Goal: Information Seeking & Learning: Learn about a topic

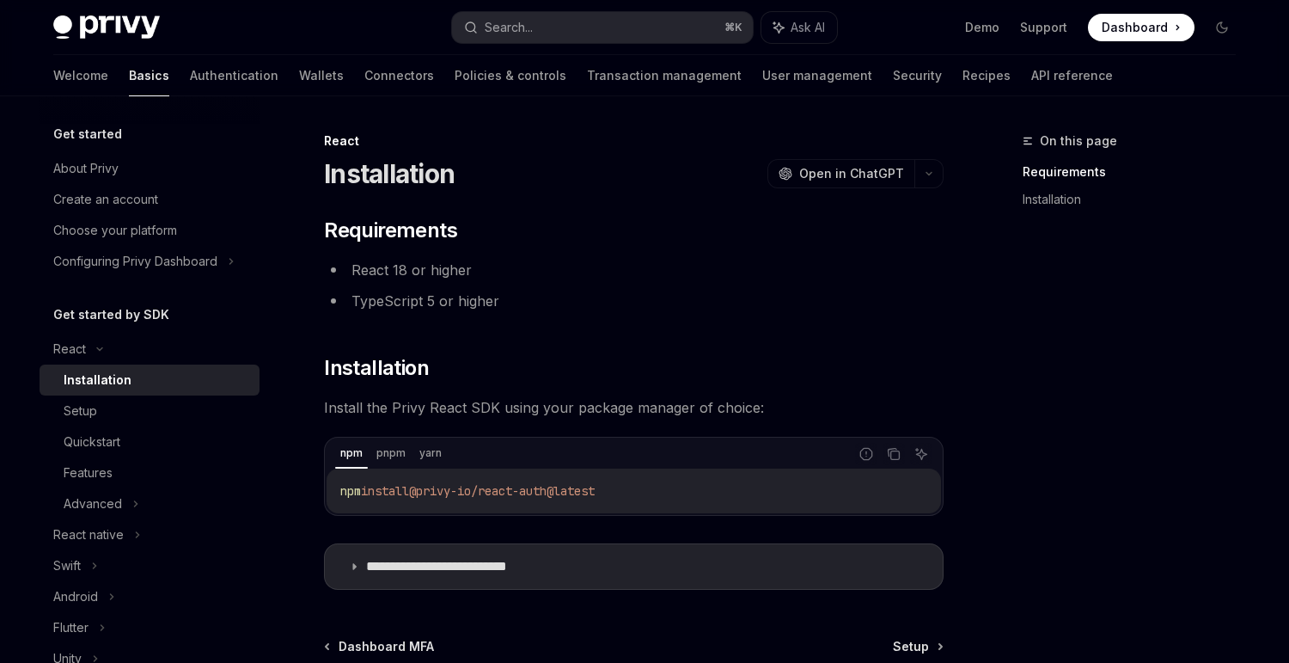
scroll to position [182, 0]
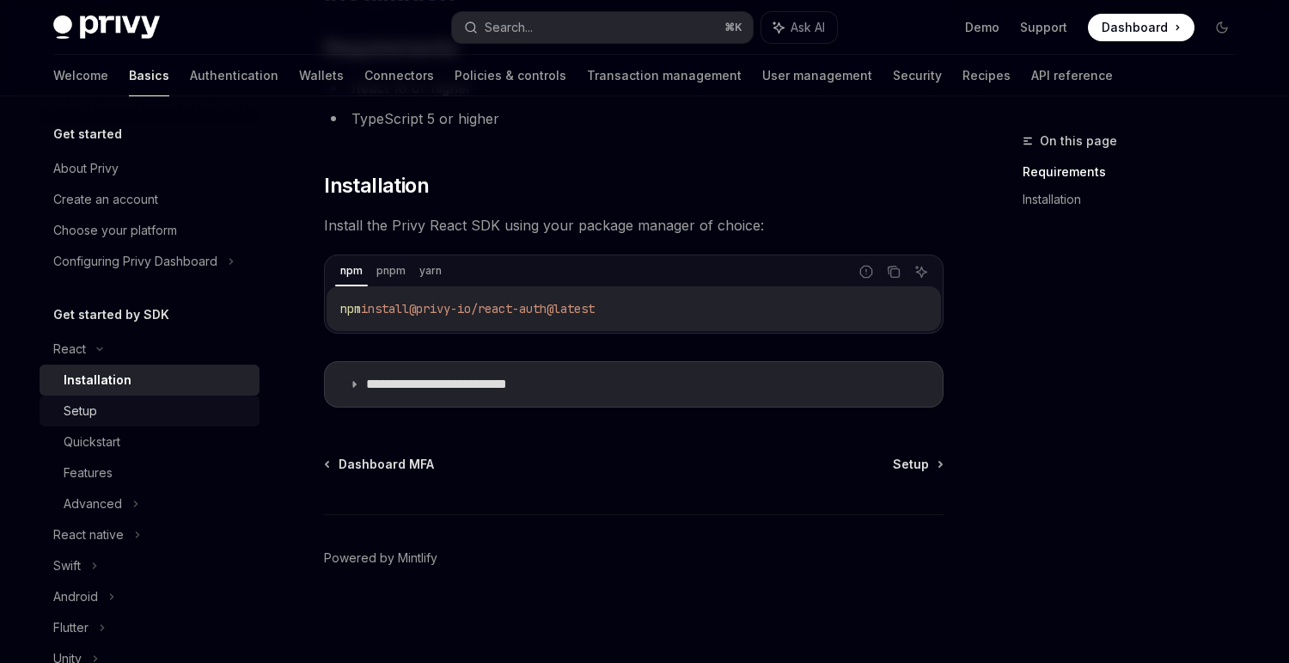
click at [126, 420] on link "Setup" at bounding box center [150, 410] width 220 height 31
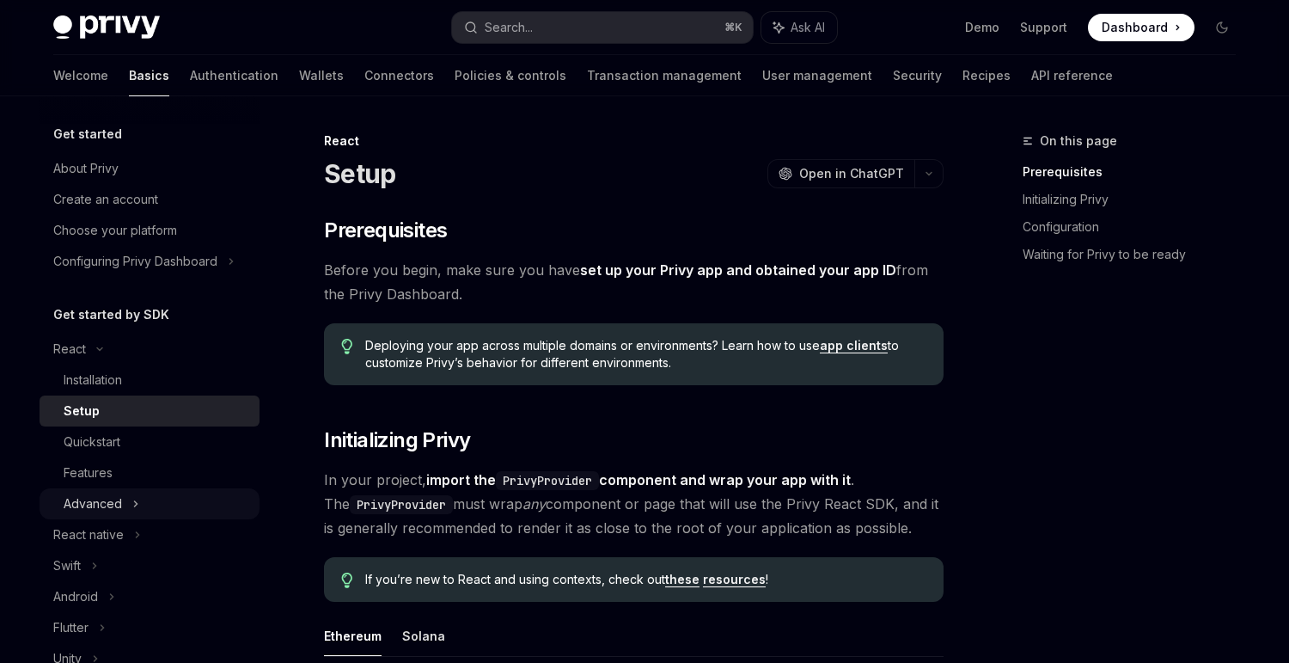
click at [126, 493] on div "Advanced" at bounding box center [150, 503] width 220 height 31
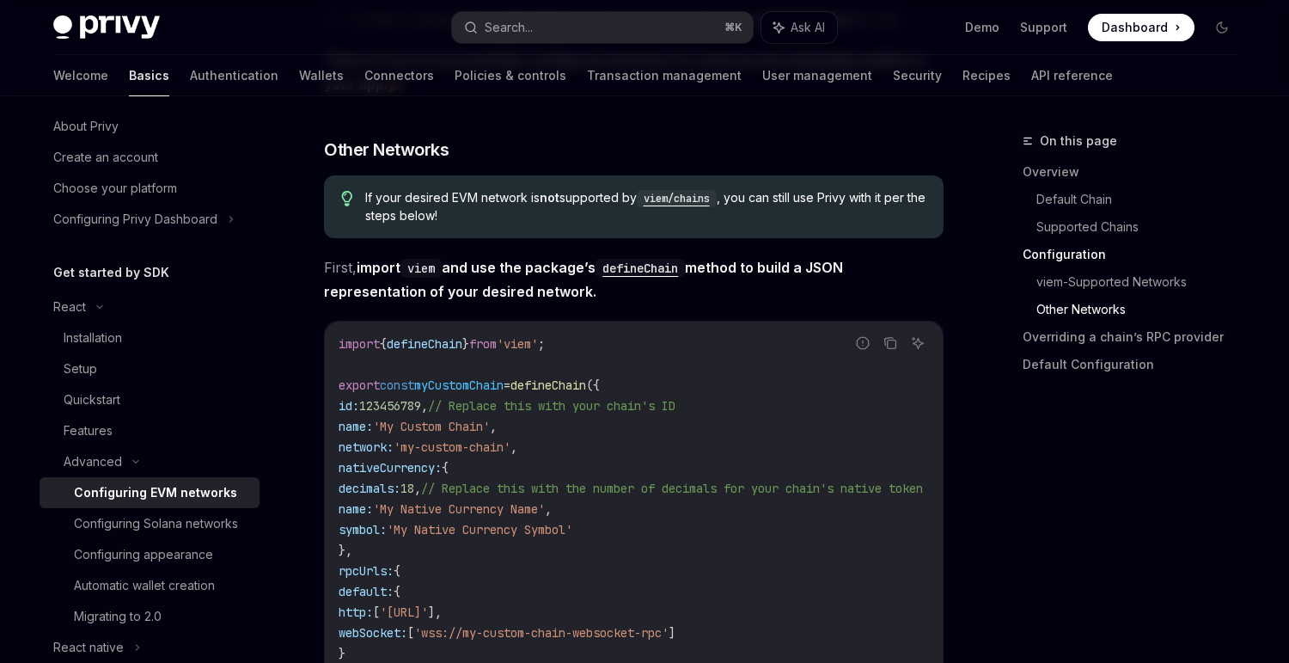
scroll to position [3005, 0]
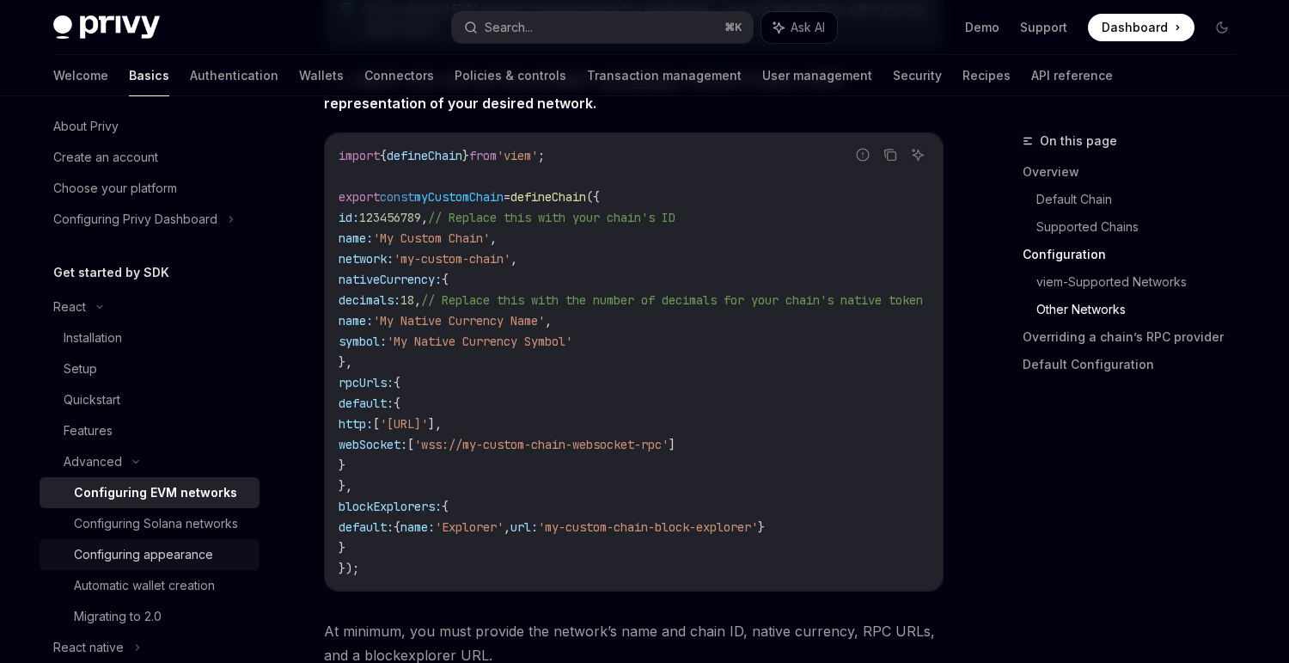
click at [202, 558] on div "Configuring appearance" at bounding box center [143, 554] width 139 height 21
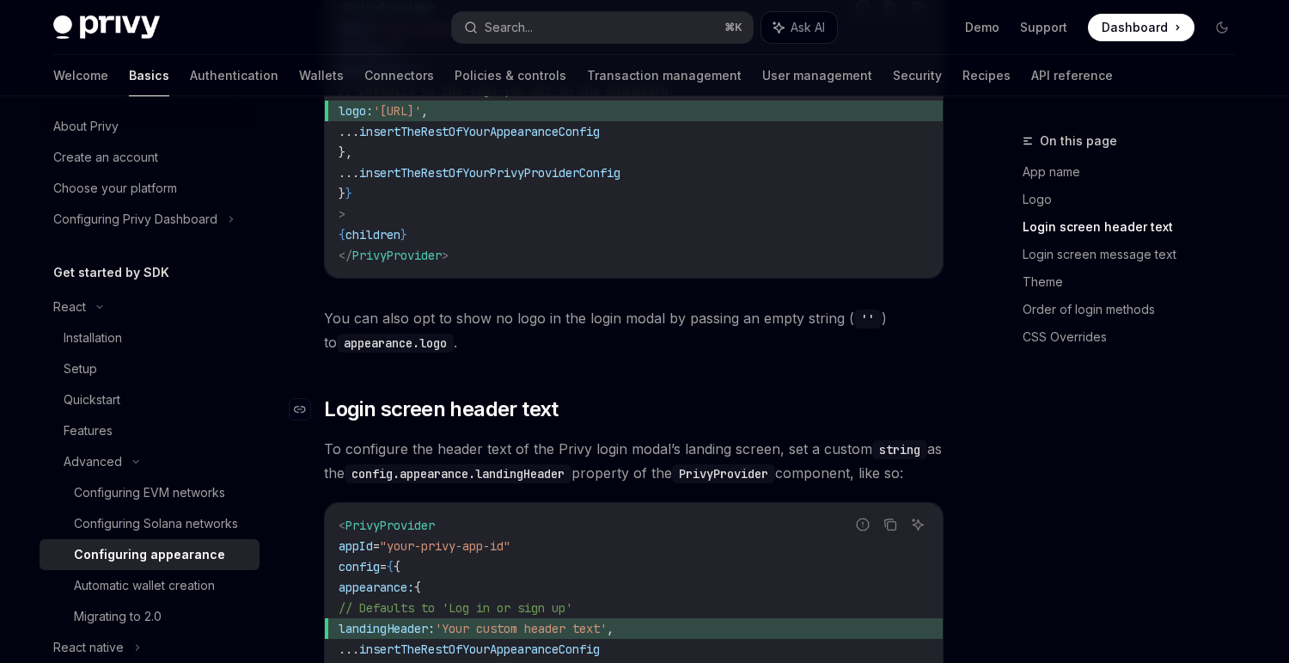
scroll to position [870, 0]
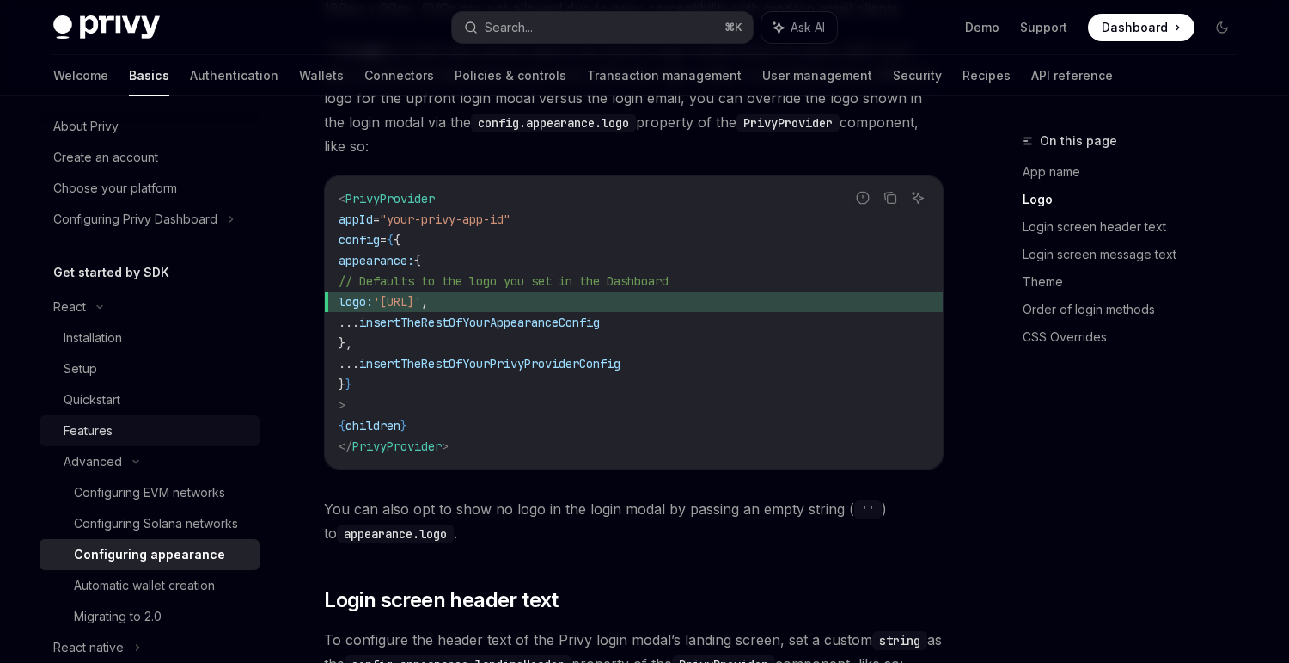
click at [89, 437] on div "Features" at bounding box center [88, 430] width 49 height 21
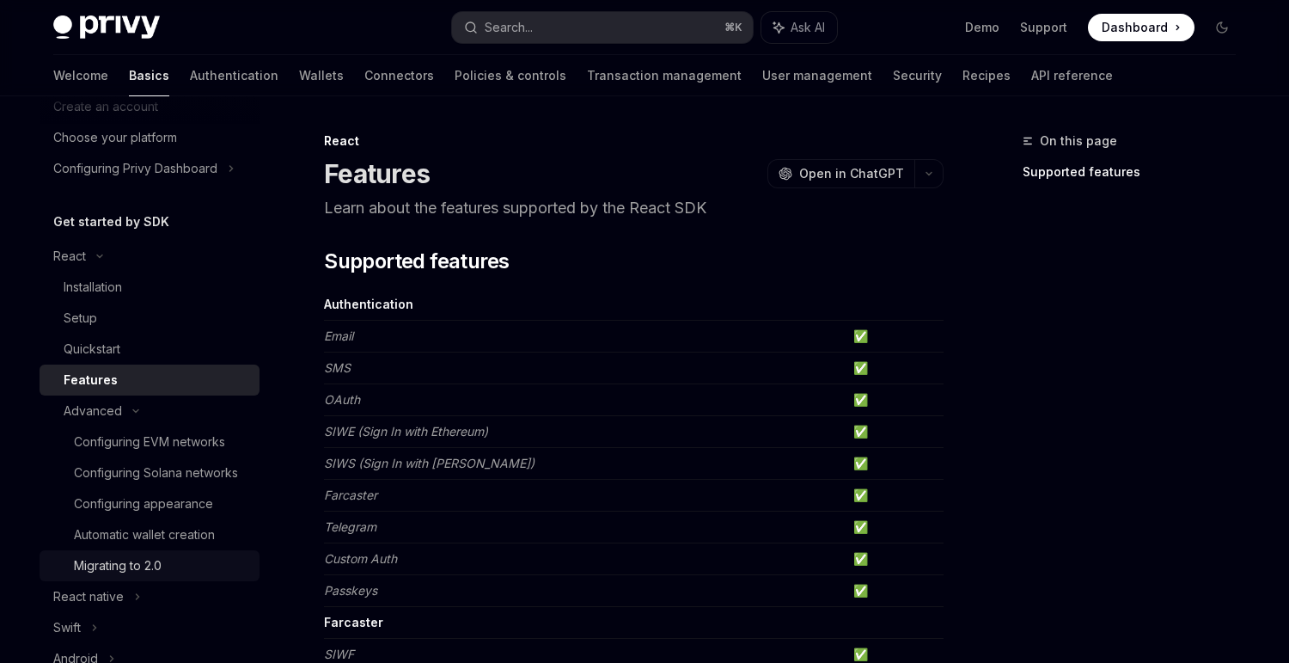
scroll to position [69, 0]
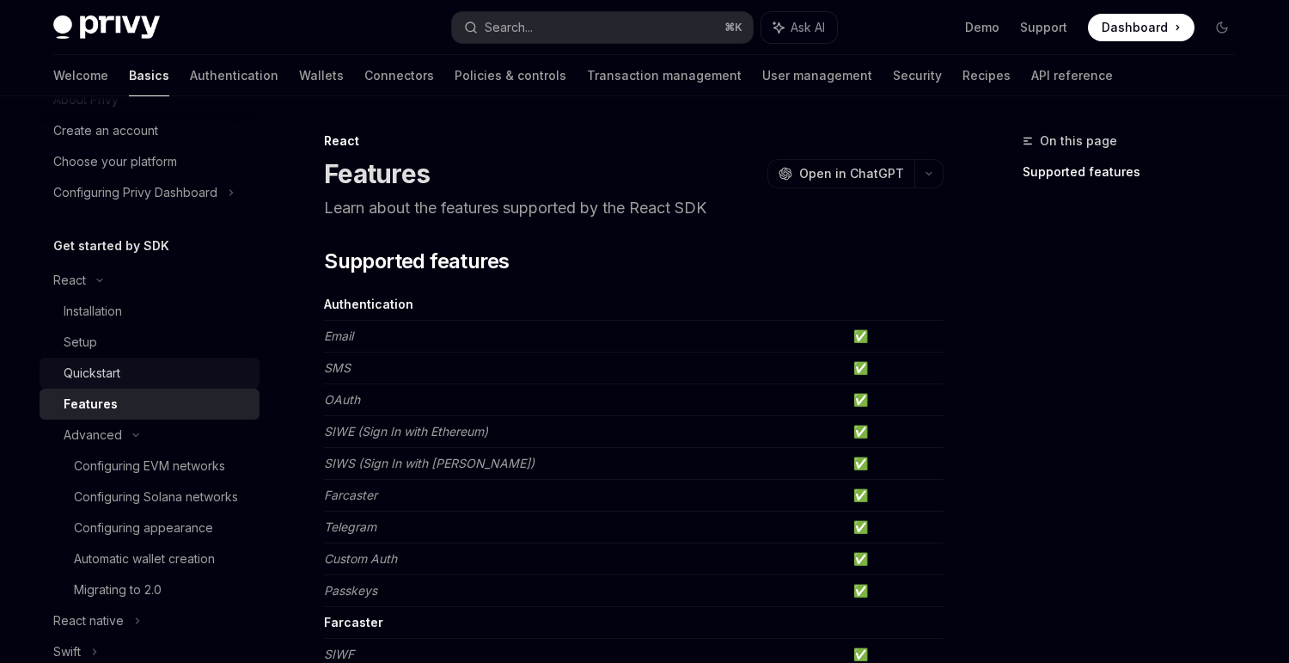
click at [116, 364] on div "Quickstart" at bounding box center [92, 373] width 57 height 21
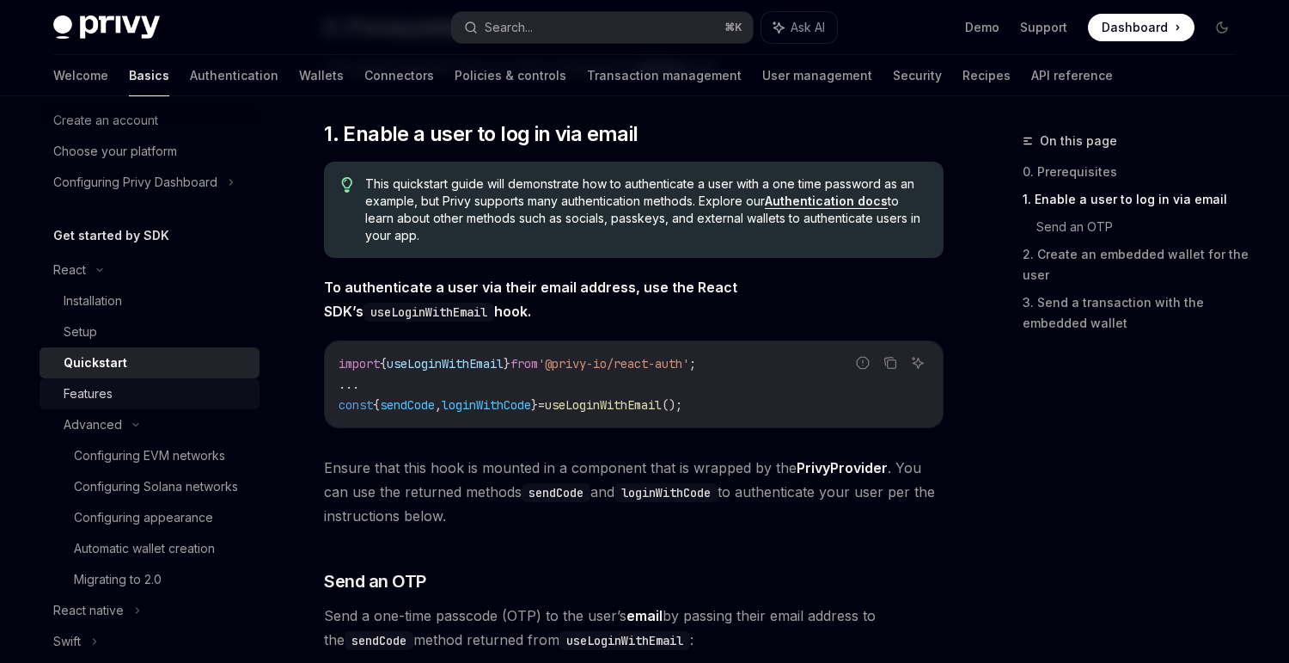
scroll to position [72, 0]
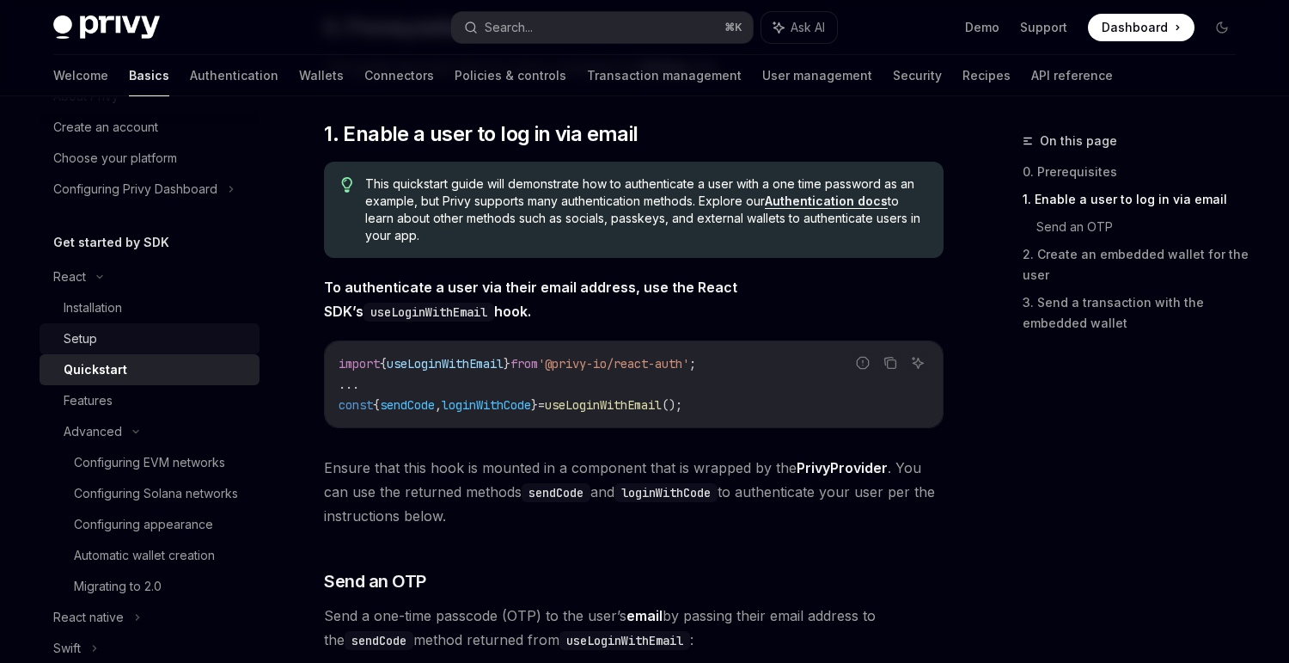
click at [103, 349] on link "Setup" at bounding box center [150, 338] width 220 height 31
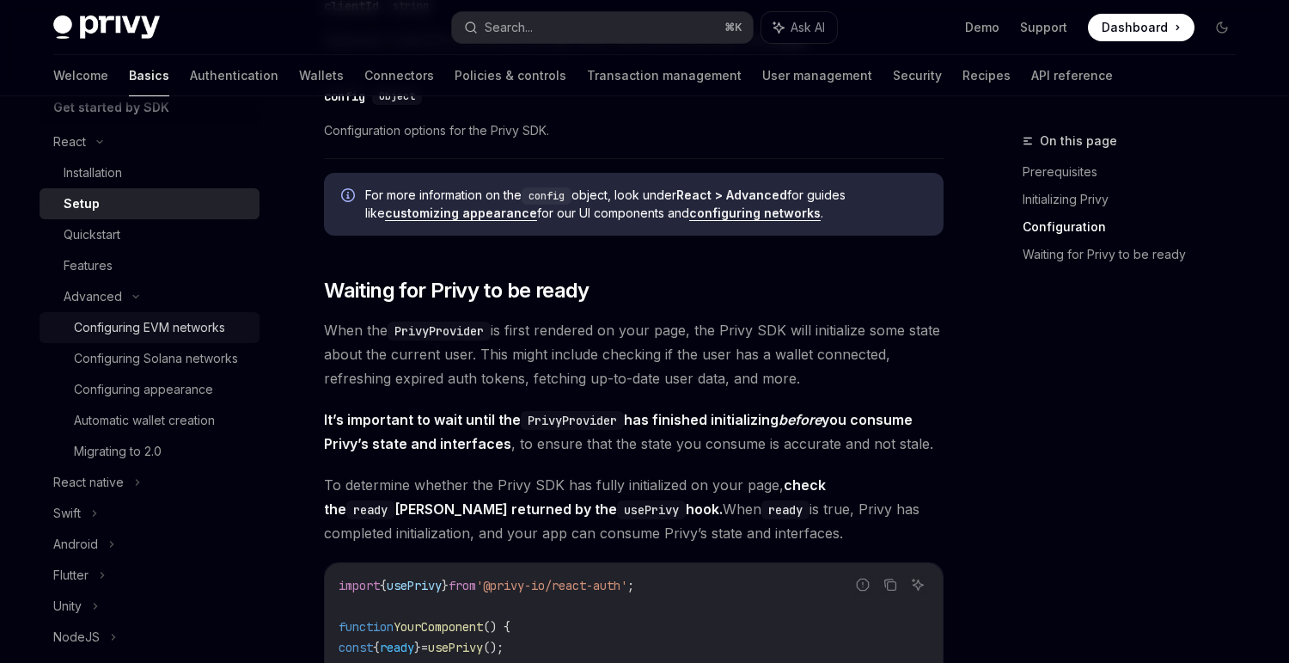
scroll to position [176, 0]
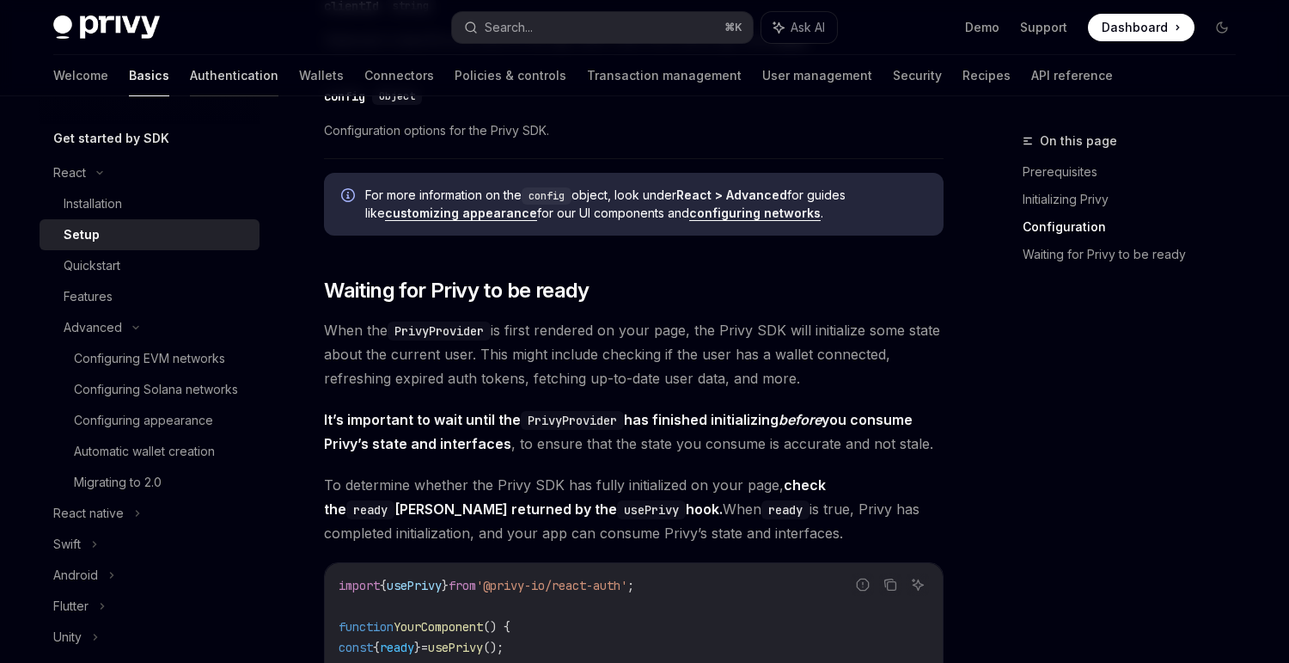
click at [190, 71] on link "Authentication" at bounding box center [234, 75] width 89 height 41
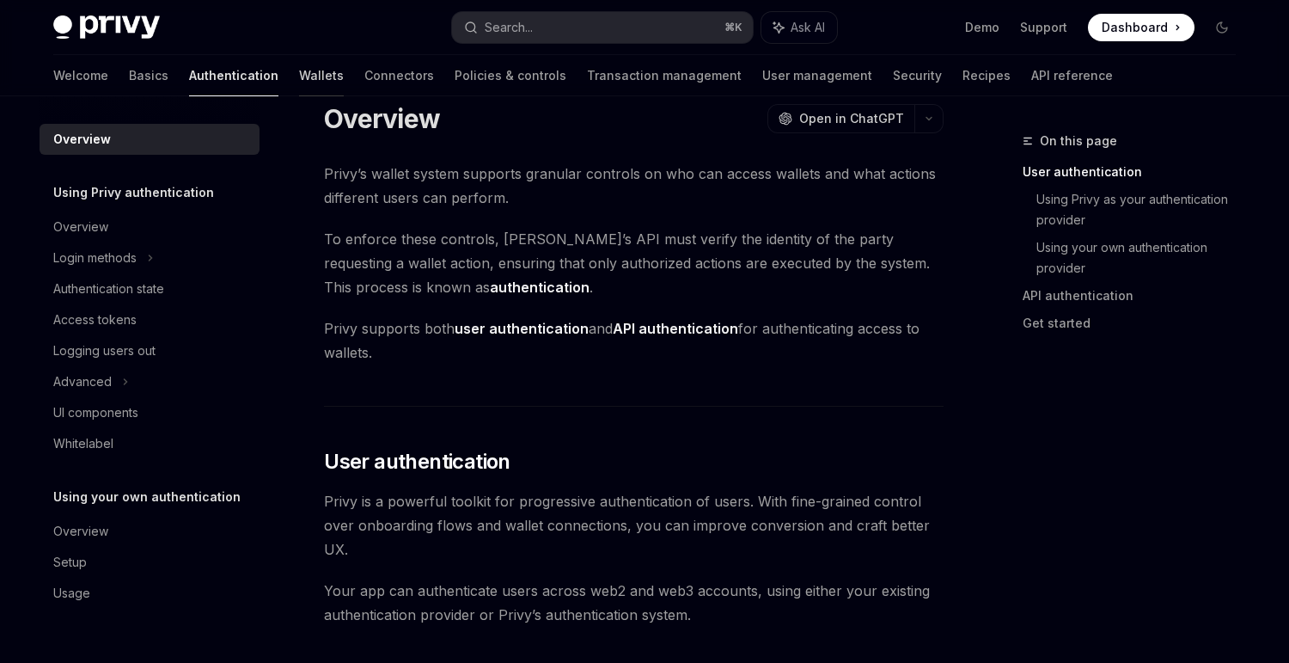
click at [299, 81] on link "Wallets" at bounding box center [321, 75] width 45 height 41
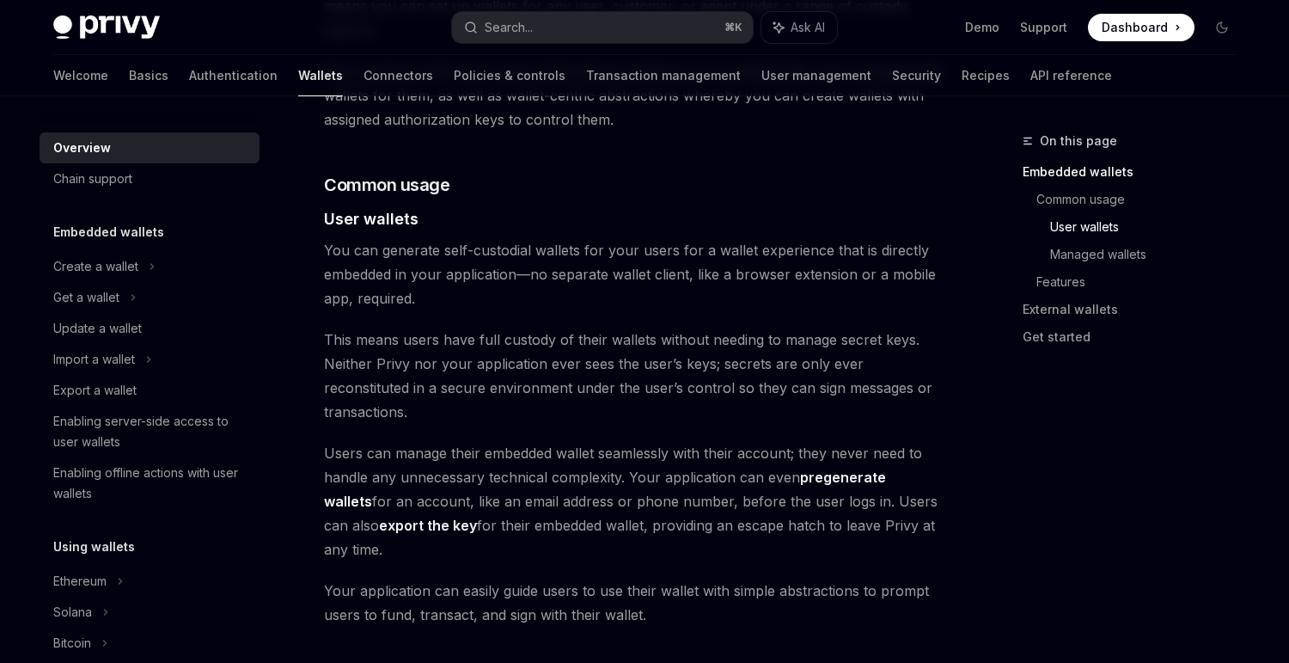
scroll to position [1257, 0]
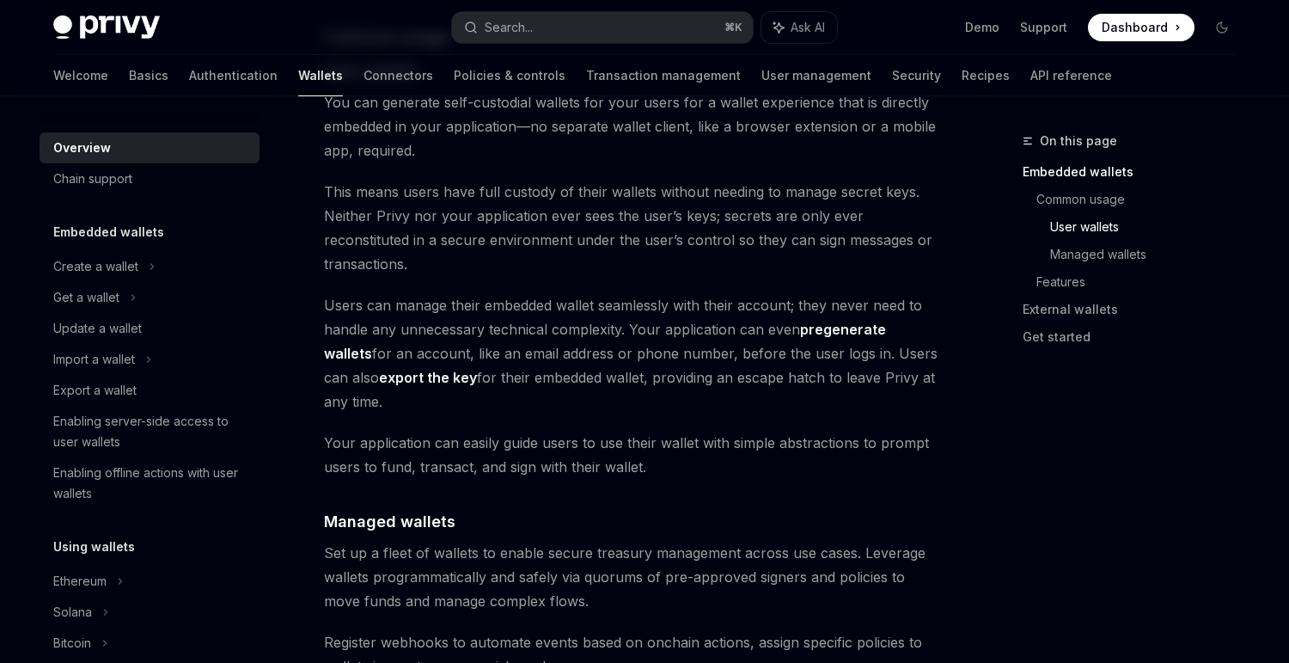
click at [859, 321] on link "pregenerate wallets" at bounding box center [605, 342] width 562 height 42
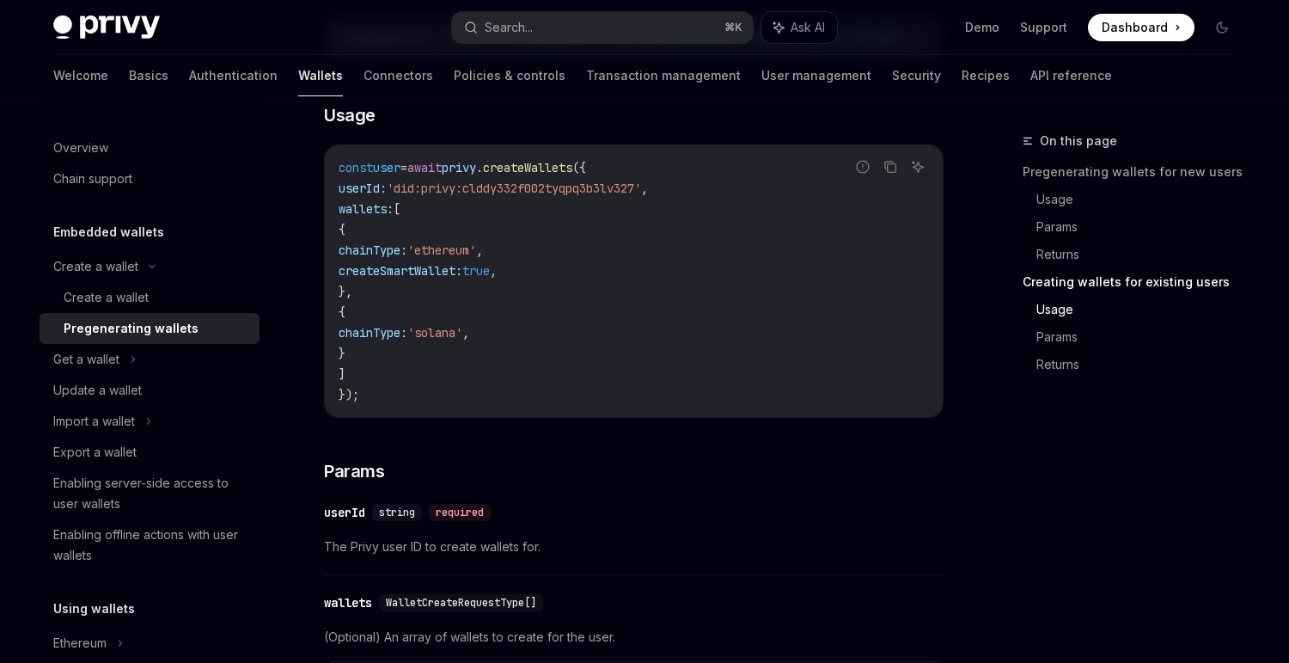
scroll to position [2239, 0]
click at [156, 358] on div "Get a wallet" at bounding box center [150, 359] width 220 height 31
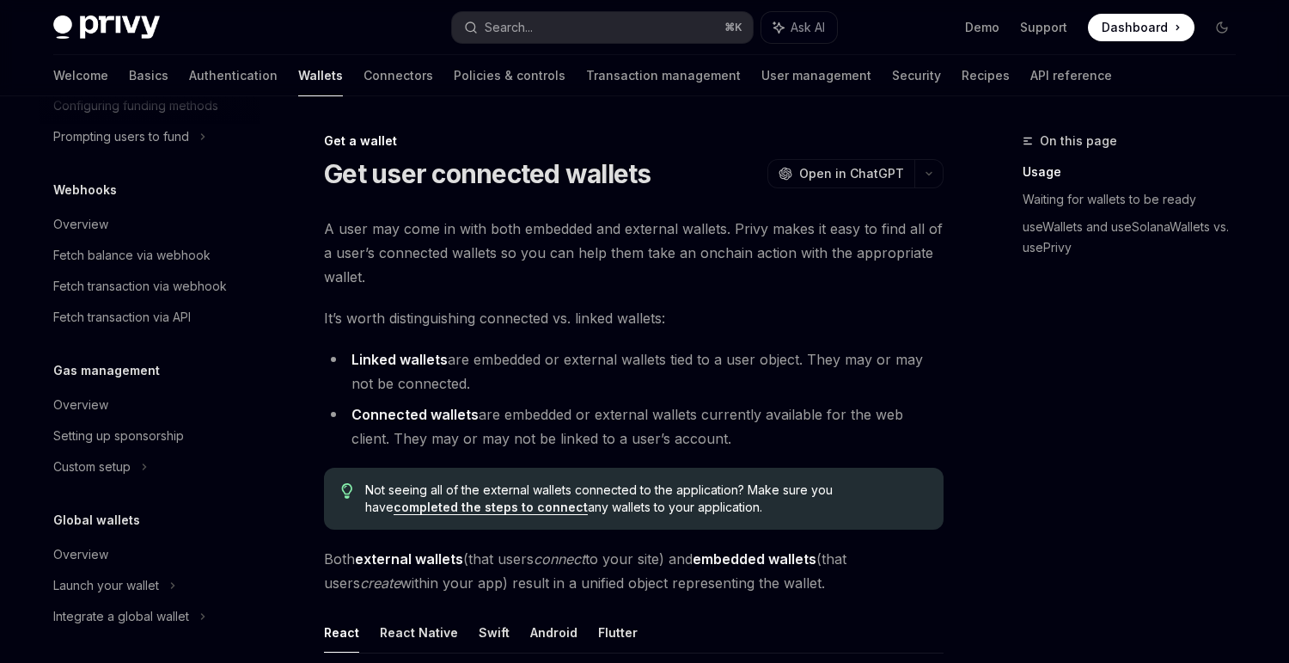
scroll to position [353, 0]
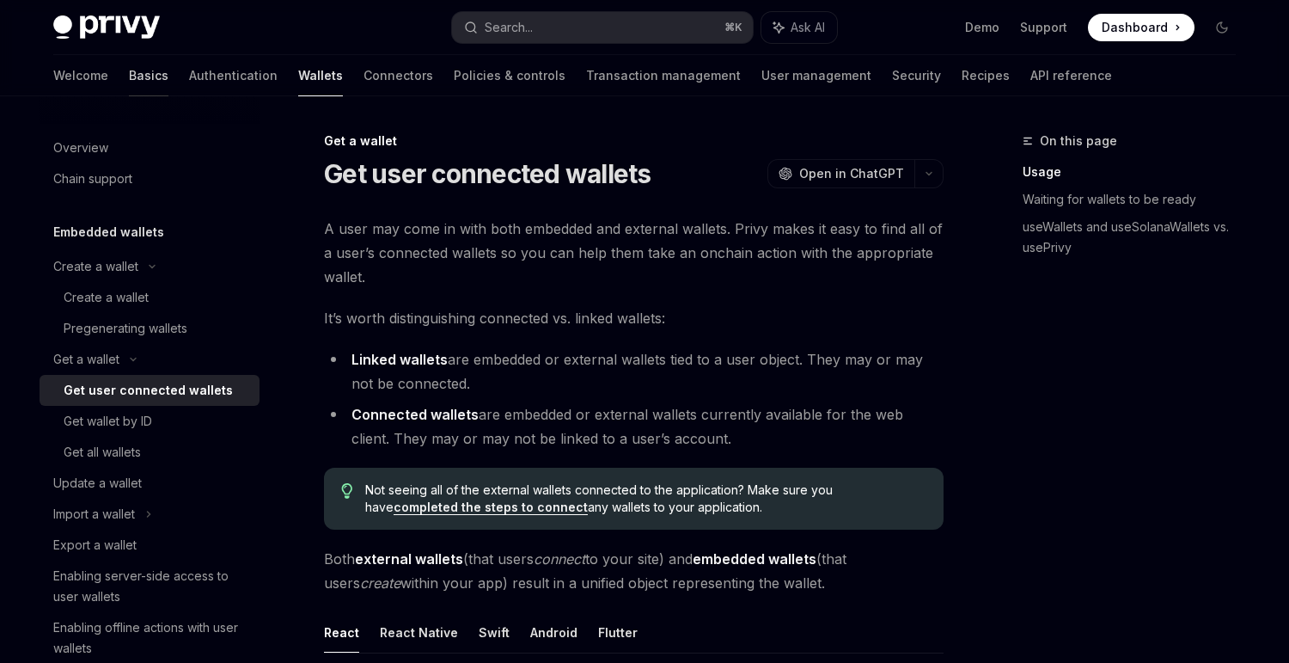
click at [129, 86] on link "Basics" at bounding box center [149, 75] width 40 height 41
type textarea "*"
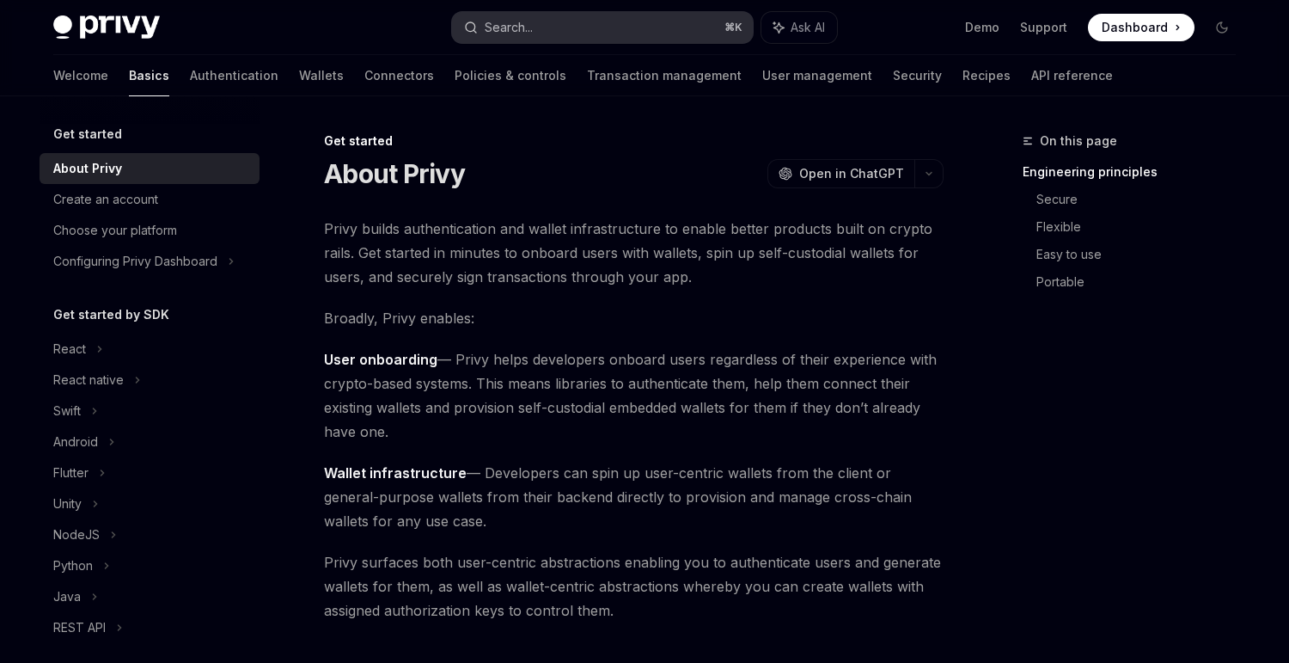
click at [517, 37] on button "Search... ⌘ K" at bounding box center [602, 27] width 301 height 31
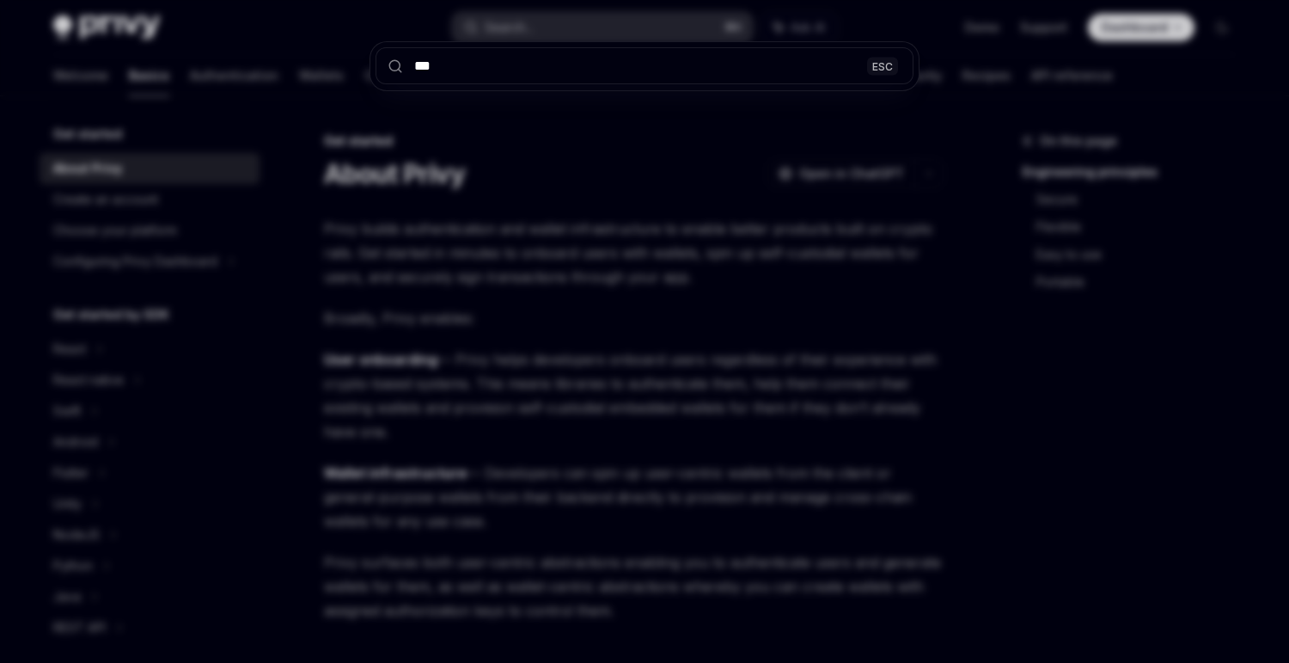
type input "****"
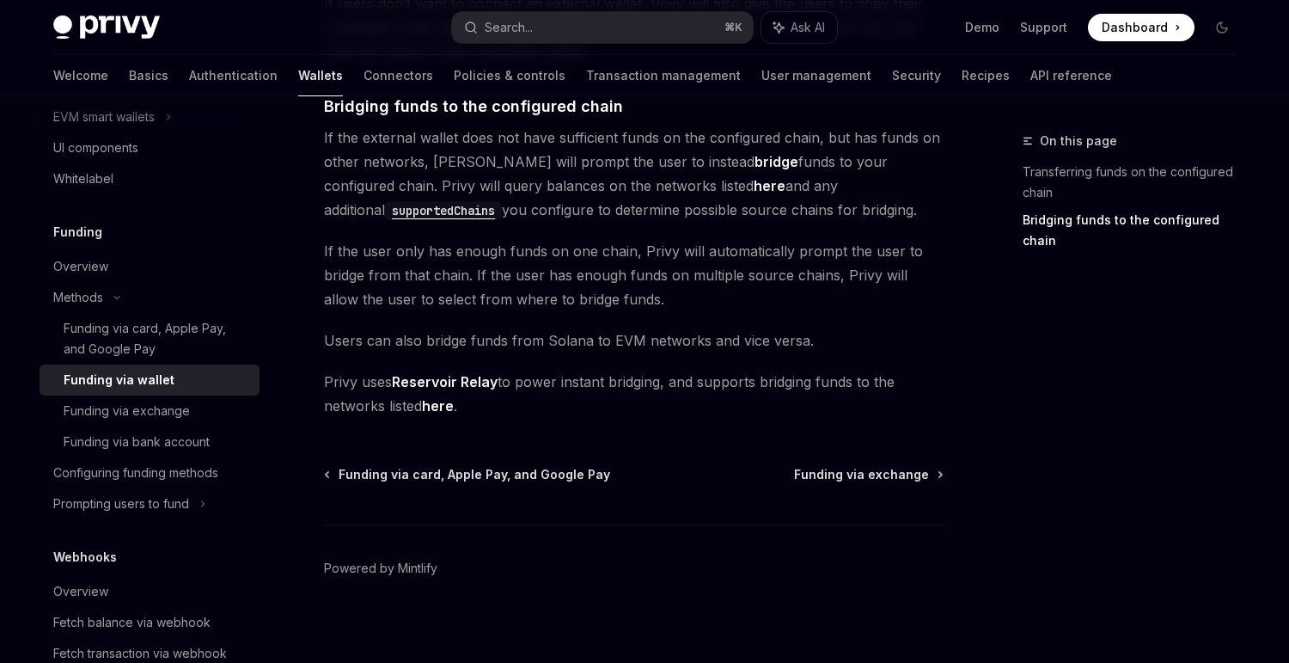
scroll to position [579, 0]
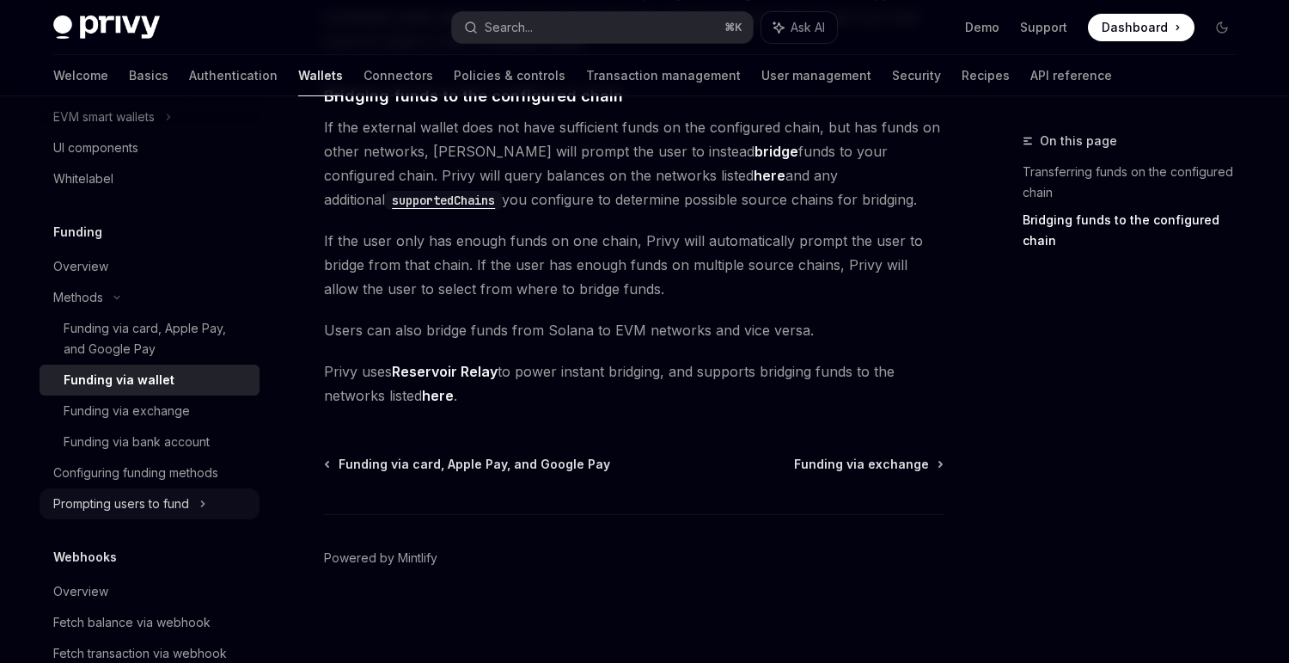
click at [127, 495] on div "Prompting users to fund" at bounding box center [121, 503] width 136 height 21
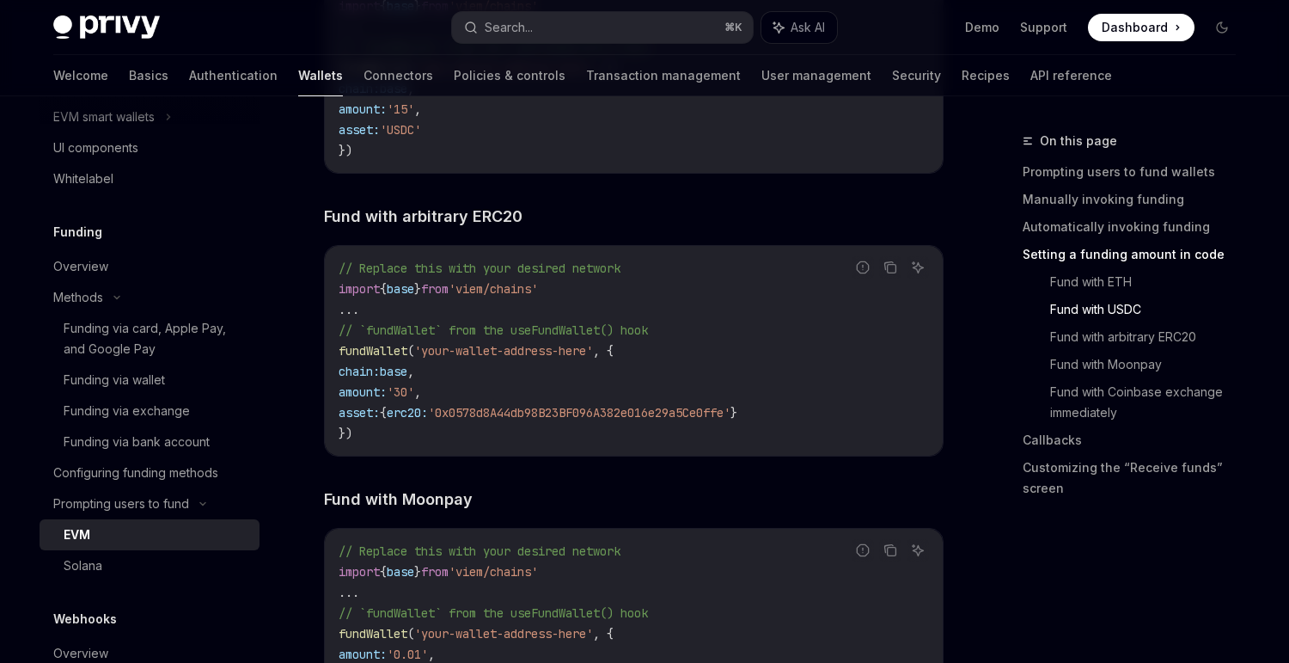
scroll to position [2869, 0]
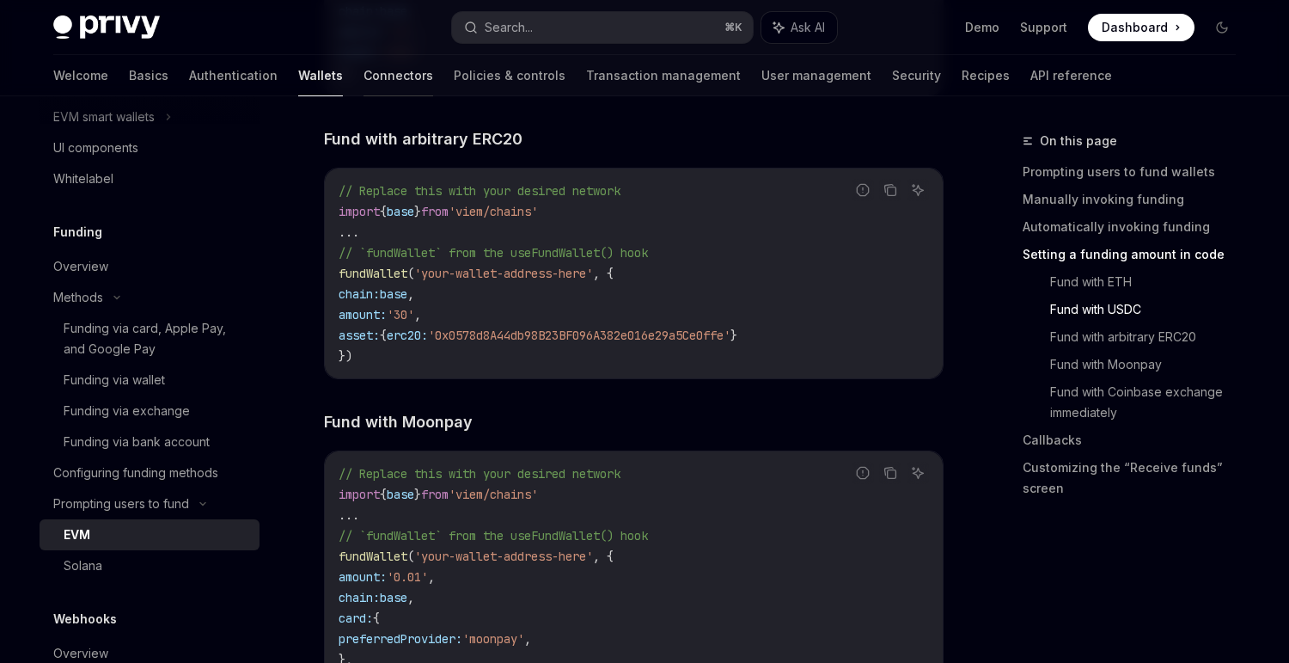
click at [364, 65] on link "Connectors" at bounding box center [399, 75] width 70 height 41
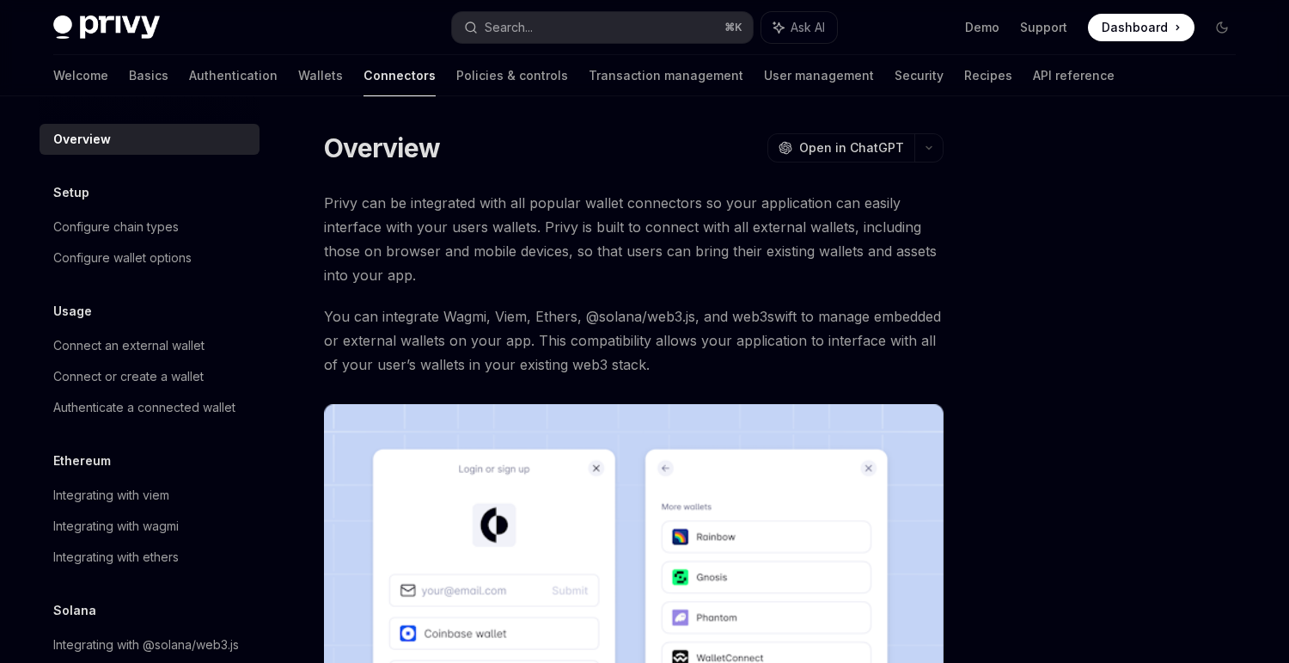
click at [418, 100] on div "Overview OpenAI Open in ChatGPT OpenAI Open in ChatGPT Privy can be integrated …" at bounding box center [645, 599] width 1210 height 1006
click at [456, 73] on link "Policies & controls" at bounding box center [512, 75] width 112 height 41
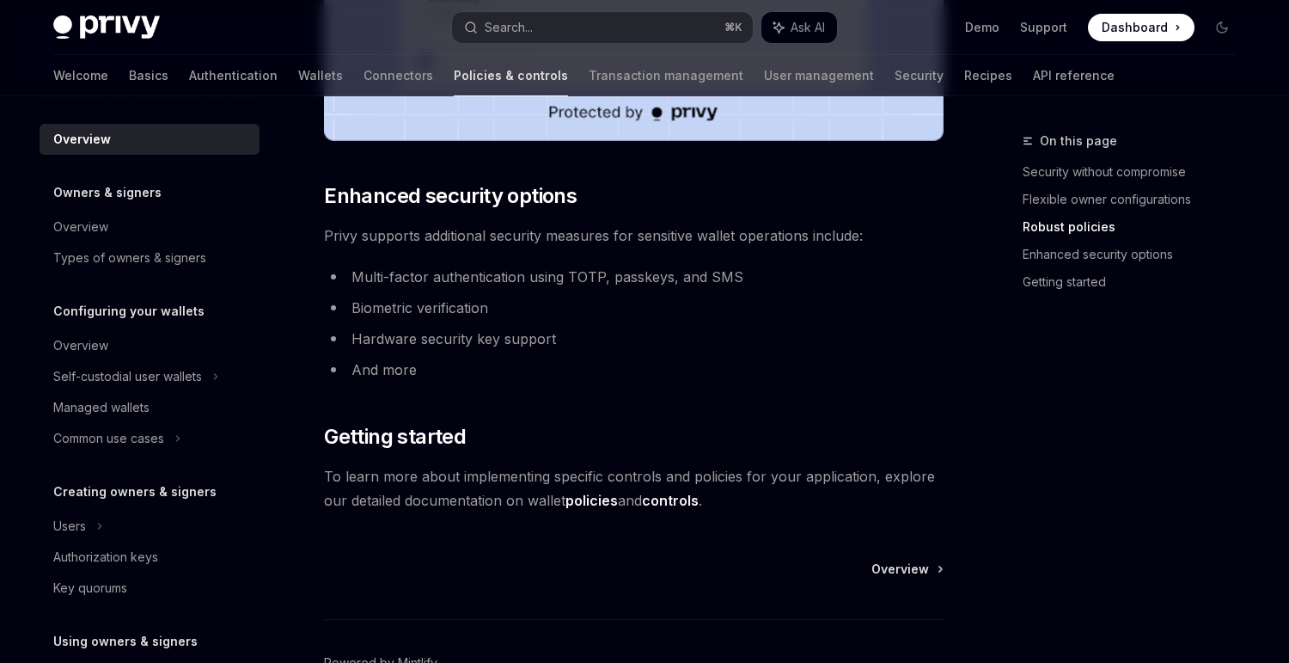
scroll to position [1519, 0]
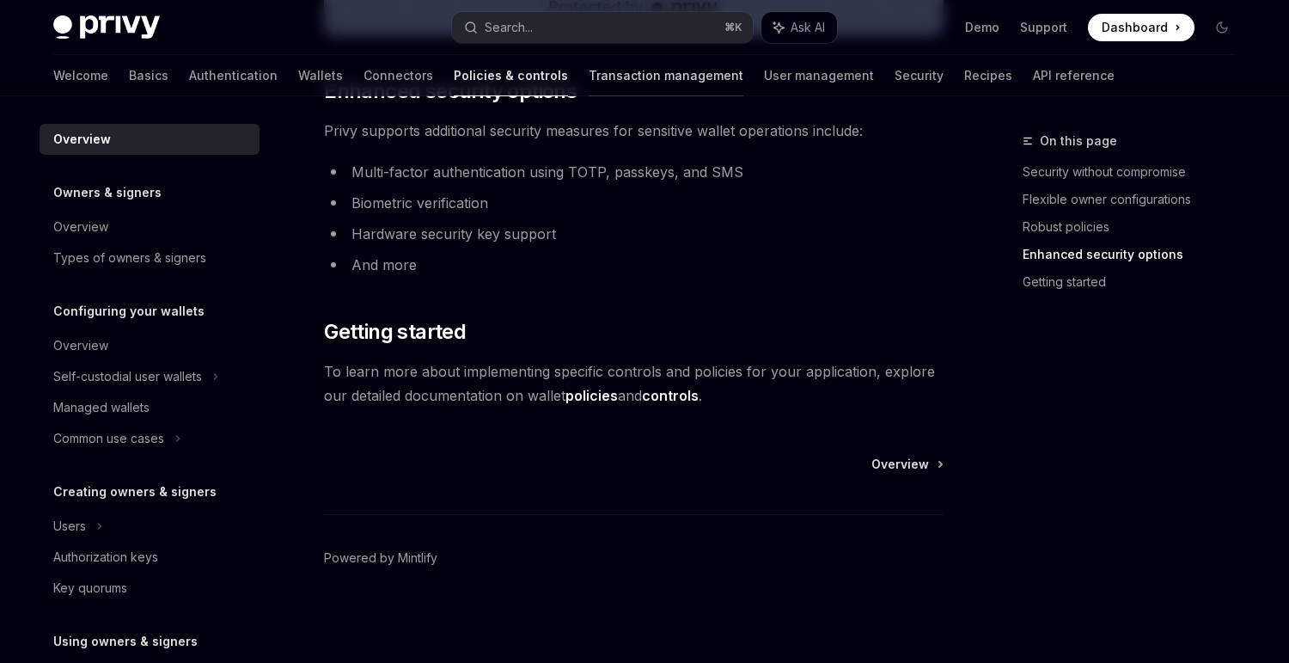
click at [589, 58] on link "Transaction management" at bounding box center [666, 75] width 155 height 41
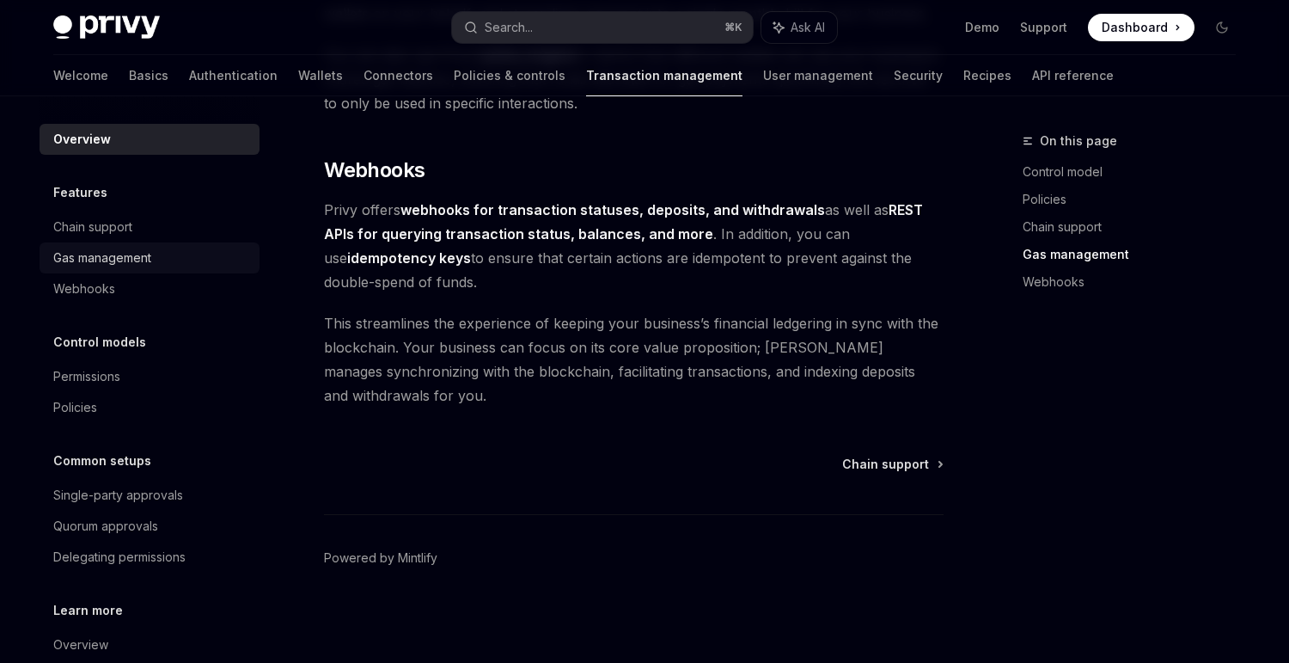
scroll to position [94, 0]
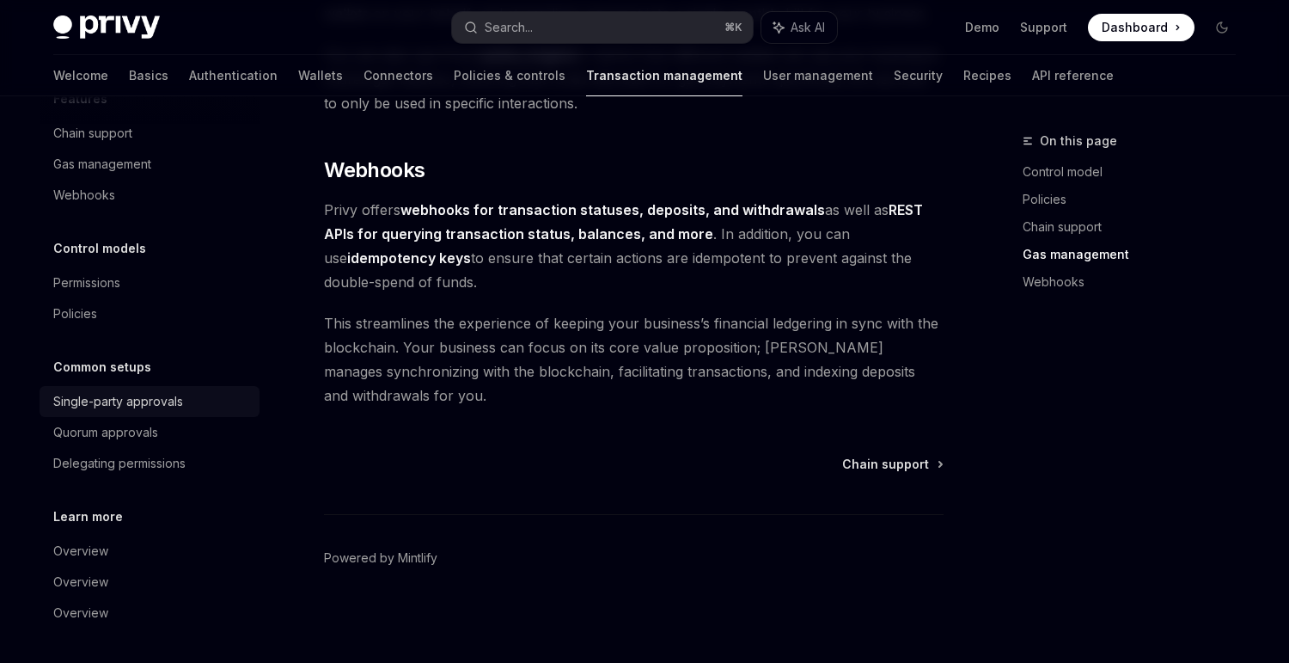
click at [201, 413] on link "Single-party approvals" at bounding box center [150, 401] width 220 height 31
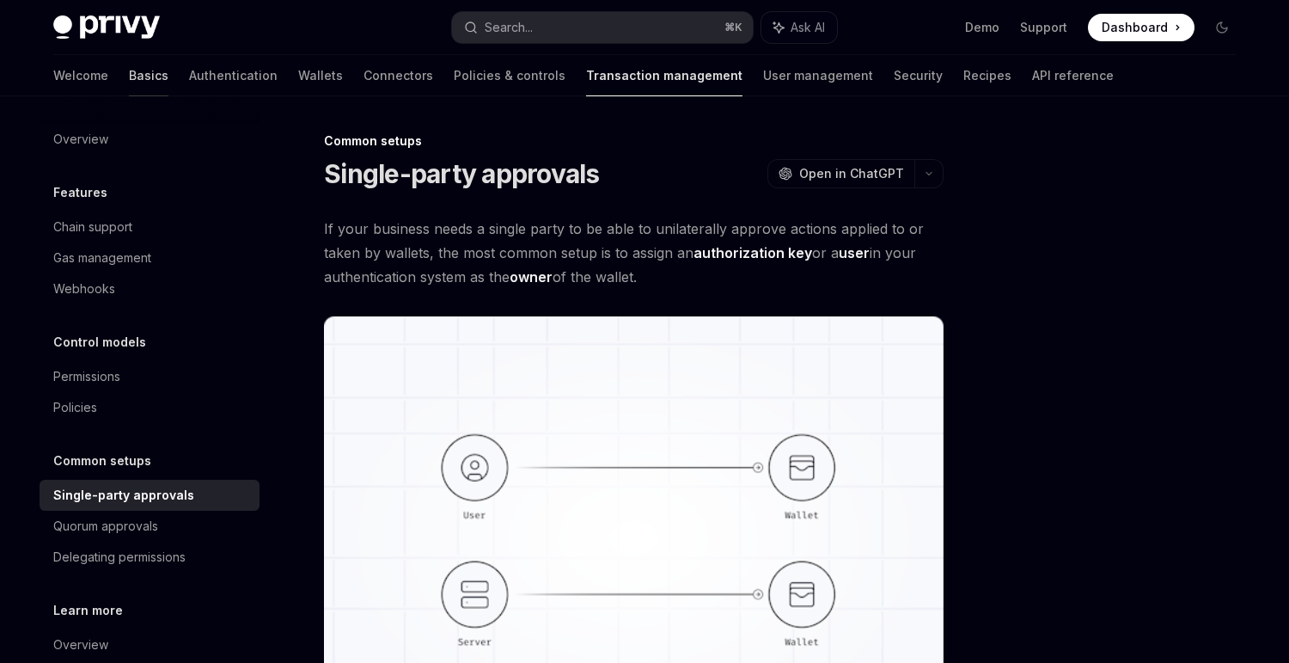
click at [129, 78] on link "Basics" at bounding box center [149, 75] width 40 height 41
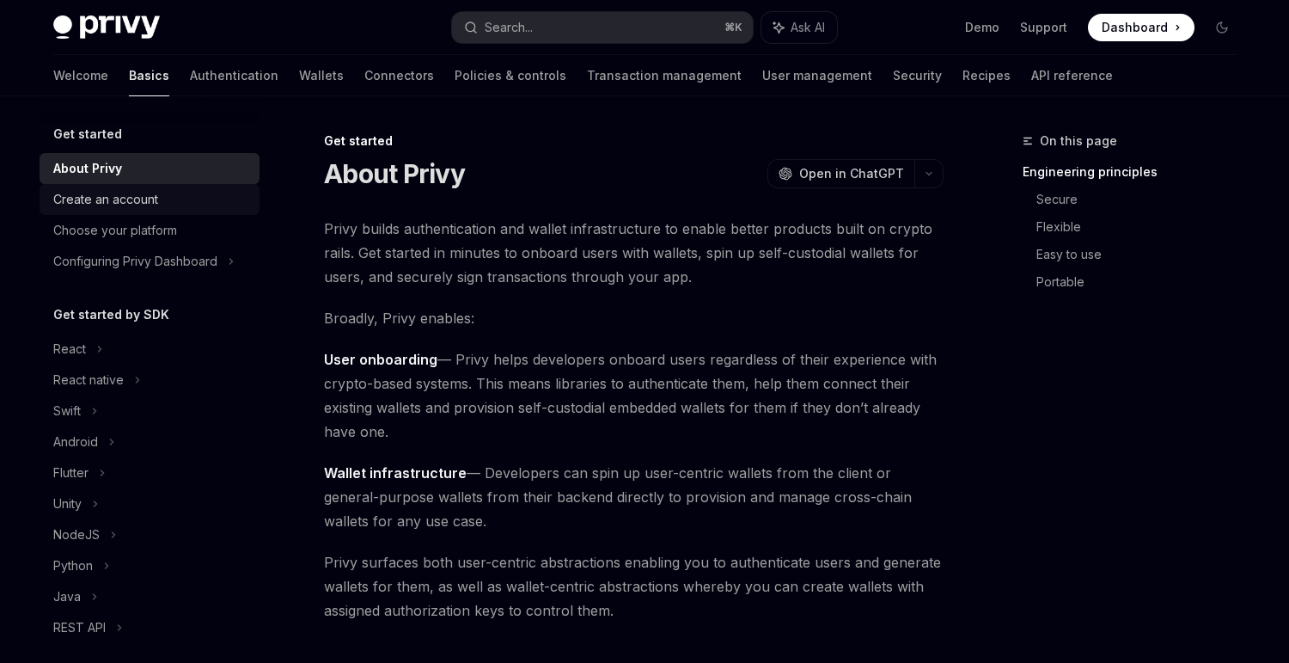
click at [188, 193] on div "Create an account" at bounding box center [151, 199] width 196 height 21
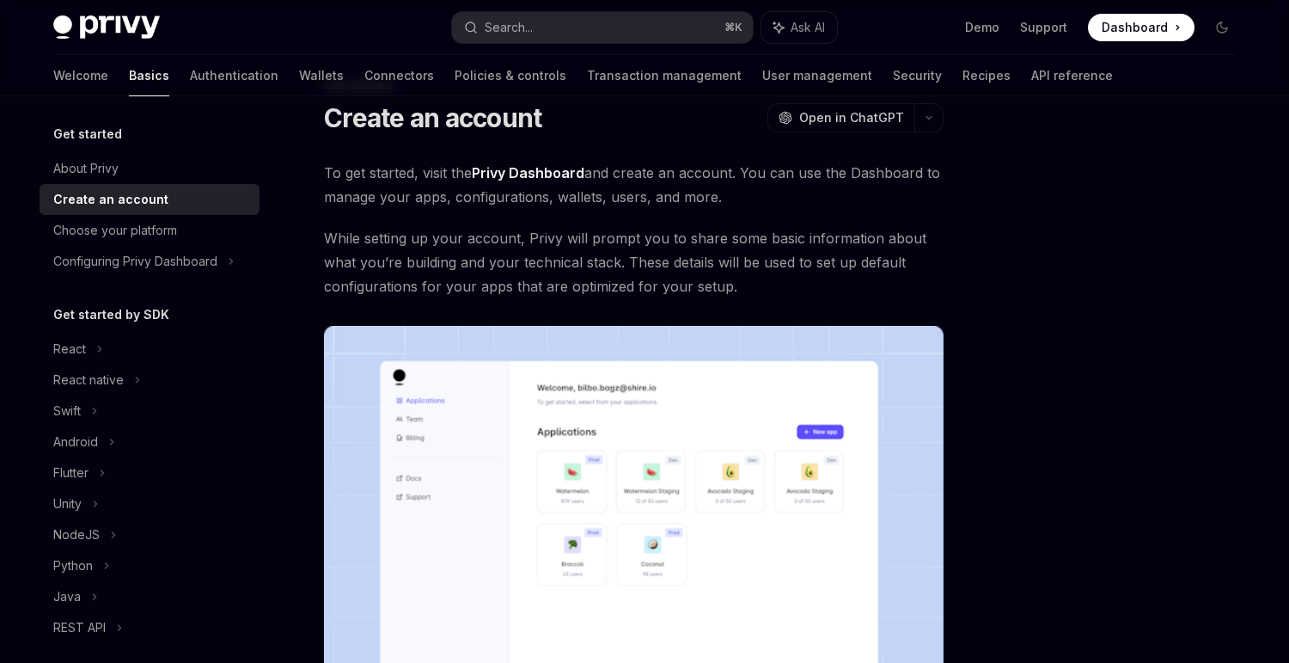
scroll to position [184, 0]
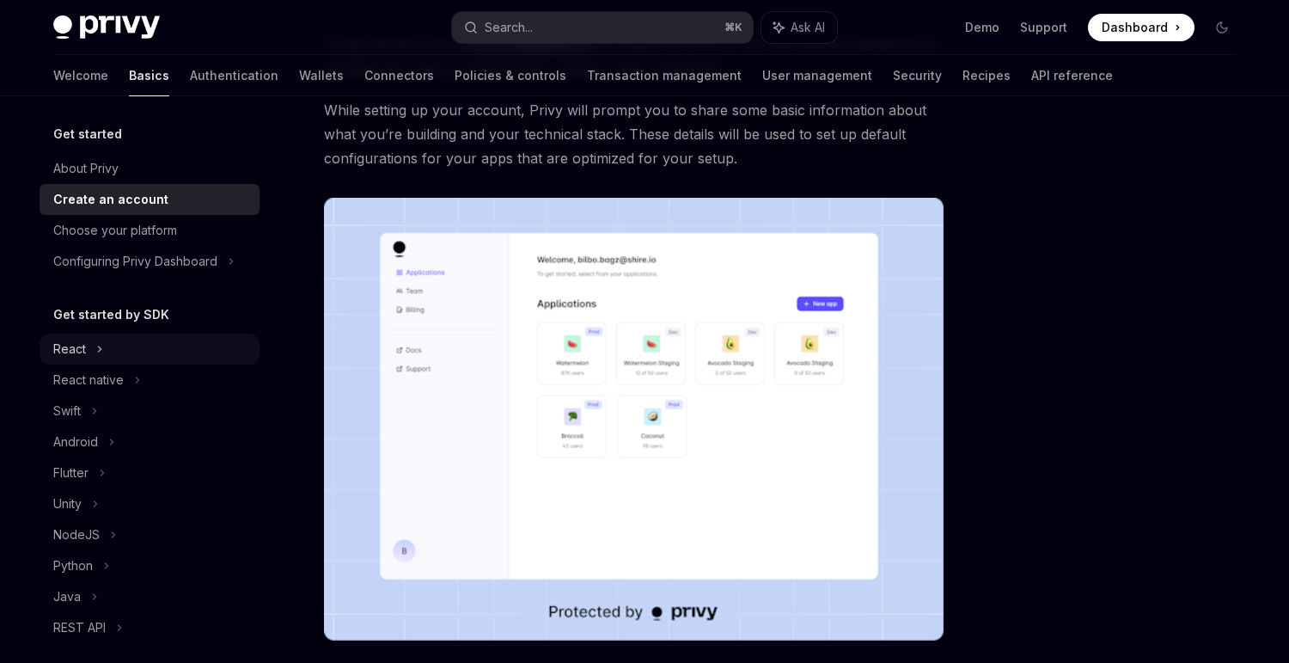
click at [89, 356] on div "React" at bounding box center [150, 348] width 220 height 31
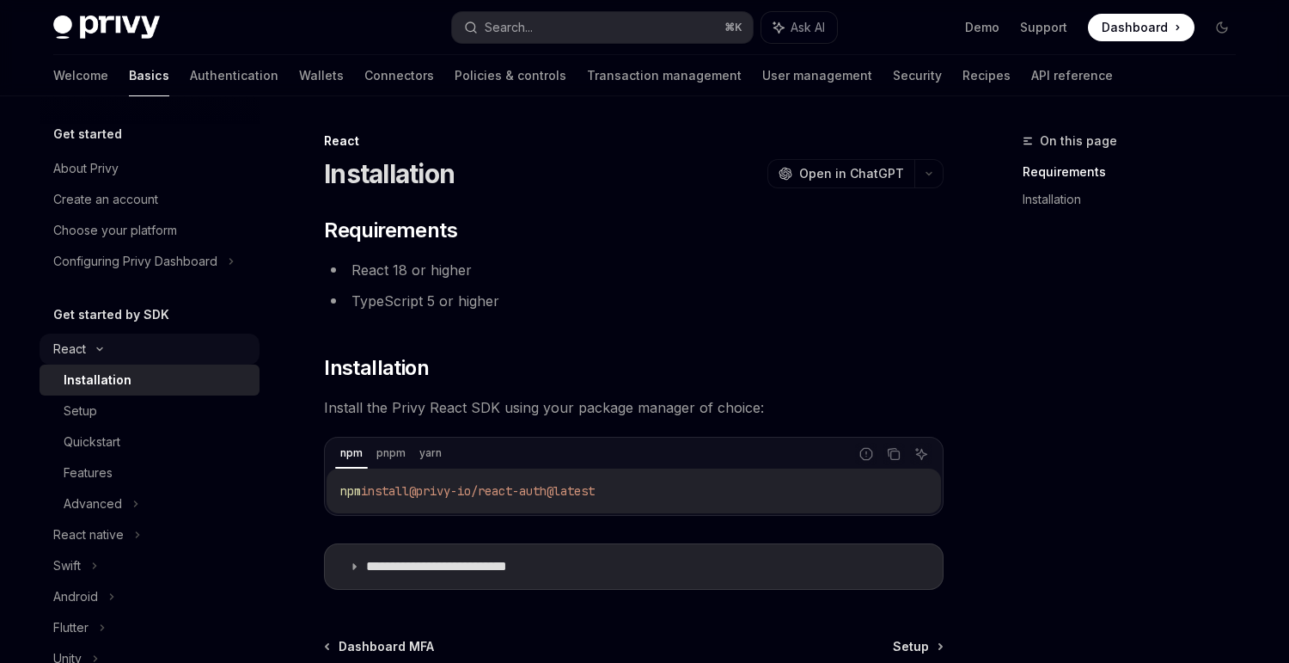
click at [89, 356] on div "React" at bounding box center [150, 348] width 220 height 31
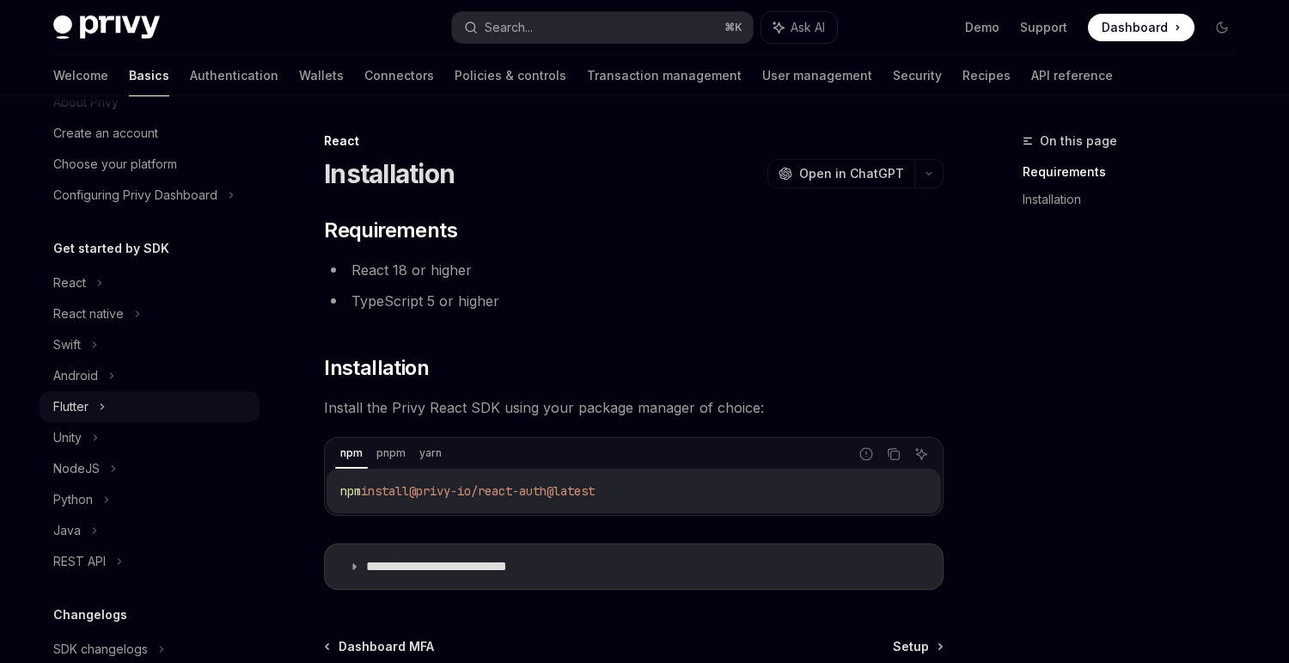
scroll to position [72, 0]
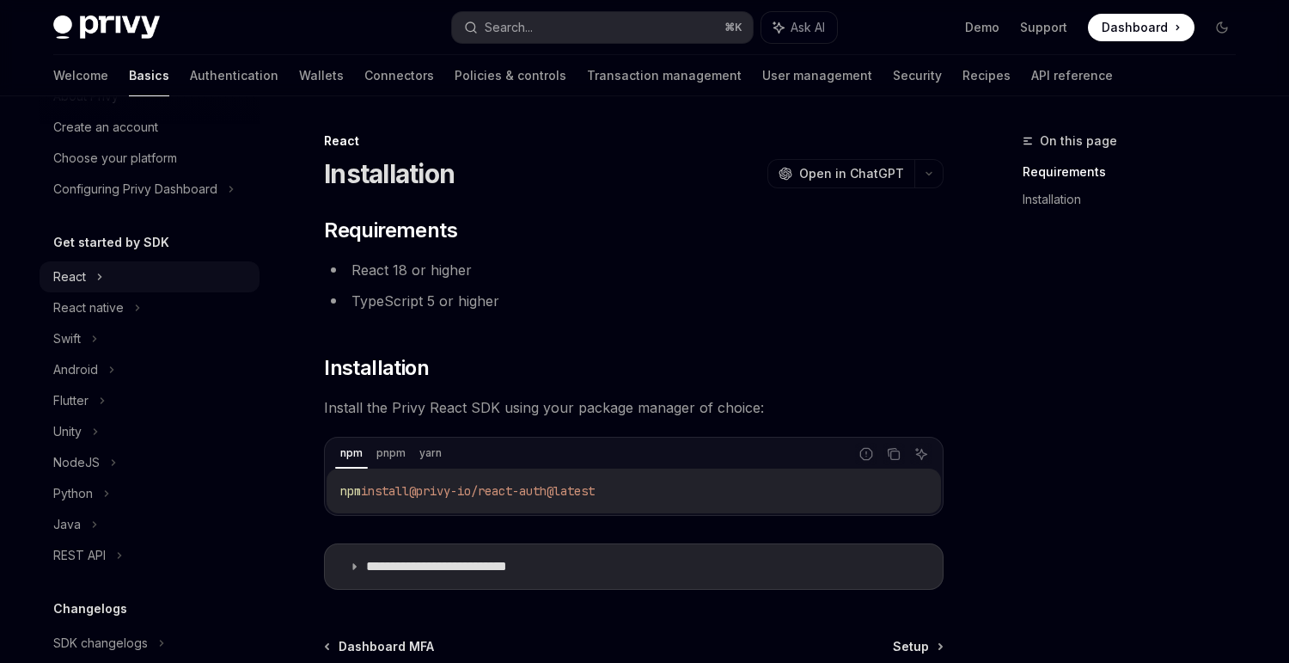
click at [114, 266] on div "React" at bounding box center [150, 276] width 220 height 31
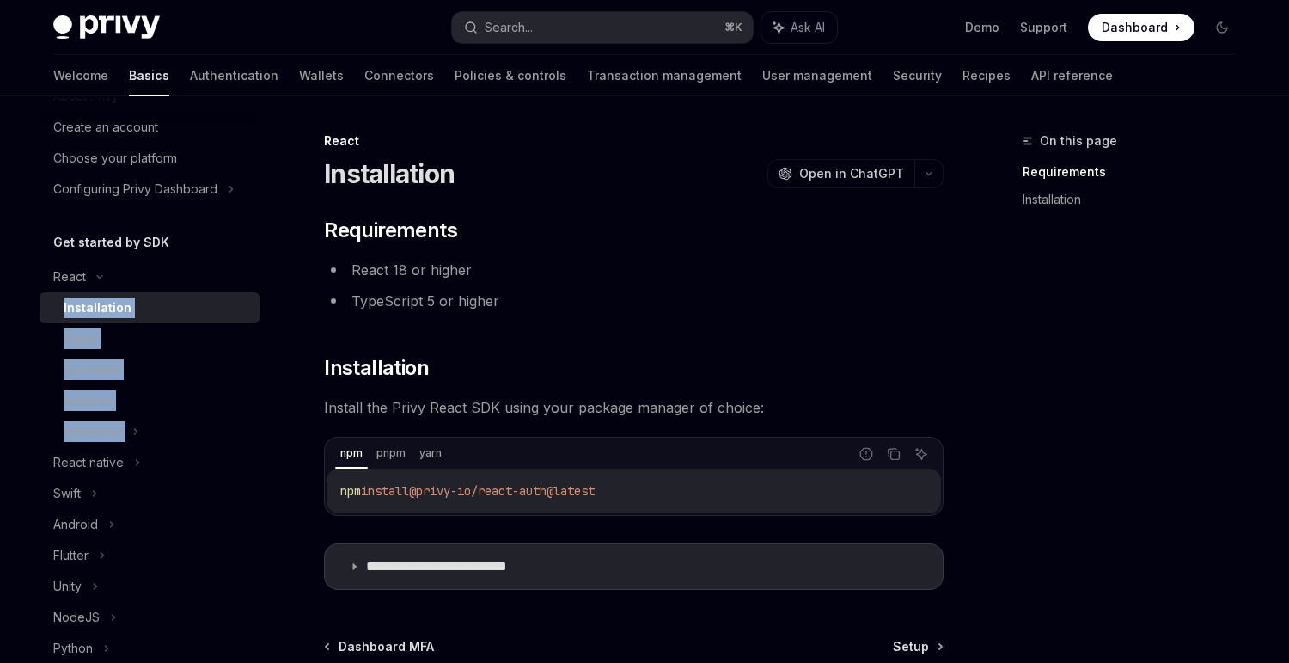
click at [116, 315] on div "Installation" at bounding box center [98, 307] width 68 height 21
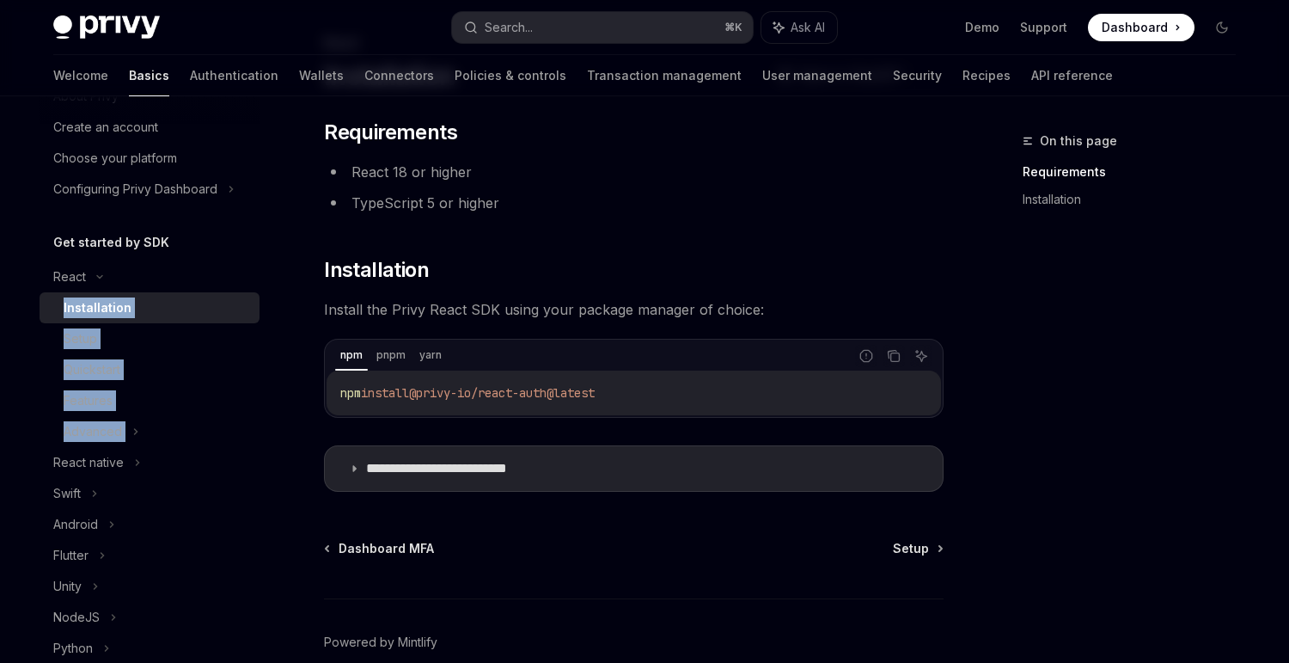
scroll to position [182, 0]
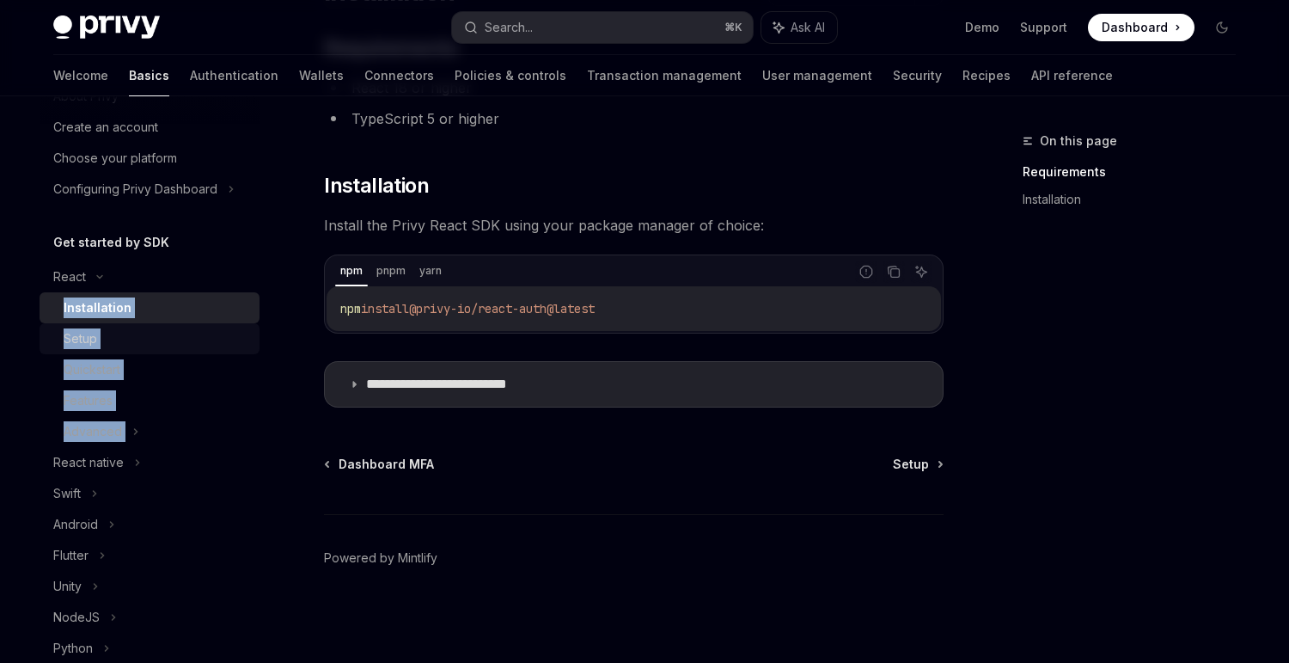
click at [108, 335] on div "Setup" at bounding box center [157, 338] width 186 height 21
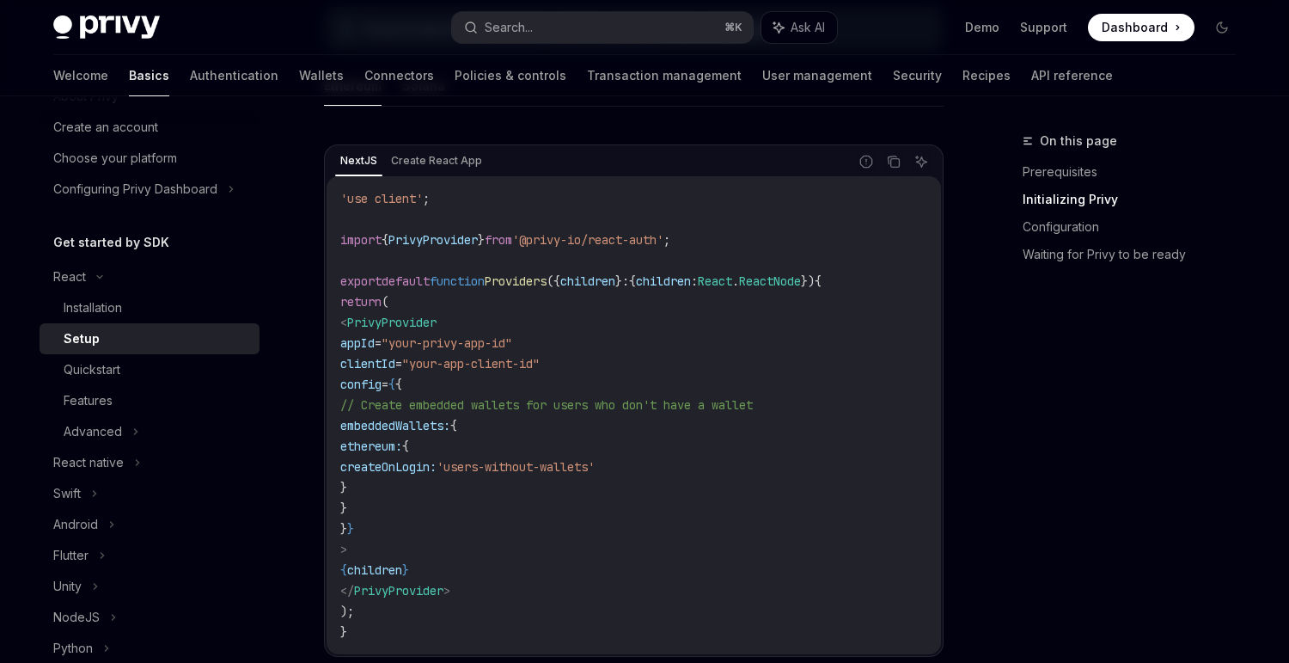
scroll to position [582, 0]
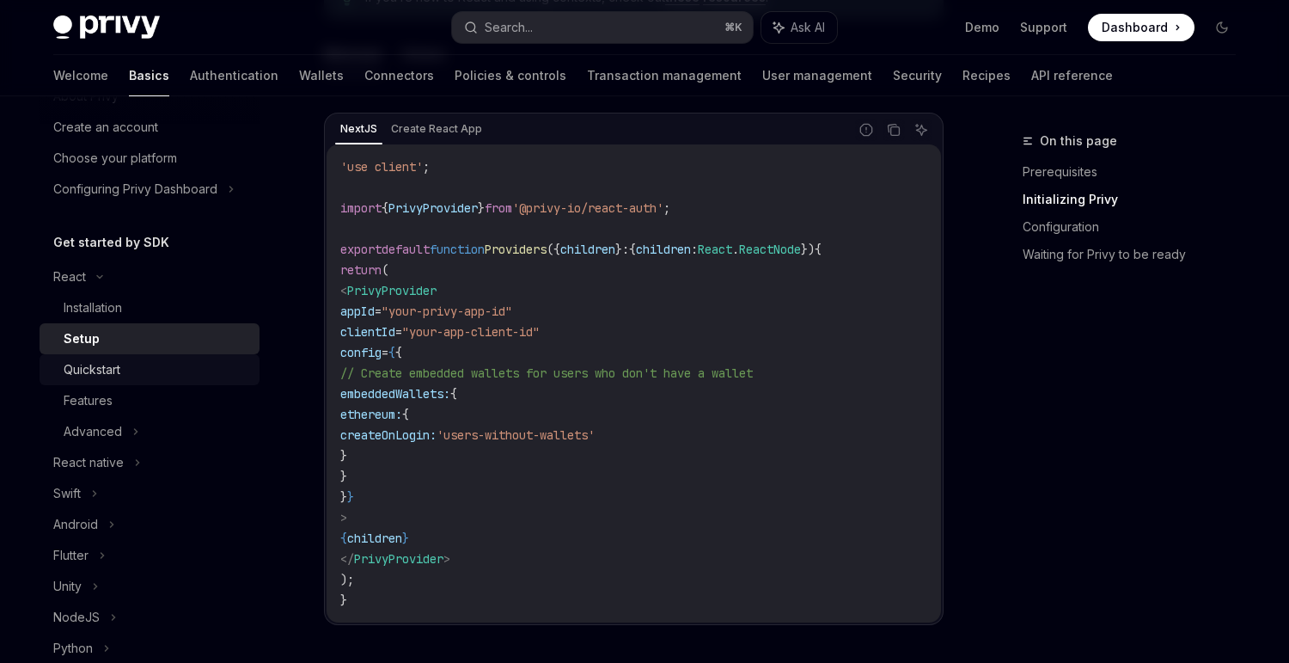
click at [182, 359] on div "Quickstart" at bounding box center [157, 369] width 186 height 21
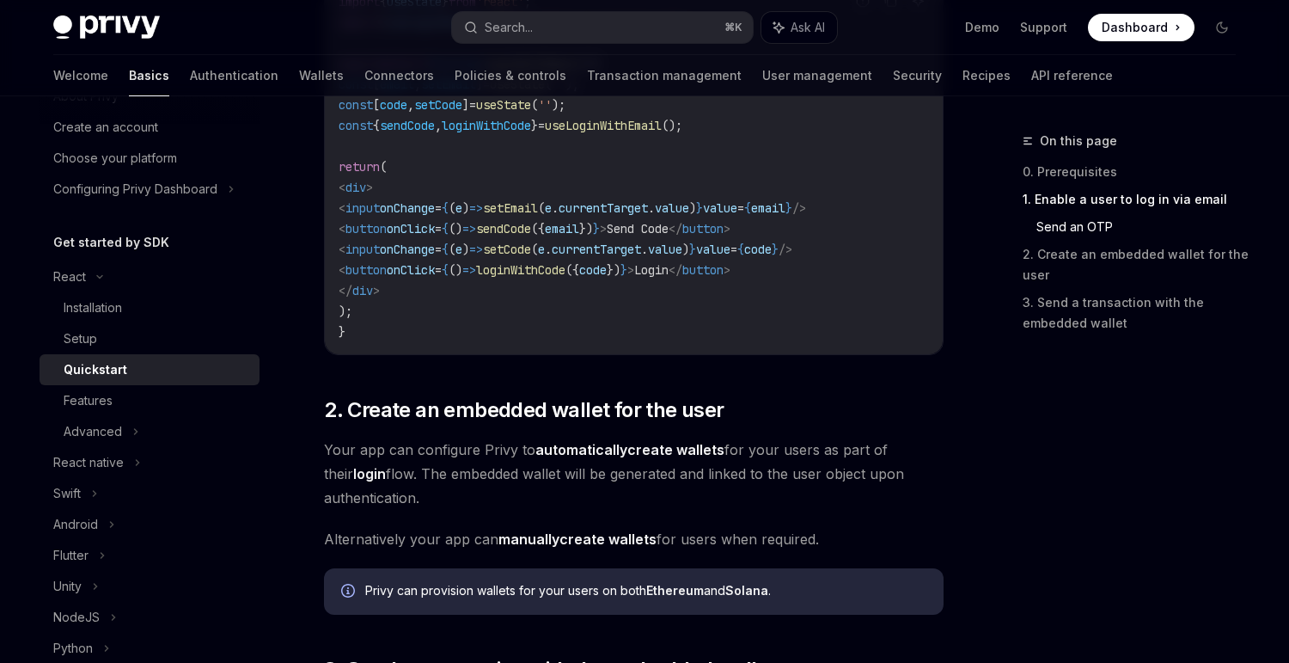
scroll to position [951, 0]
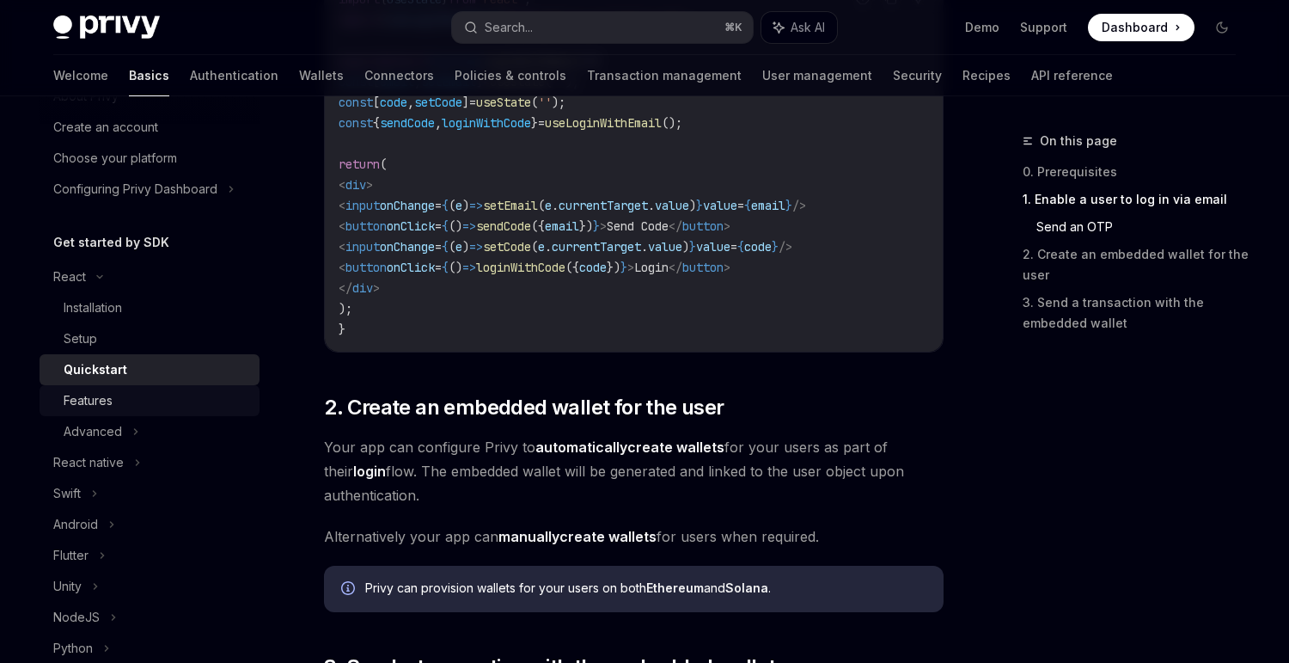
click at [147, 400] on div "Features" at bounding box center [157, 400] width 186 height 21
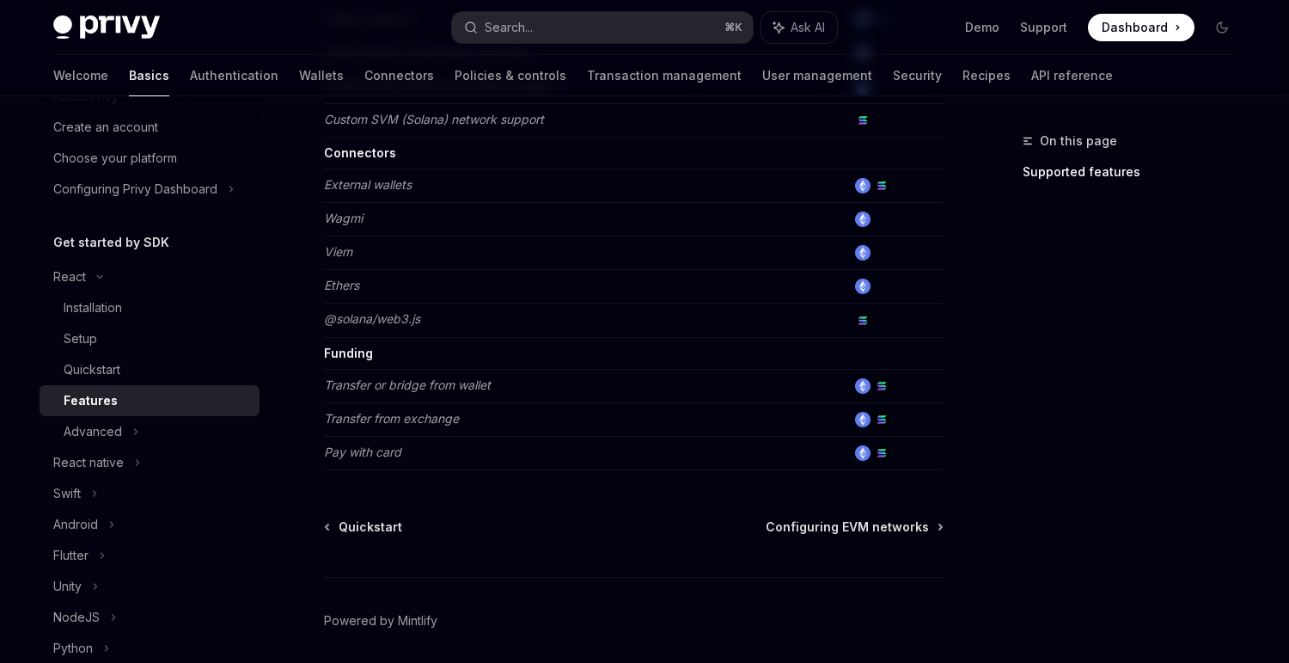
scroll to position [1166, 0]
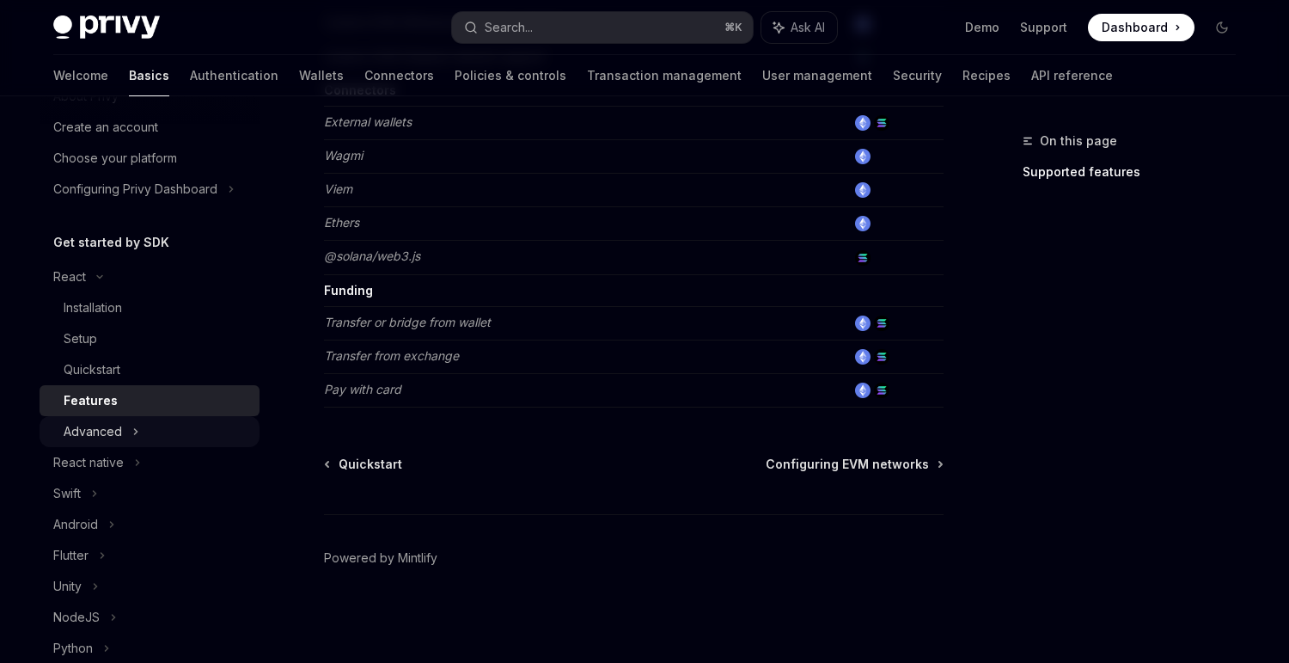
click at [156, 433] on div "Advanced" at bounding box center [150, 431] width 220 height 31
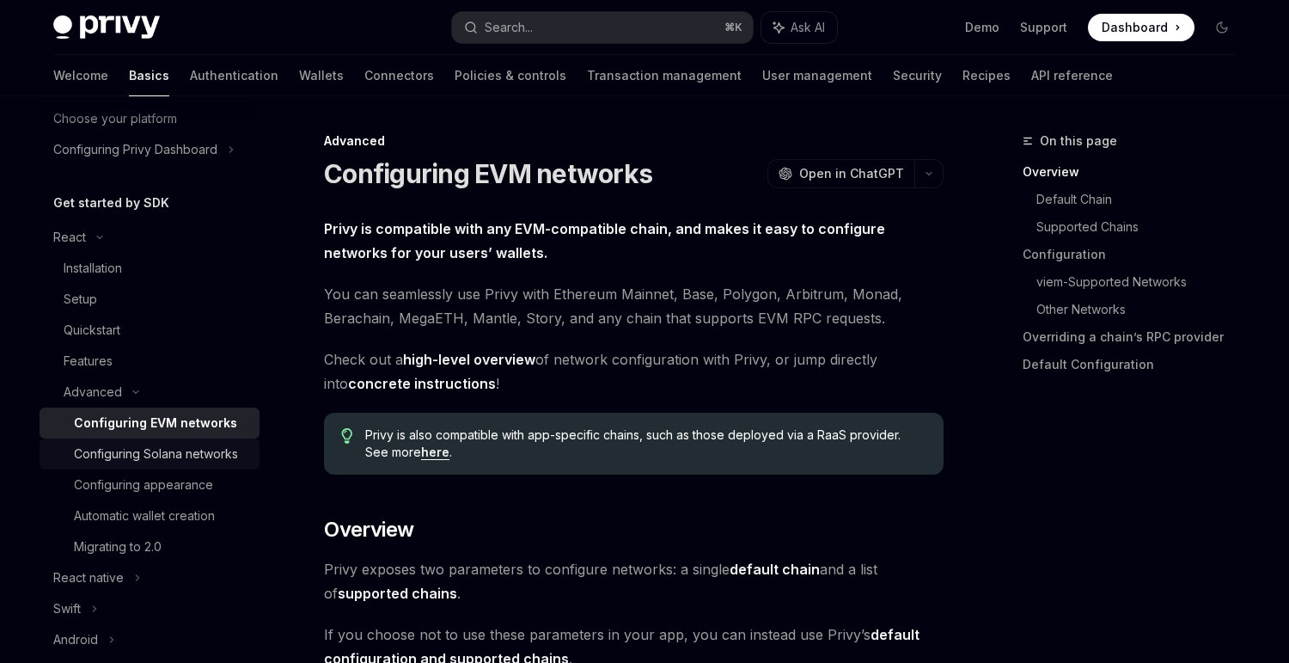
scroll to position [121, 0]
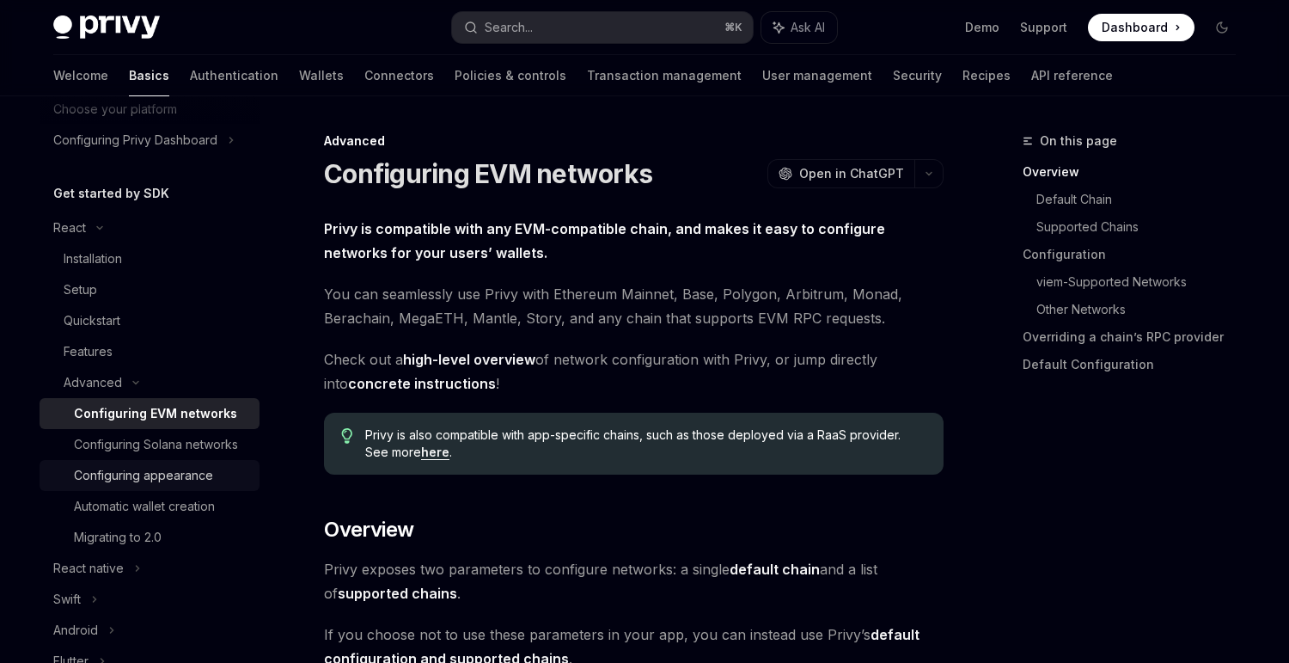
click at [206, 468] on div "Configuring appearance" at bounding box center [143, 475] width 139 height 21
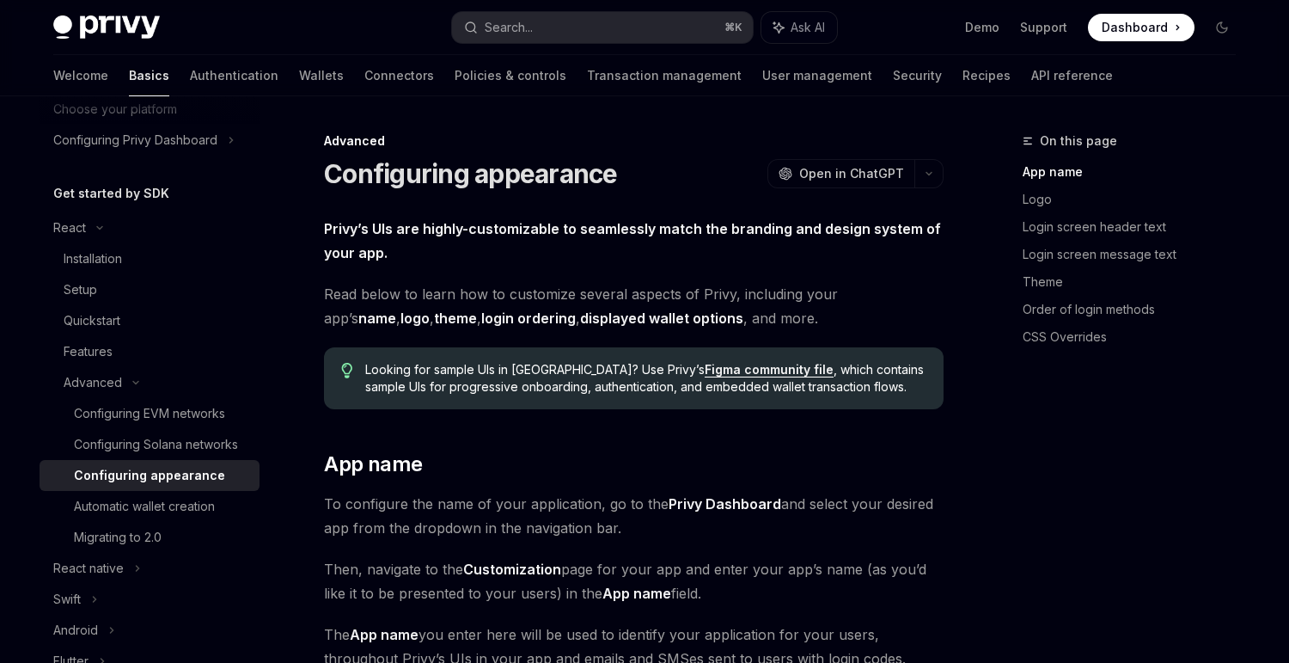
click at [705, 367] on link "Figma community file" at bounding box center [769, 369] width 129 height 15
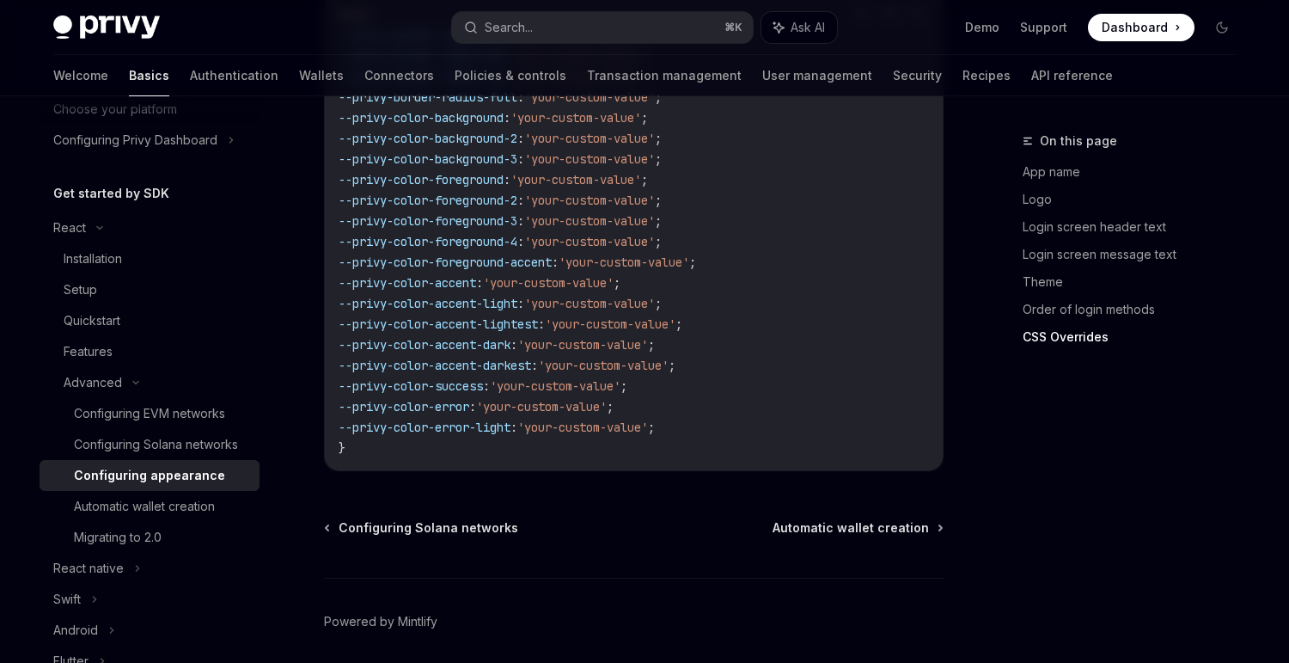
scroll to position [4462, 0]
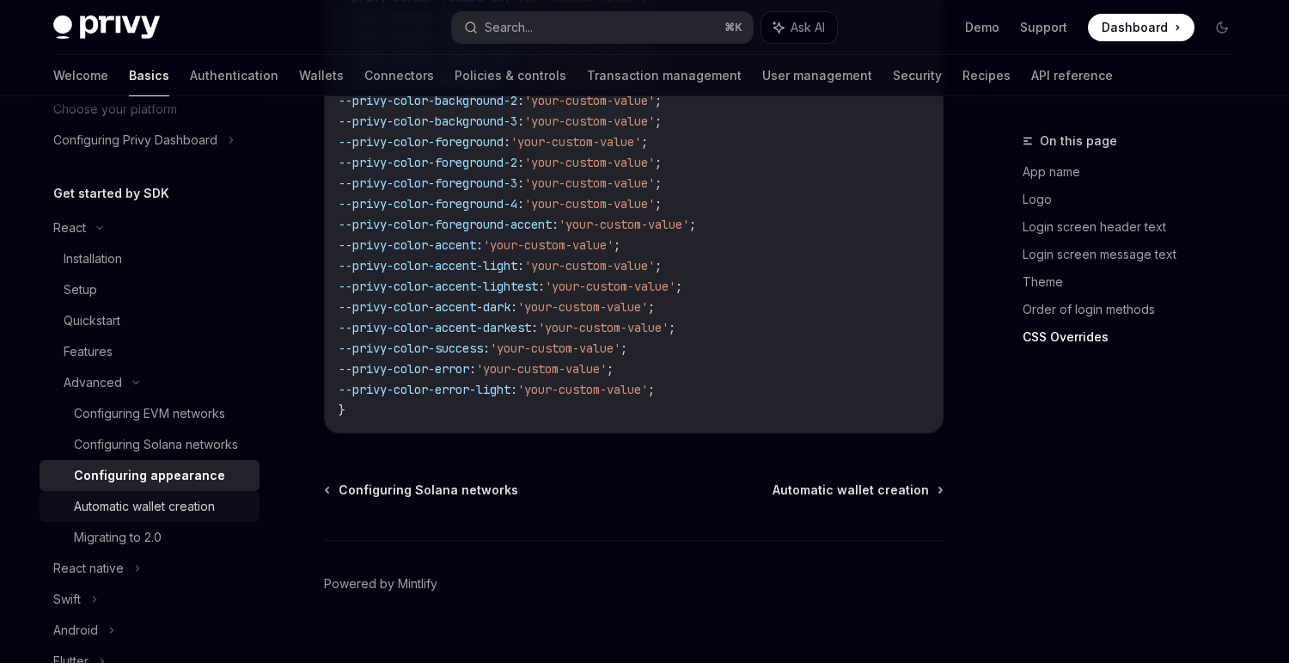
click at [157, 502] on div "Automatic wallet creation" at bounding box center [144, 506] width 141 height 21
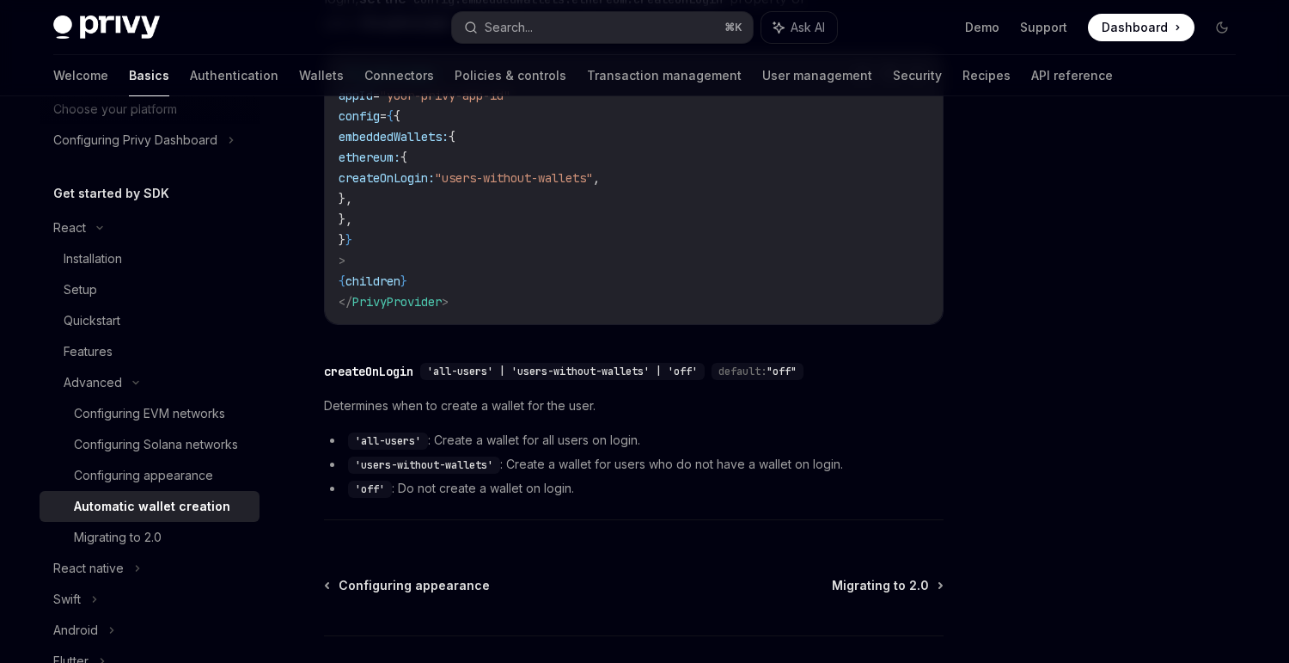
scroll to position [600, 0]
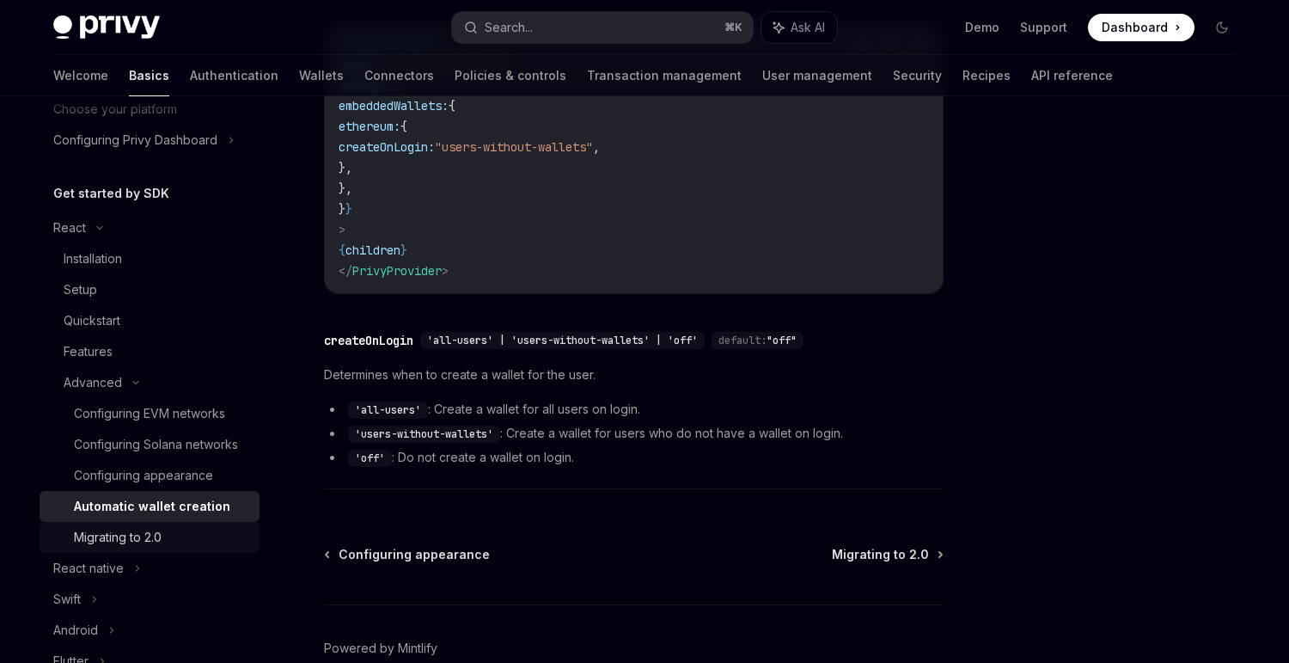
click at [187, 537] on div "Migrating to 2.0" at bounding box center [161, 537] width 175 height 21
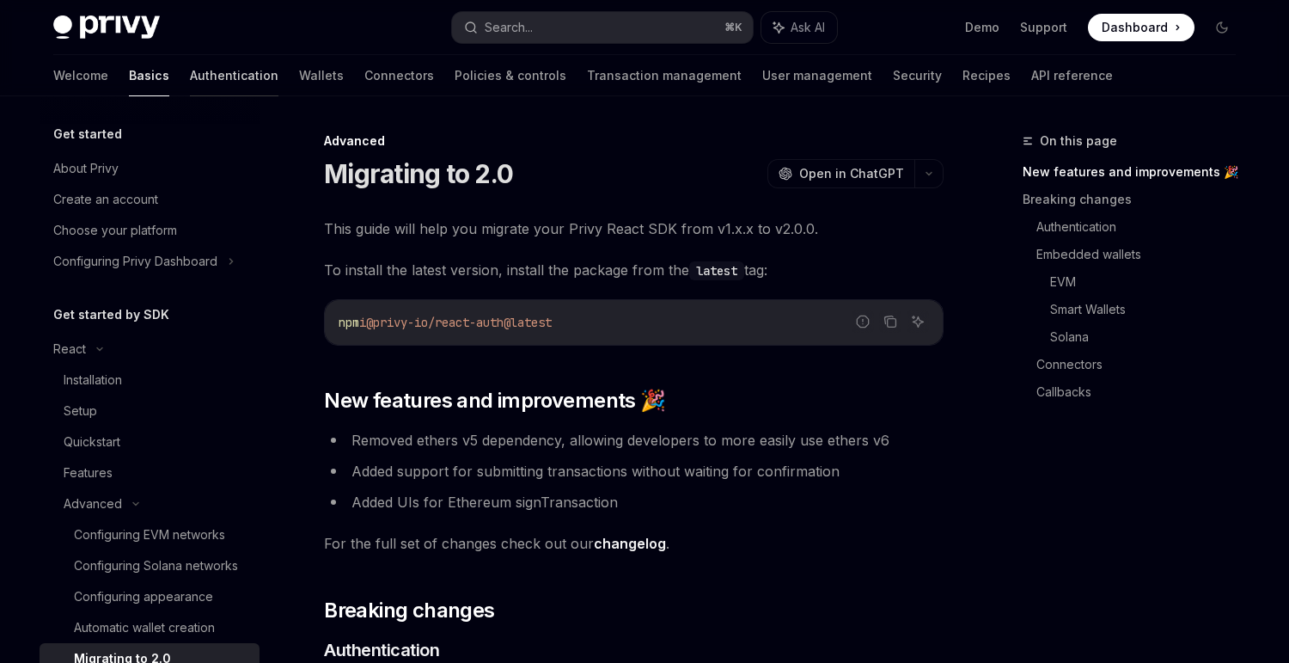
click at [190, 63] on link "Authentication" at bounding box center [234, 75] width 89 height 41
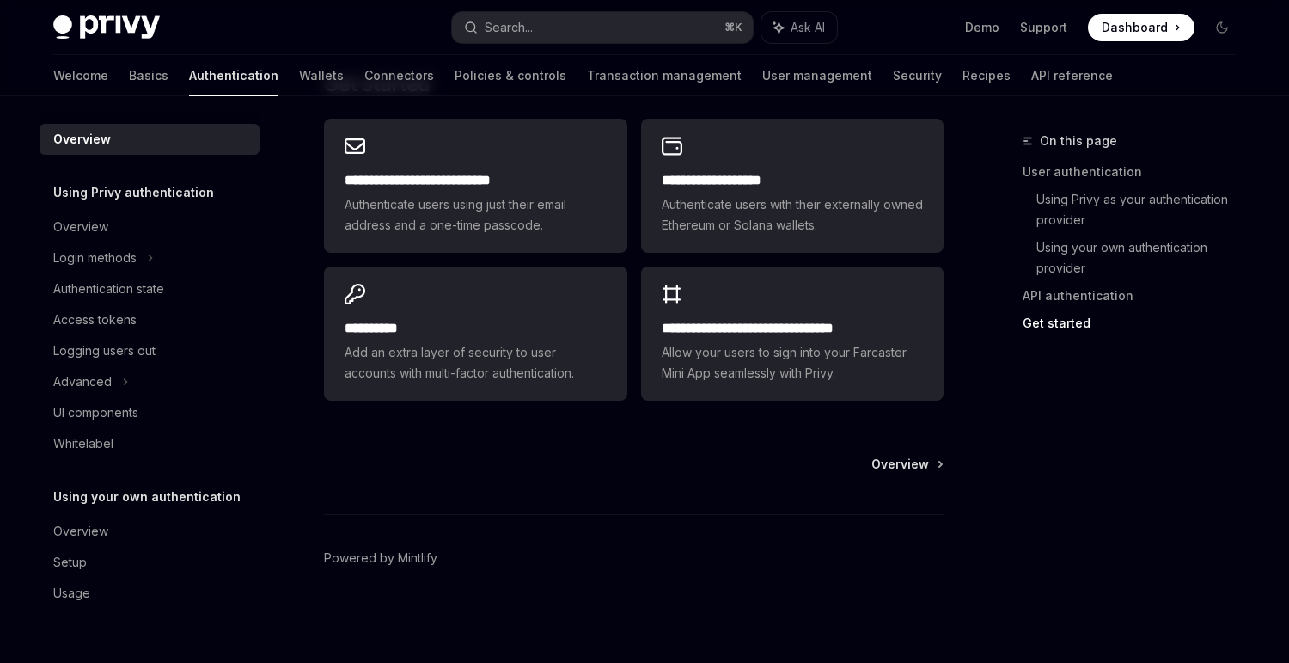
scroll to position [1493, 0]
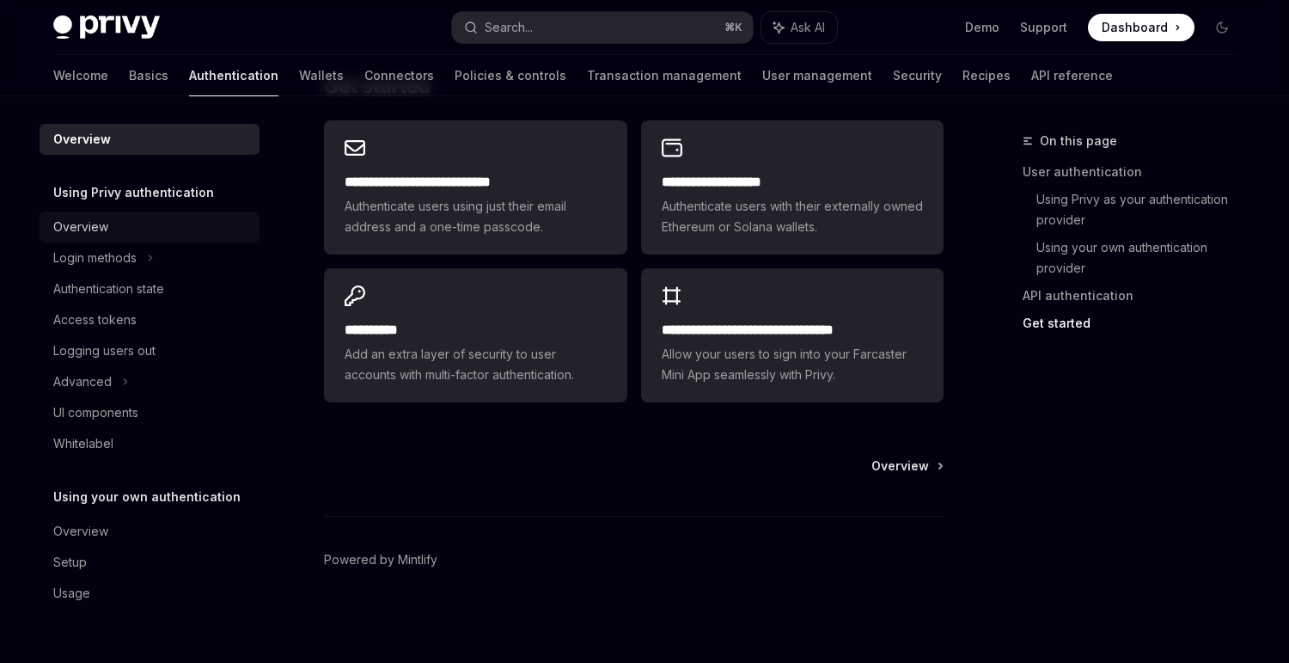
click at [177, 229] on div "Overview" at bounding box center [151, 227] width 196 height 21
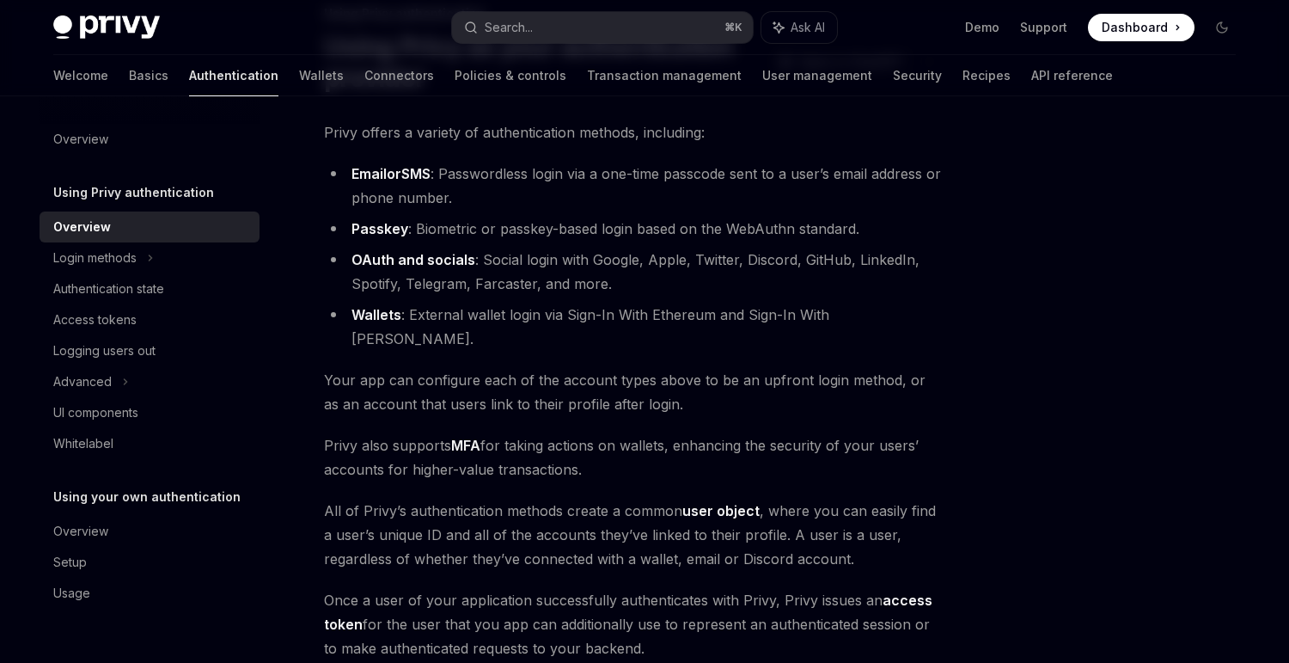
scroll to position [356, 0]
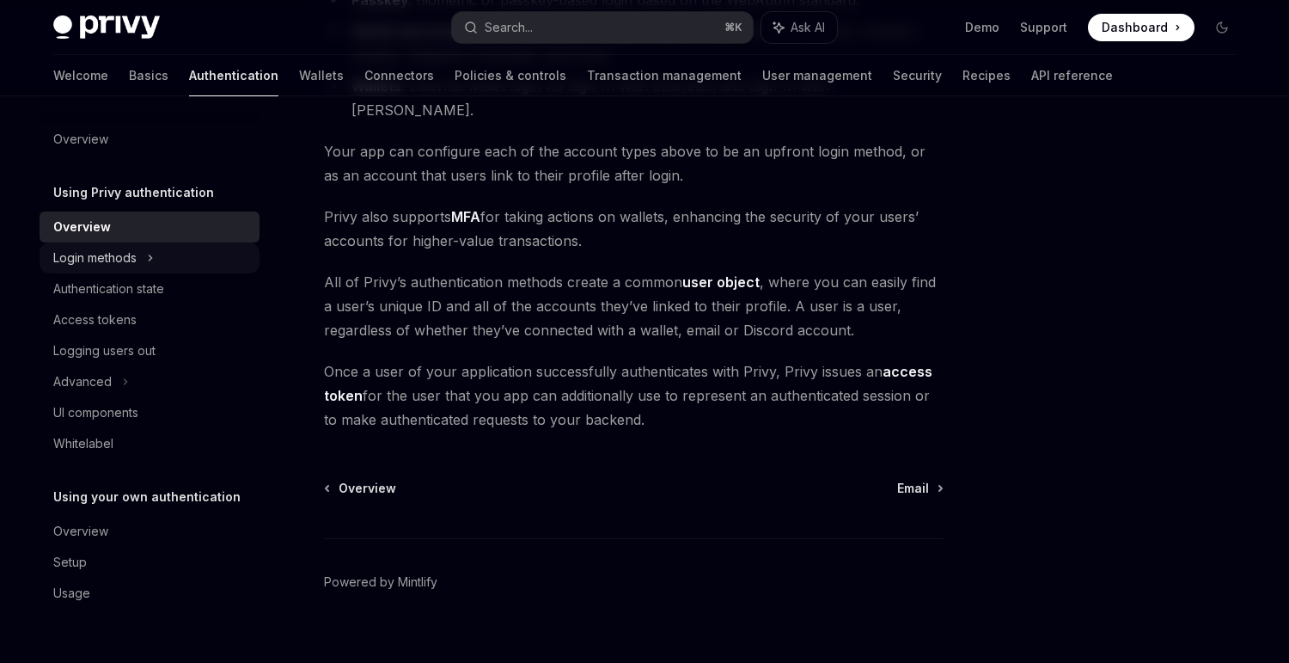
click at [122, 257] on div "Login methods" at bounding box center [94, 258] width 83 height 21
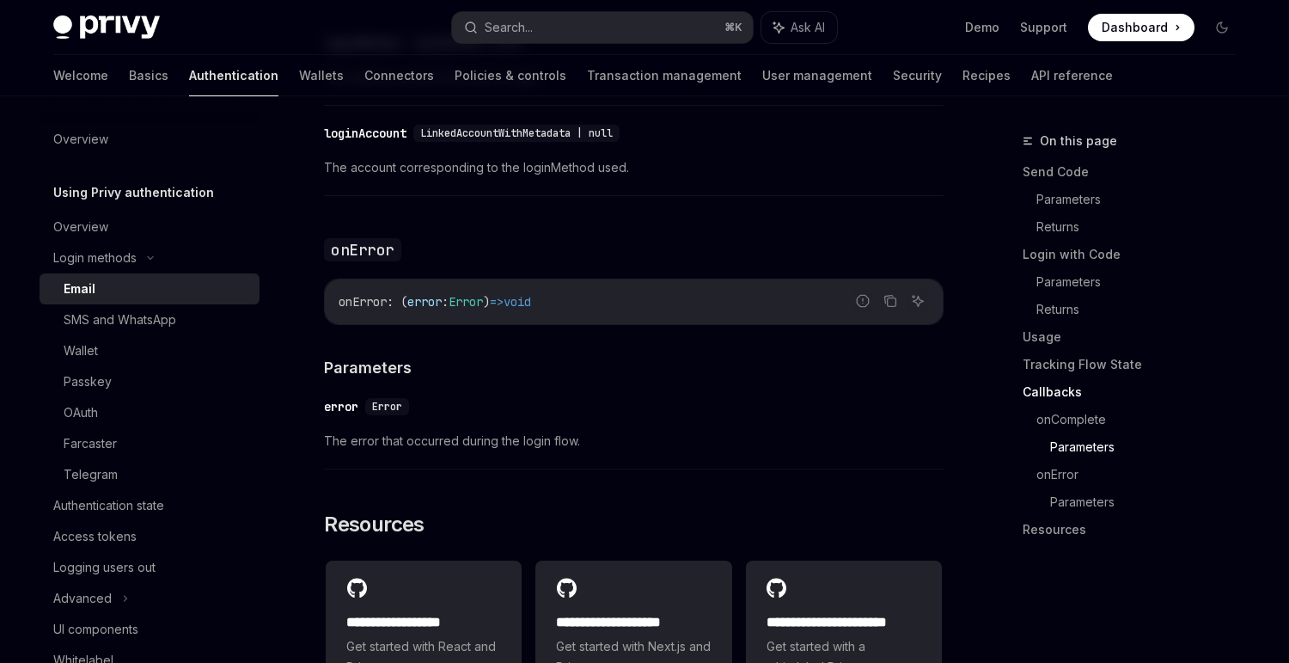
scroll to position [3433, 0]
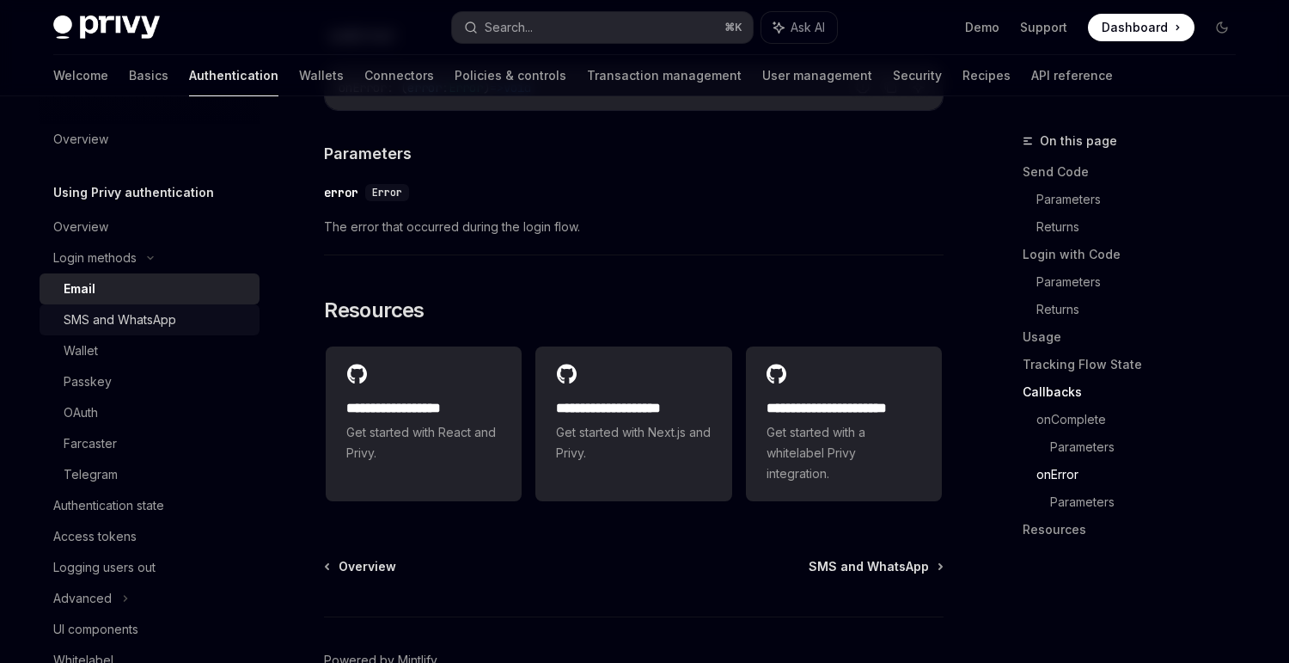
click at [155, 325] on div "SMS and WhatsApp" at bounding box center [120, 319] width 113 height 21
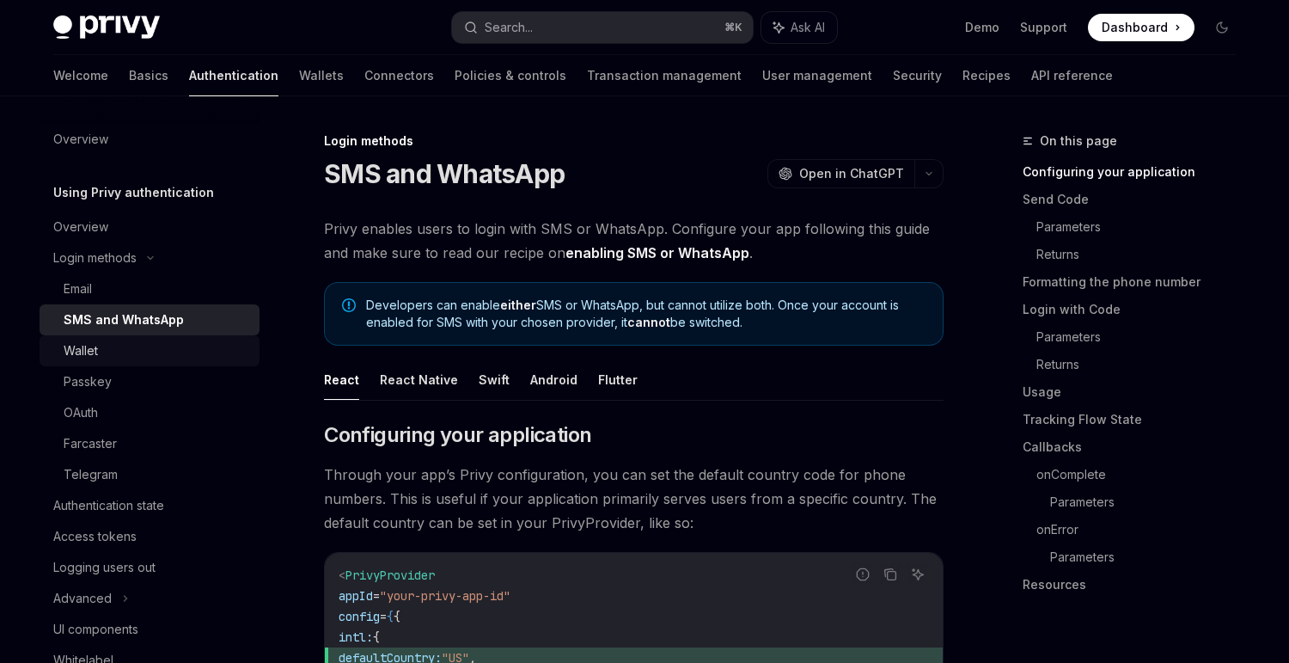
click at [122, 347] on div "Wallet" at bounding box center [157, 350] width 186 height 21
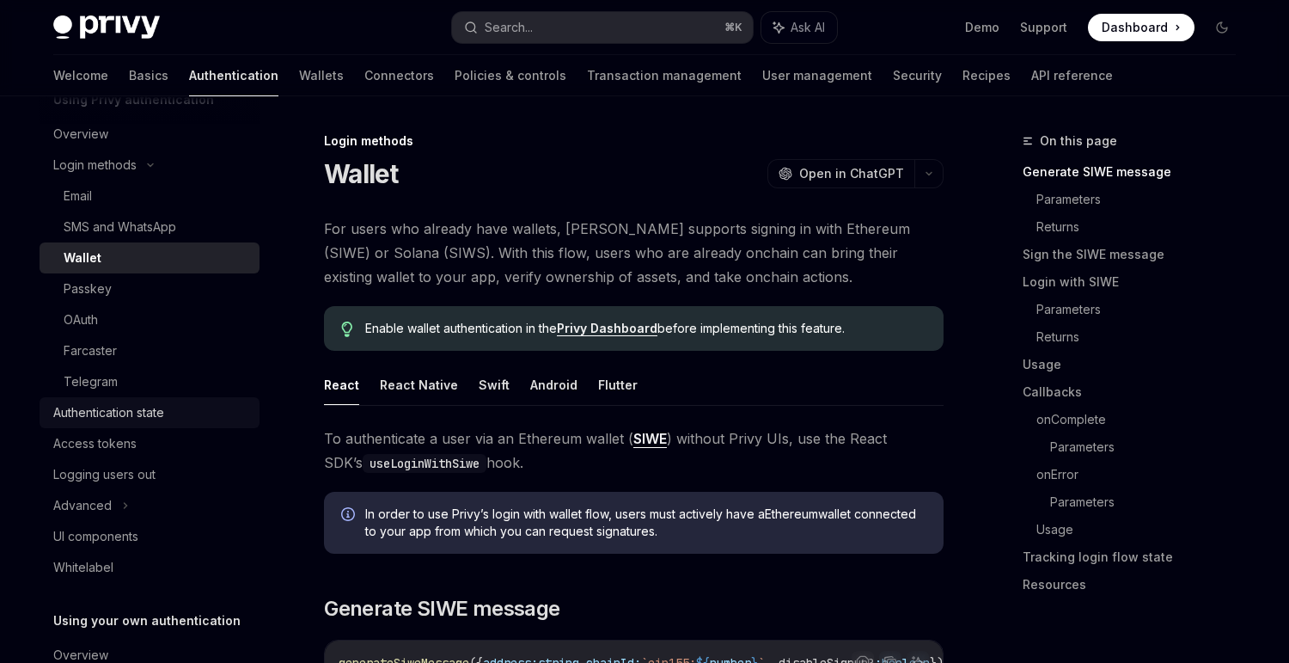
scroll to position [138, 0]
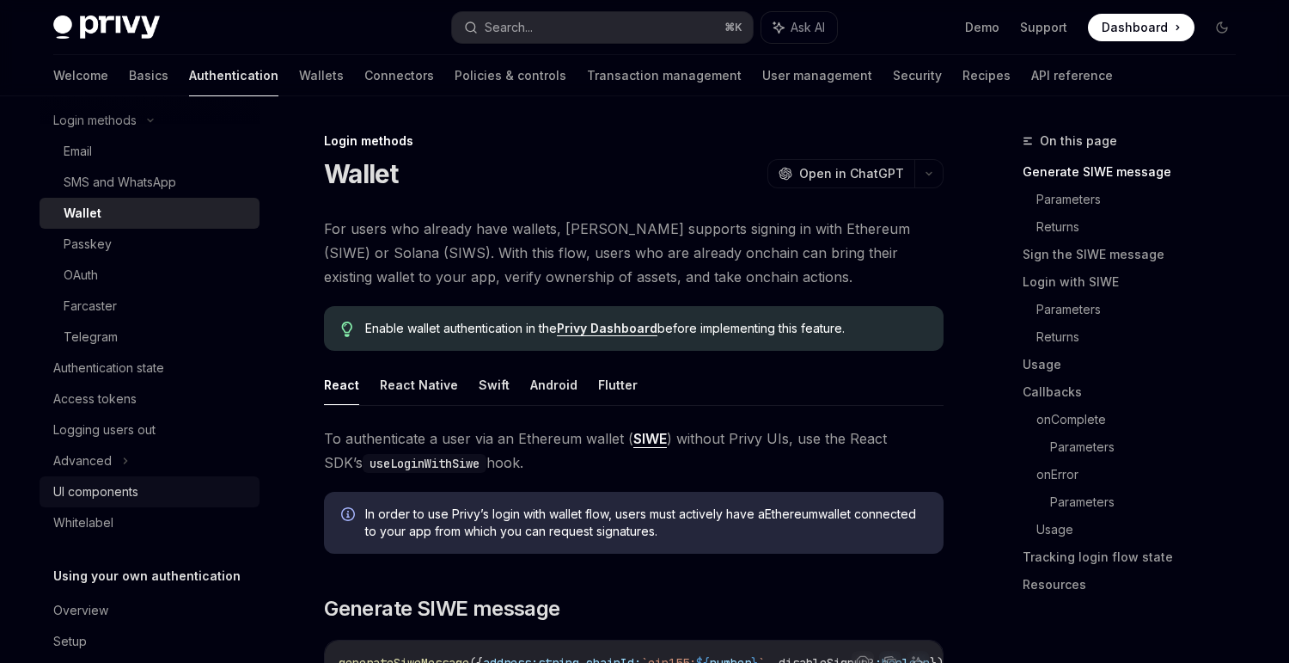
click at [136, 501] on div "UI components" at bounding box center [95, 491] width 85 height 21
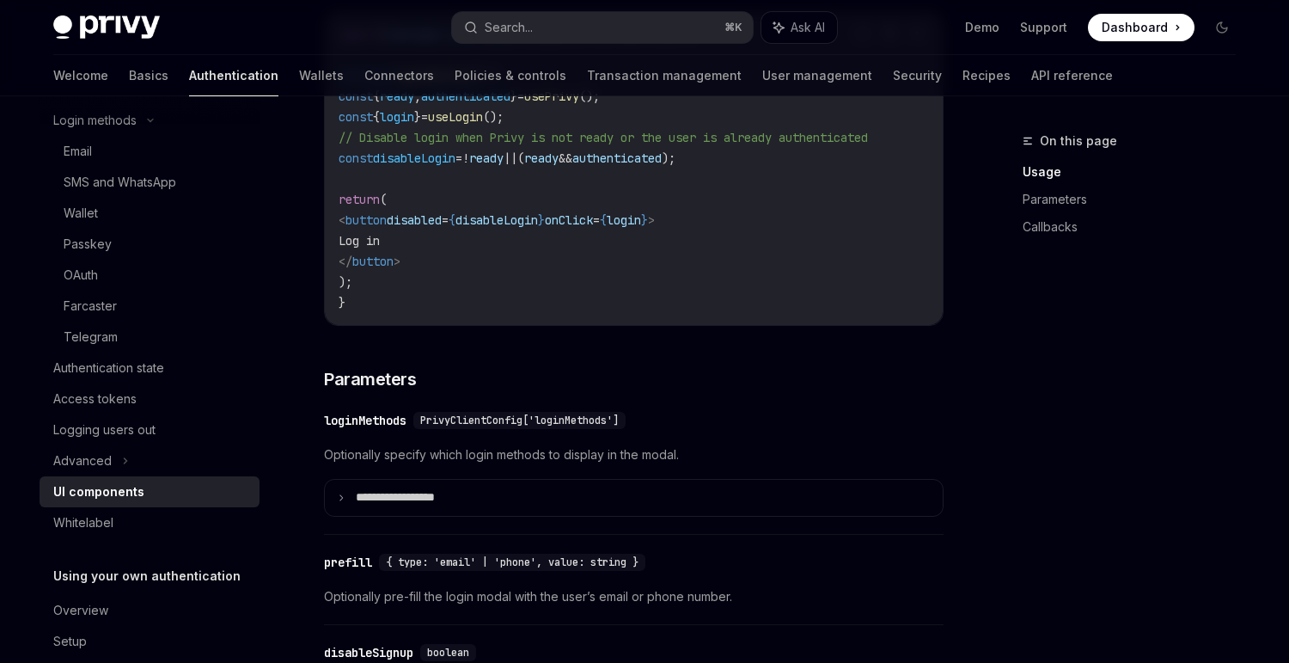
scroll to position [1294, 0]
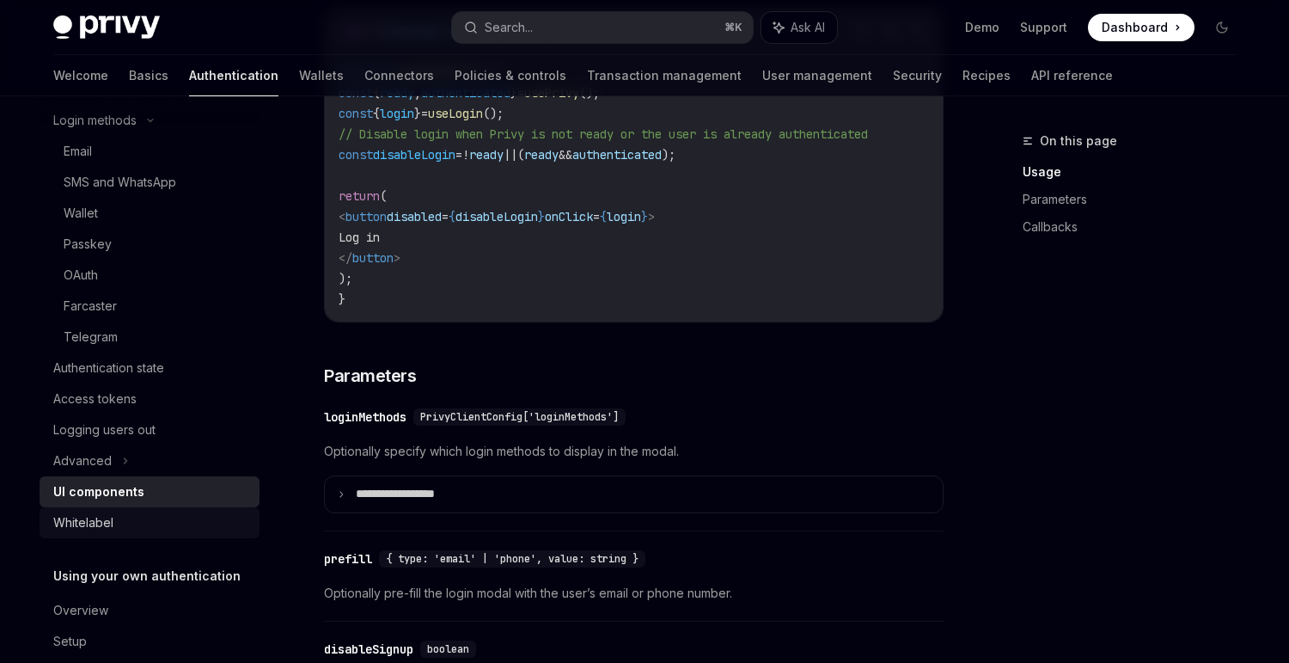
click at [73, 521] on div "Whitelabel" at bounding box center [83, 522] width 60 height 21
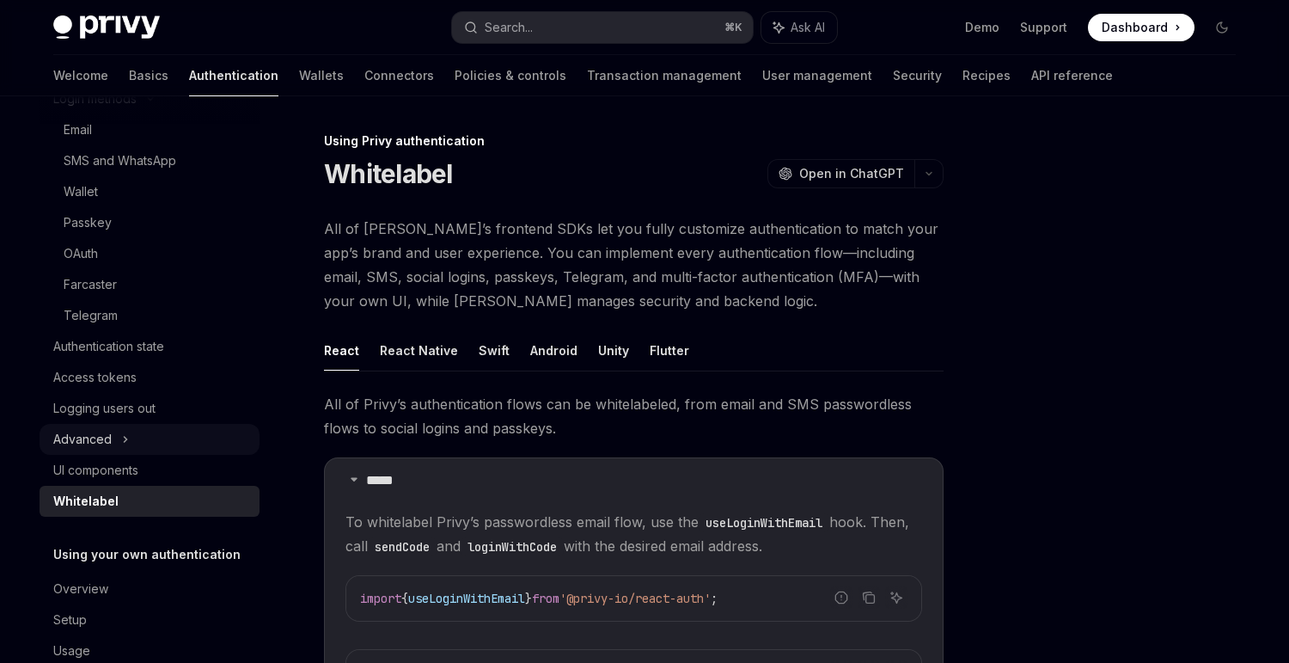
scroll to position [197, 0]
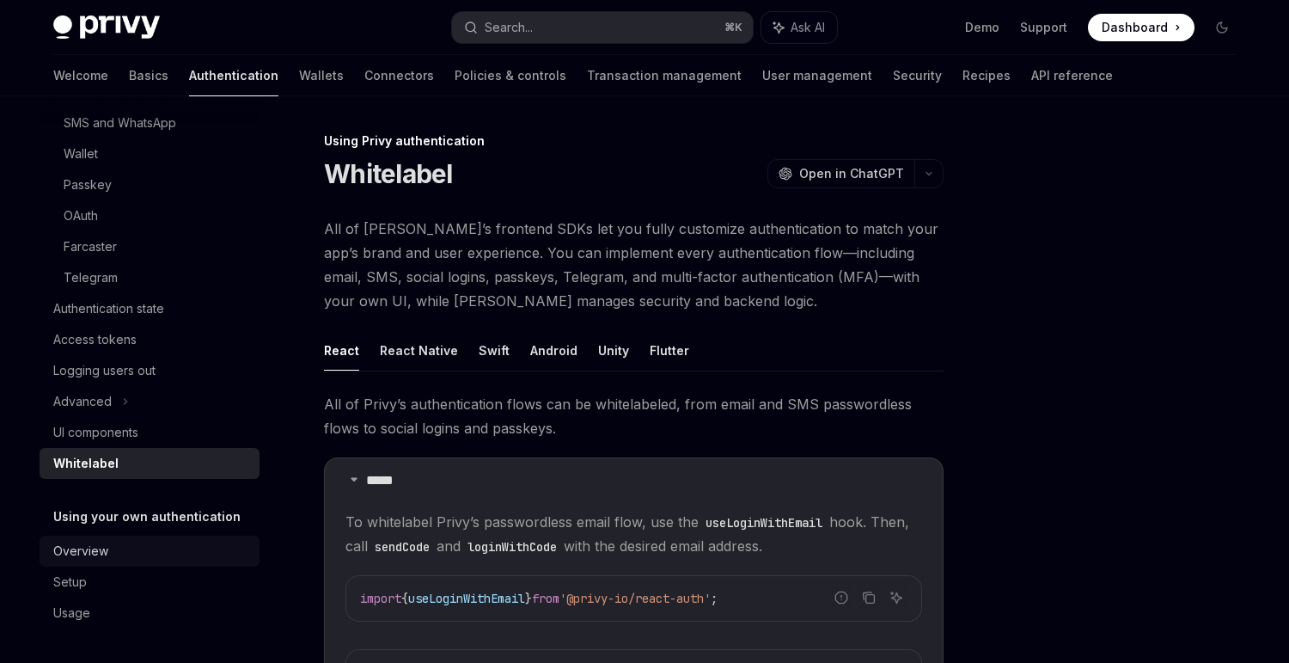
click at [85, 549] on div "Overview" at bounding box center [80, 551] width 55 height 21
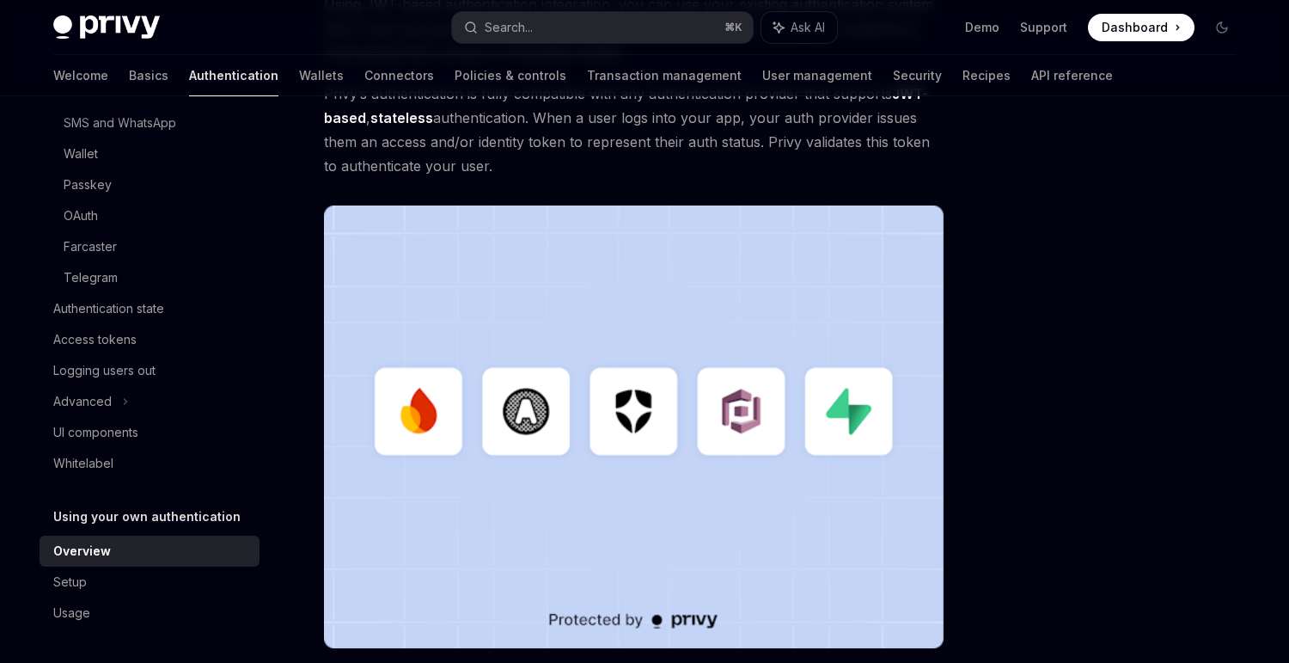
scroll to position [322, 0]
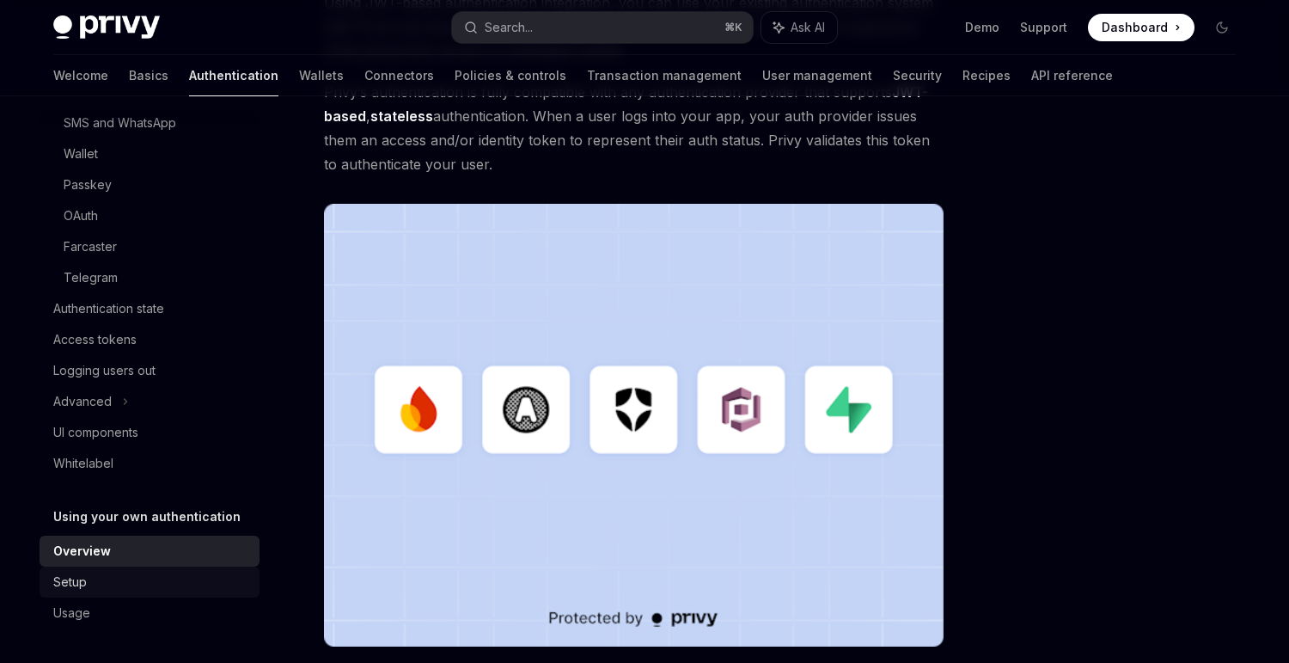
click at [80, 579] on div "Setup" at bounding box center [70, 582] width 34 height 21
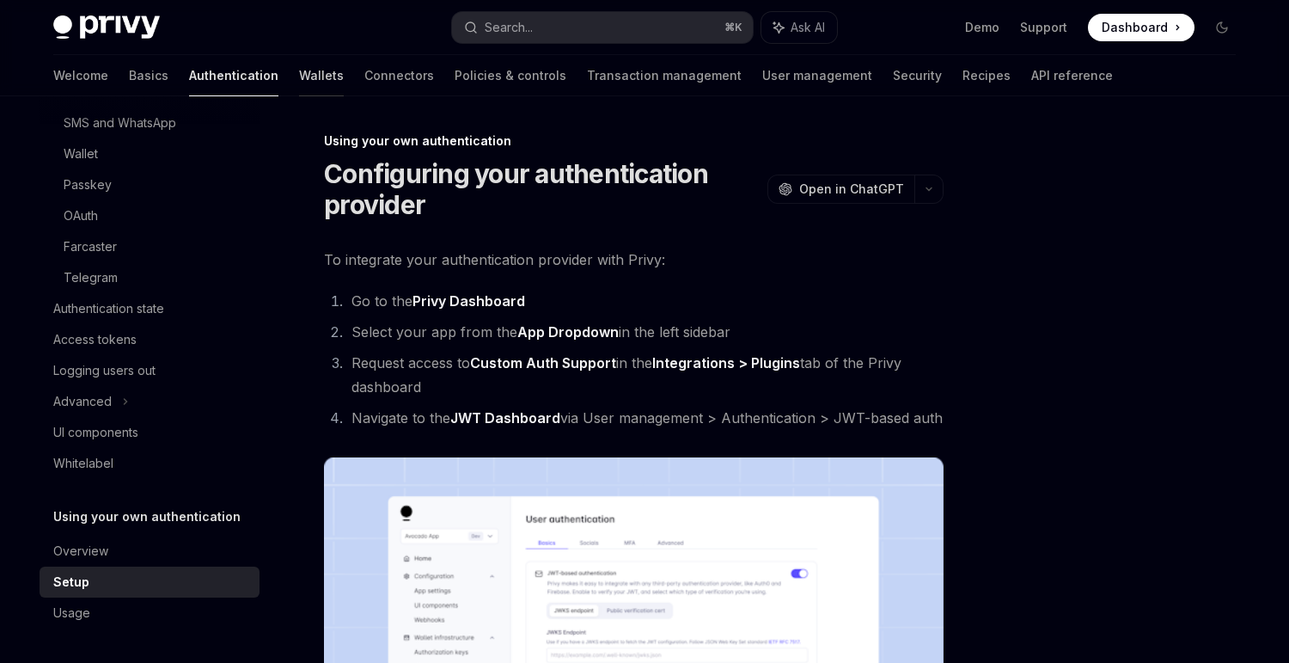
click at [299, 80] on link "Wallets" at bounding box center [321, 75] width 45 height 41
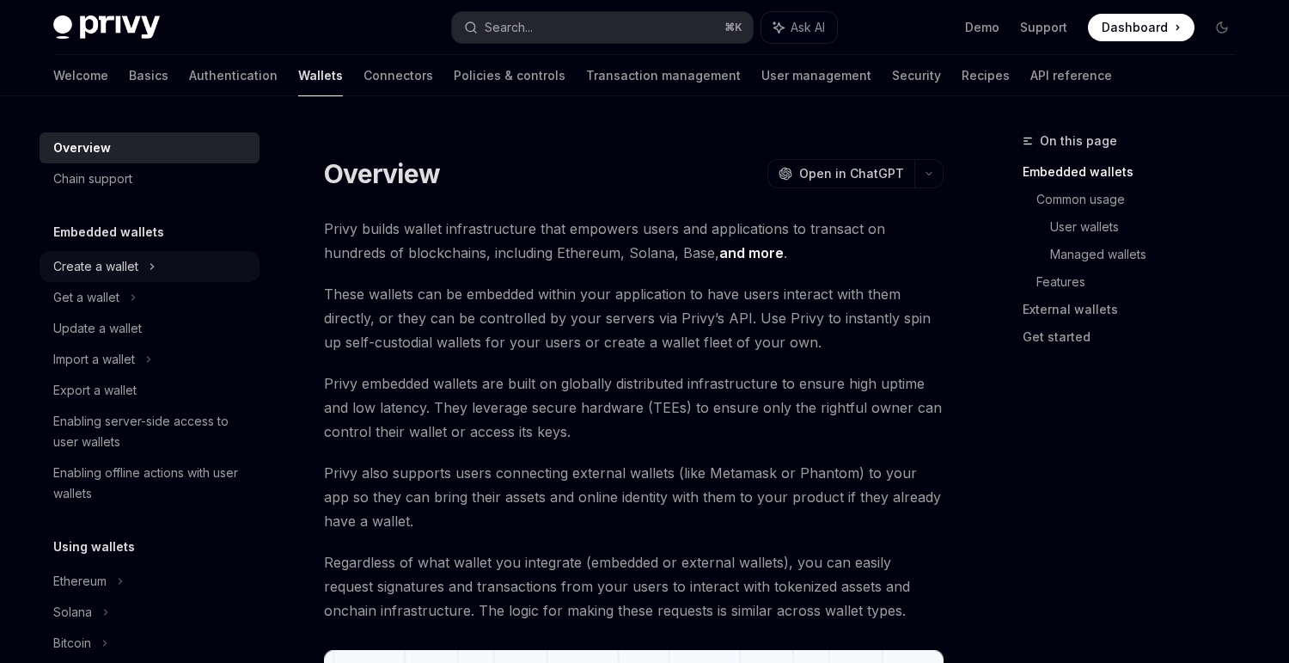
click at [132, 272] on div "Create a wallet" at bounding box center [95, 266] width 85 height 21
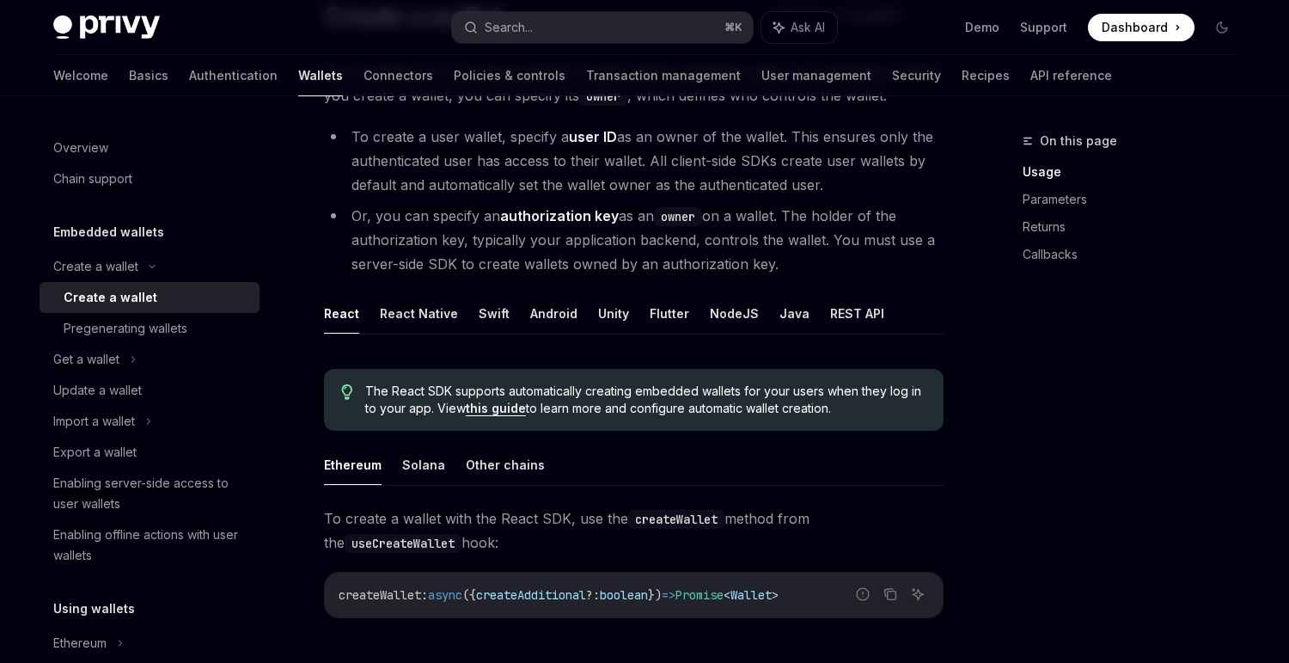
scroll to position [70, 0]
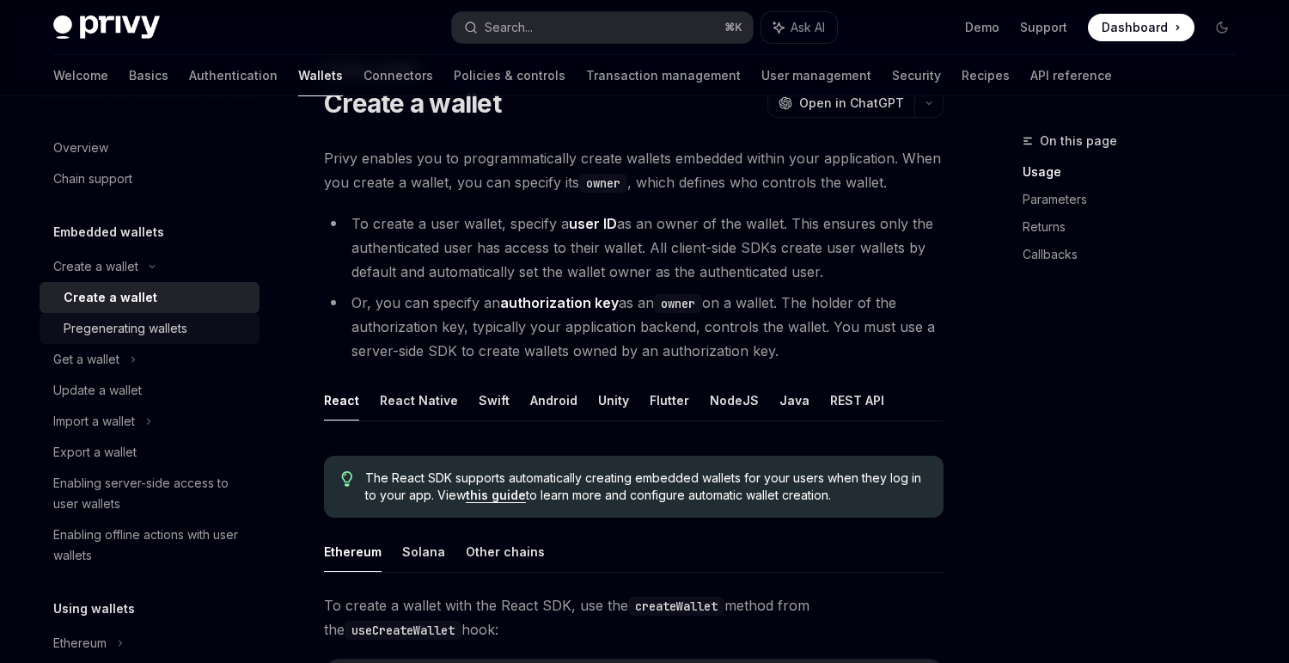
click at [180, 319] on div "Pregenerating wallets" at bounding box center [126, 328] width 124 height 21
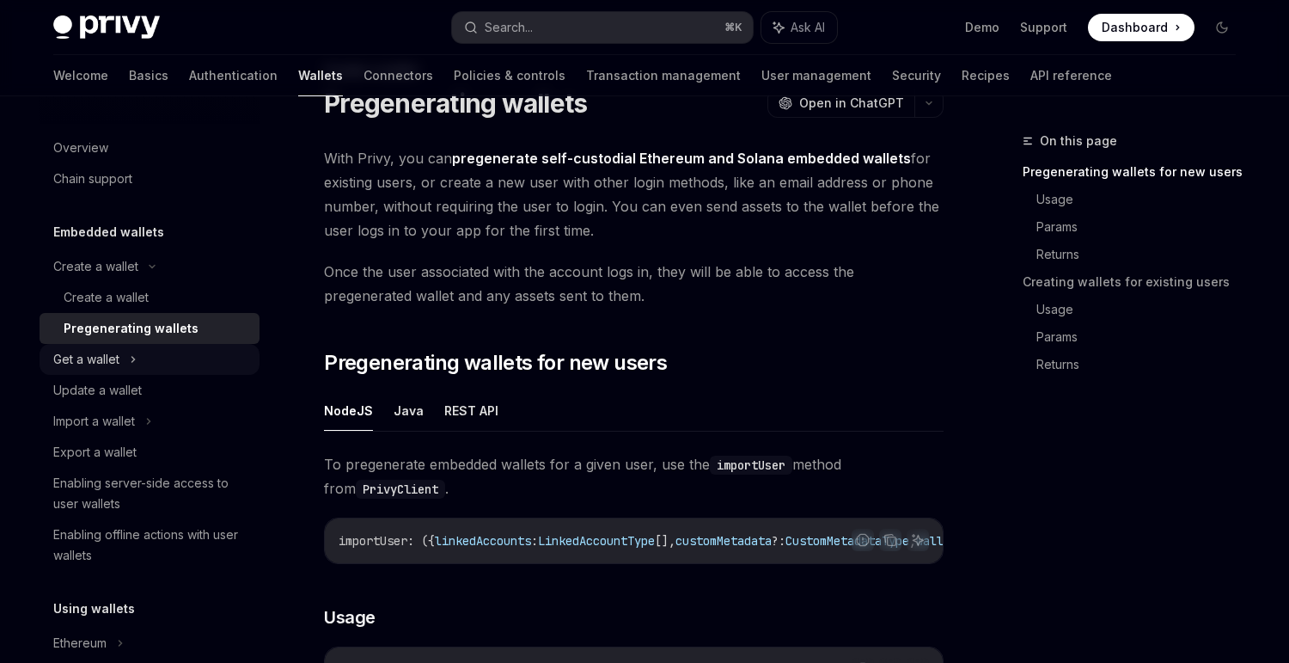
click at [122, 358] on div "Get a wallet" at bounding box center [150, 359] width 220 height 31
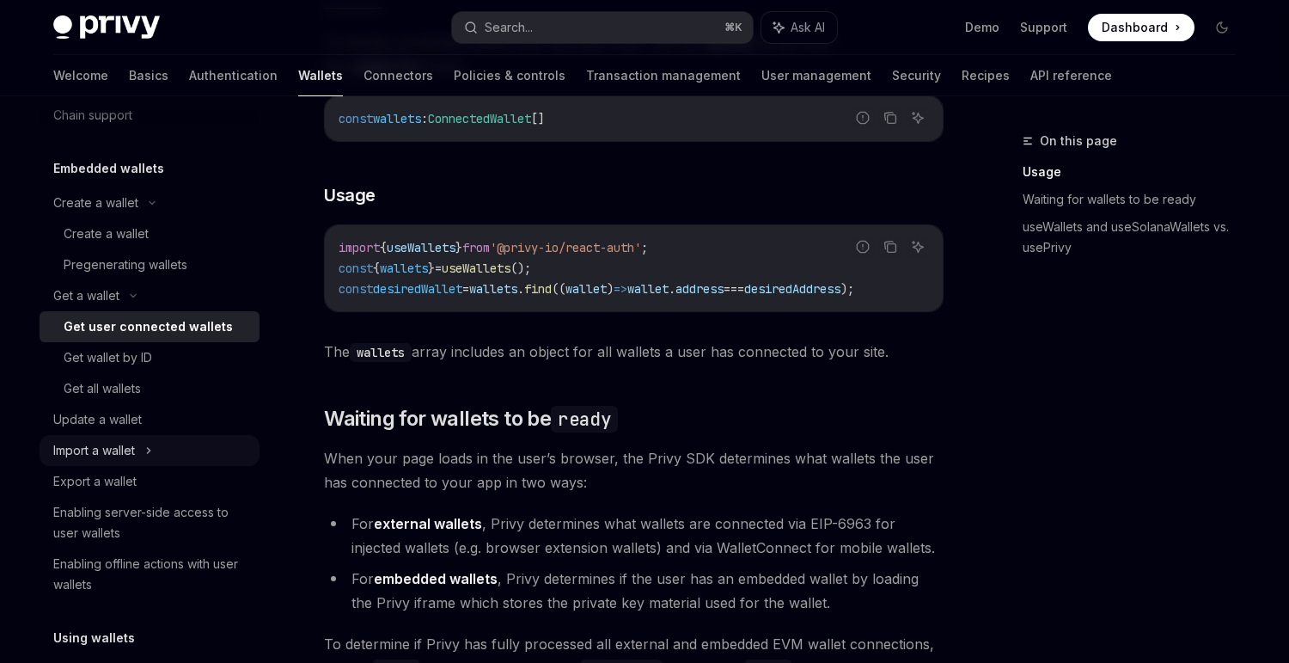
scroll to position [67, 0]
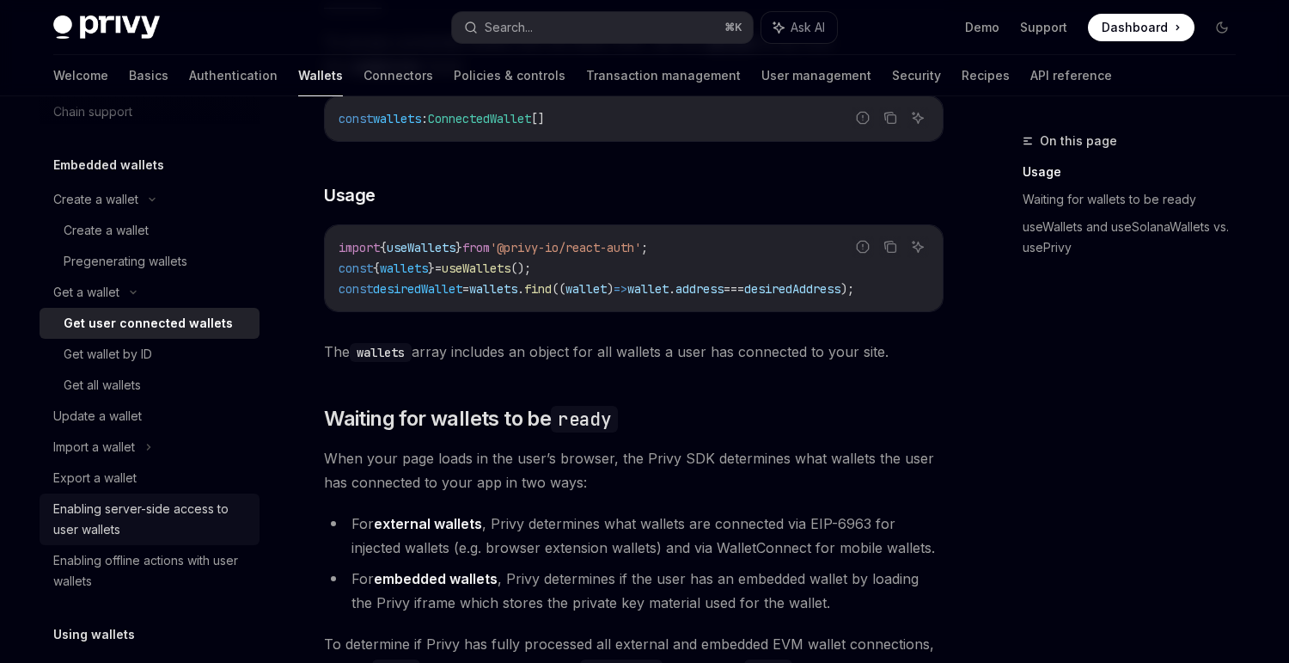
click at [159, 516] on div "Enabling server-side access to user wallets" at bounding box center [151, 518] width 196 height 41
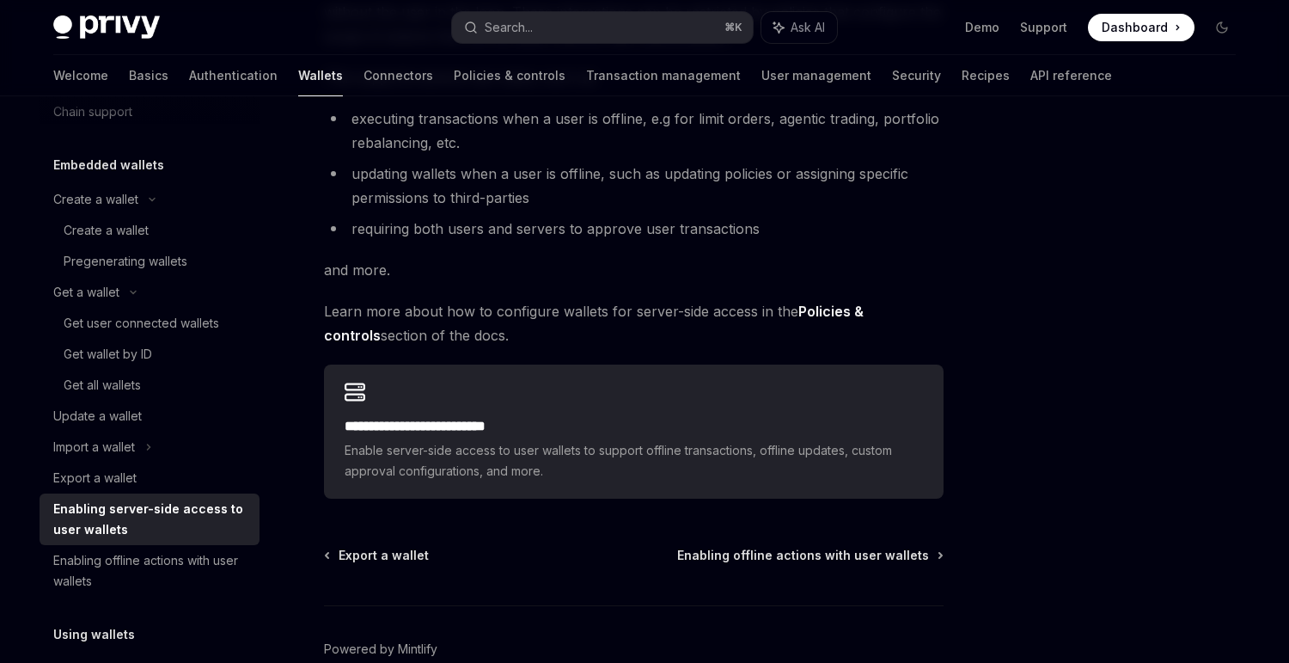
scroll to position [259, 0]
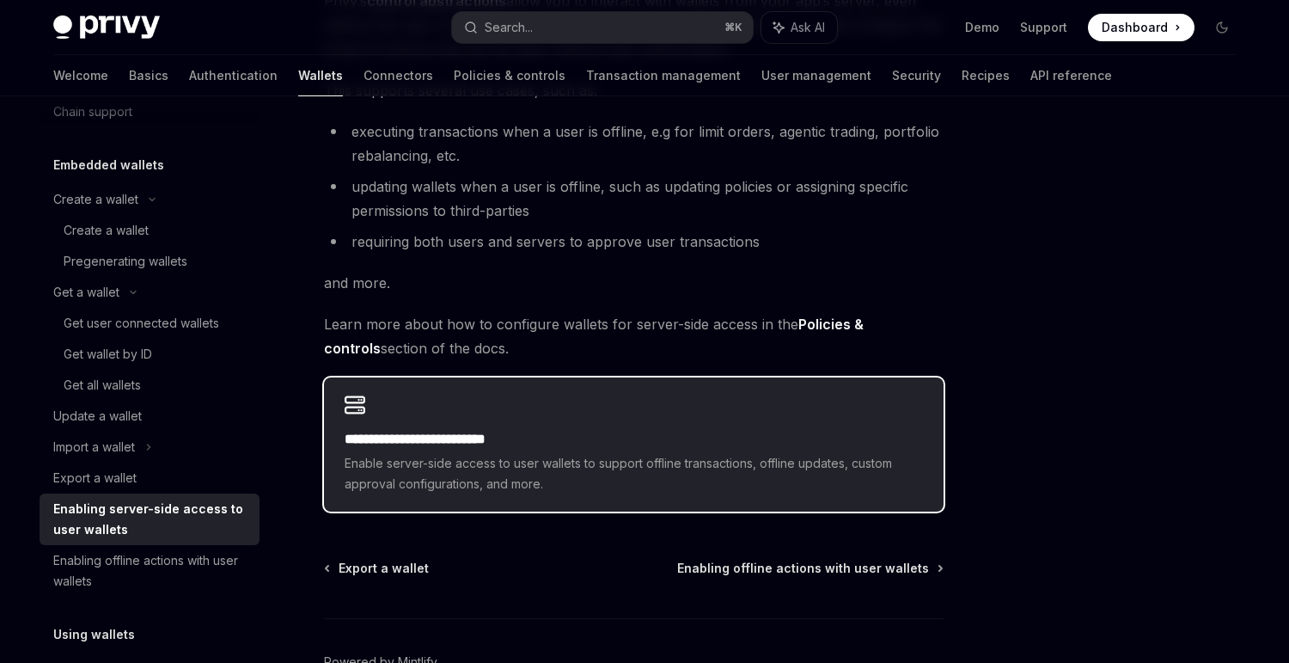
click at [551, 462] on span "Enable server-side access to user wallets to support offline transactions, offl…" at bounding box center [634, 473] width 578 height 41
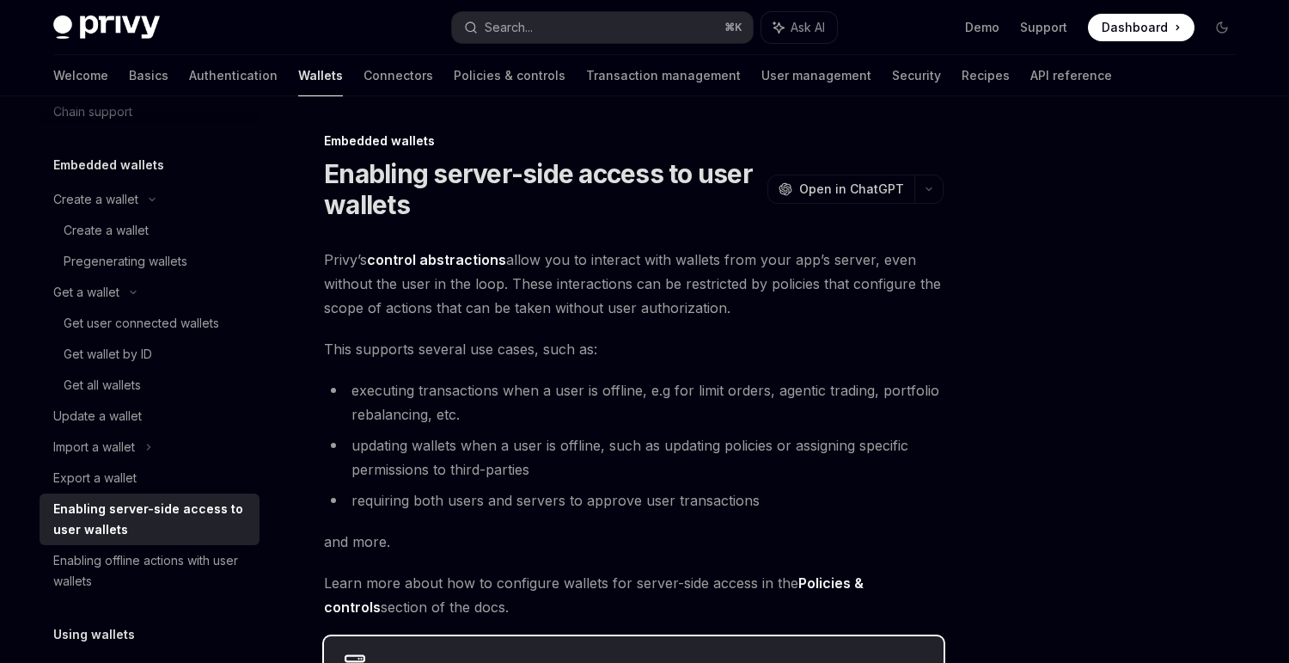
scroll to position [388, 0]
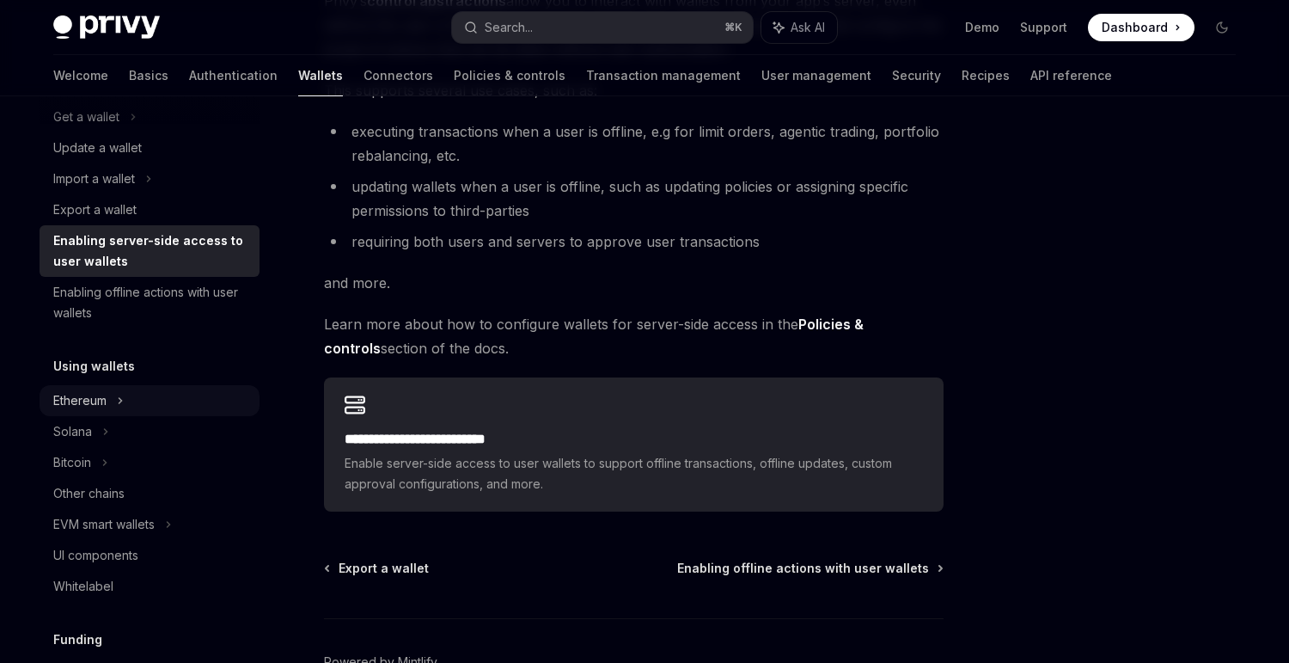
scroll to position [196, 0]
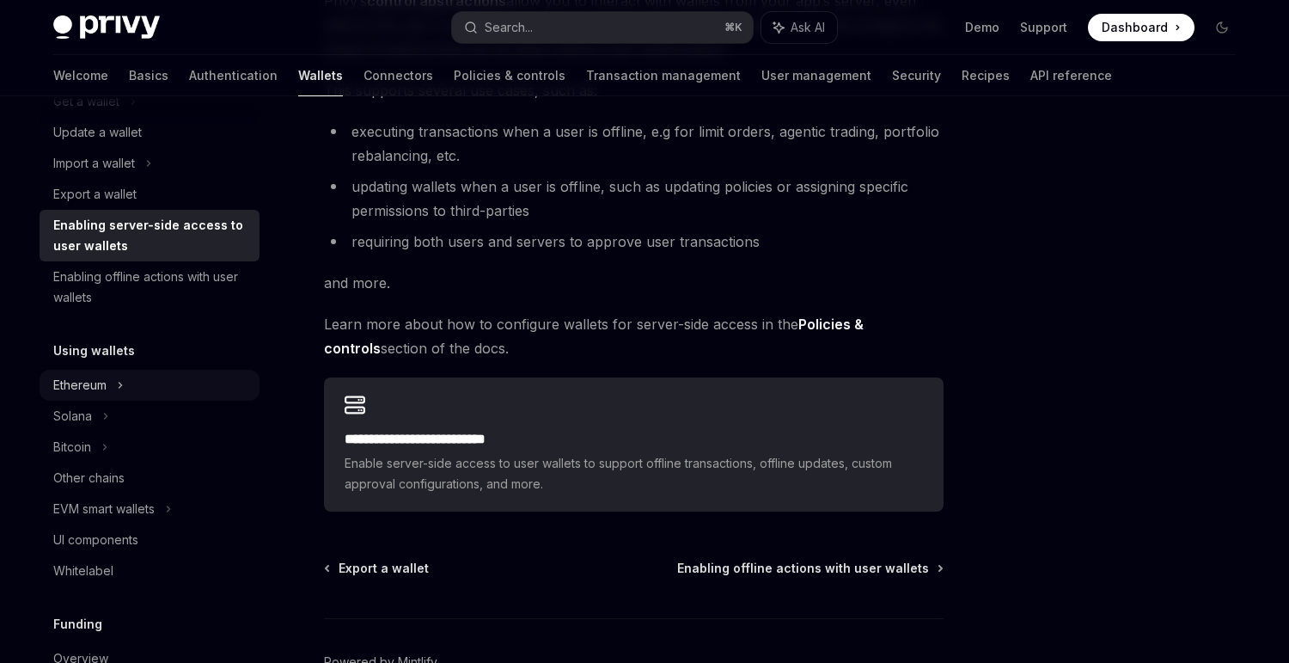
click at [126, 388] on div "Ethereum" at bounding box center [150, 385] width 220 height 31
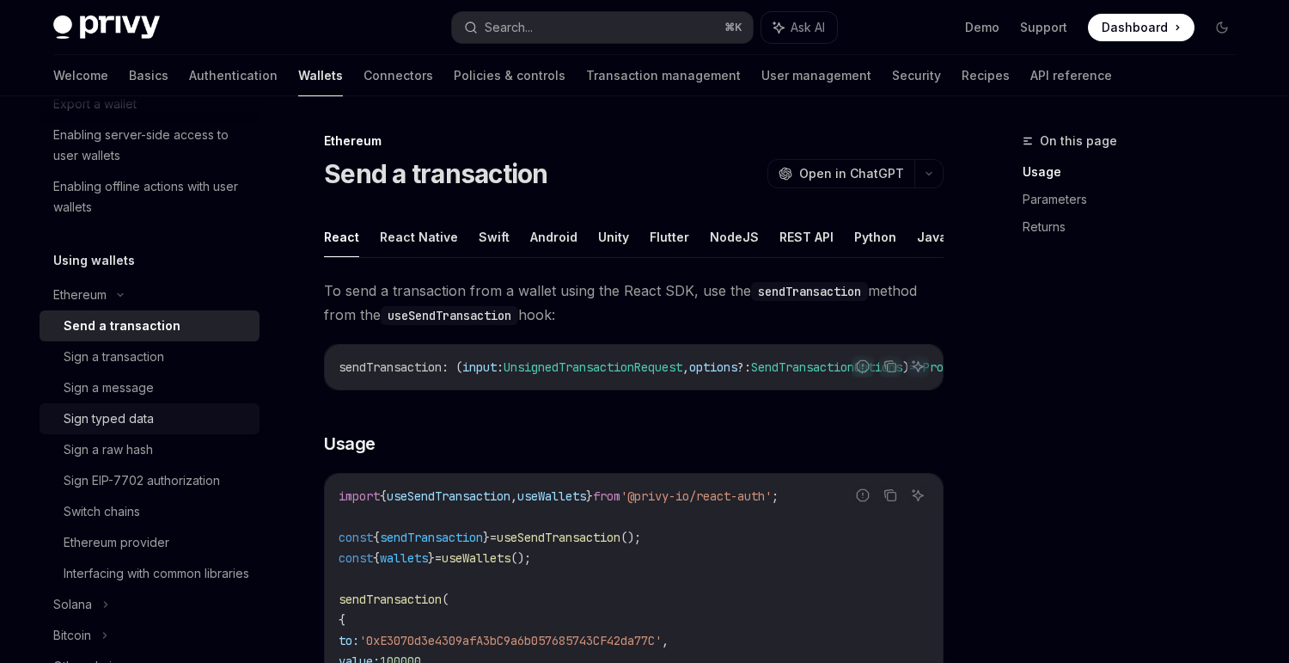
scroll to position [297, 0]
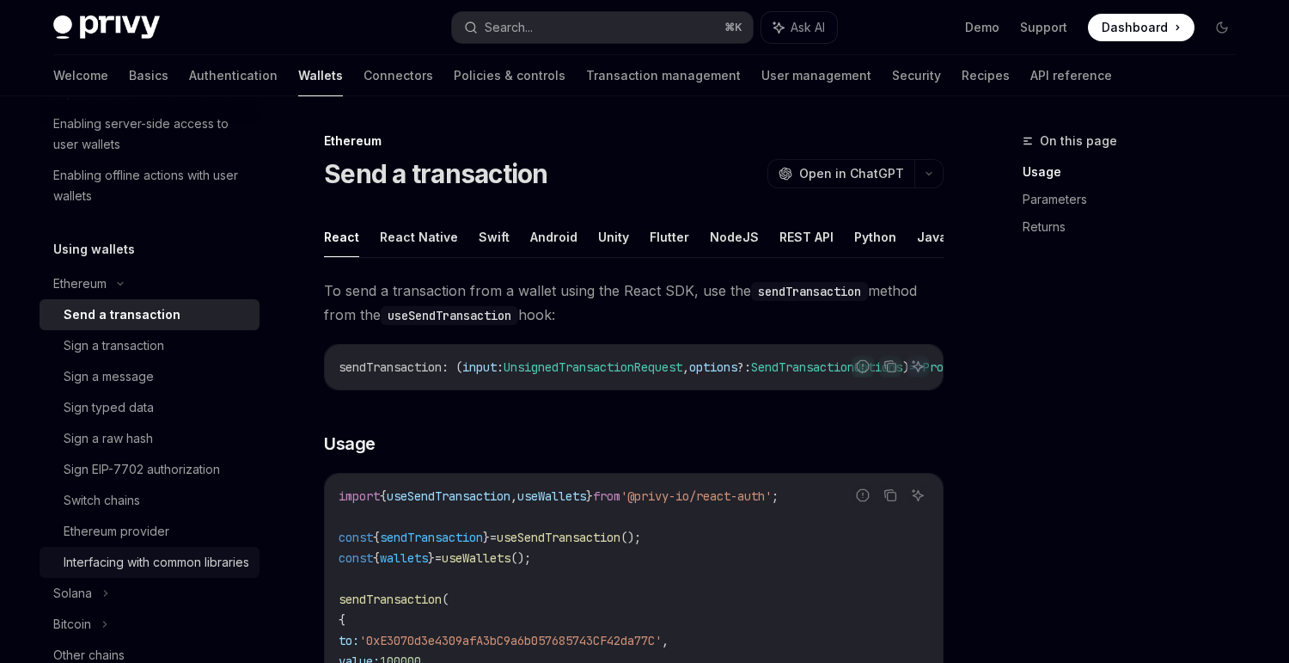
click at [189, 567] on div "Interfacing with common libraries" at bounding box center [157, 562] width 186 height 21
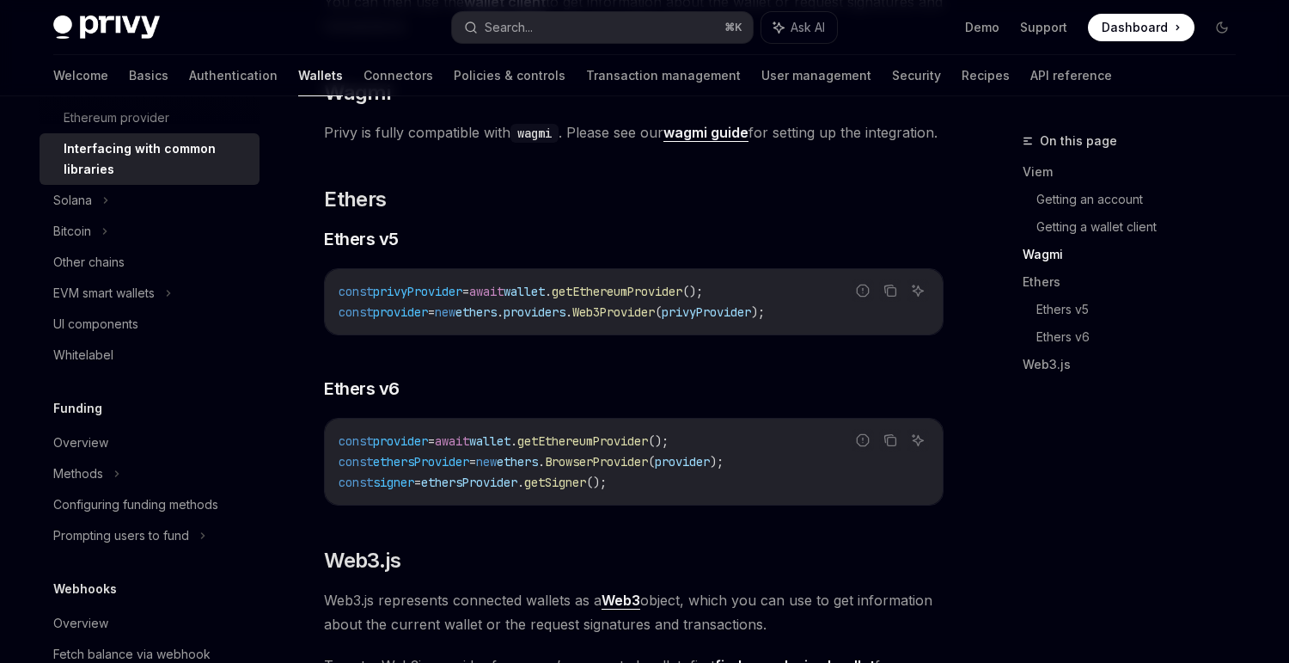
scroll to position [724, 0]
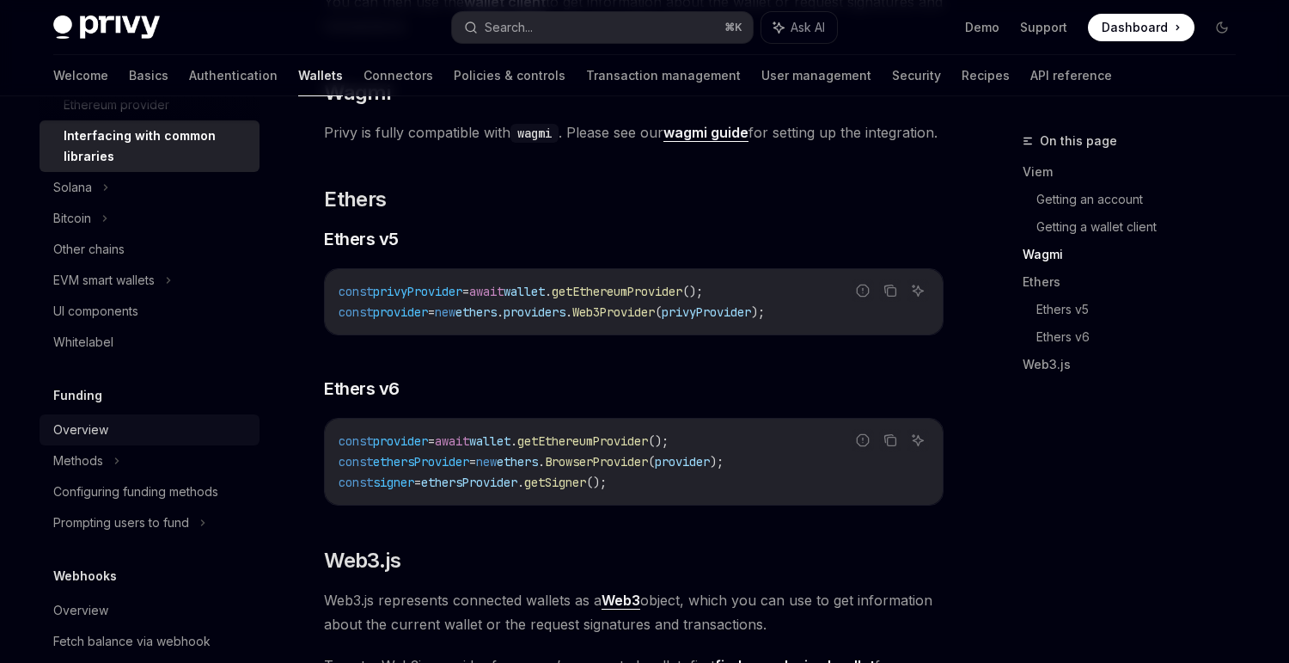
click at [142, 441] on link "Overview" at bounding box center [150, 429] width 220 height 31
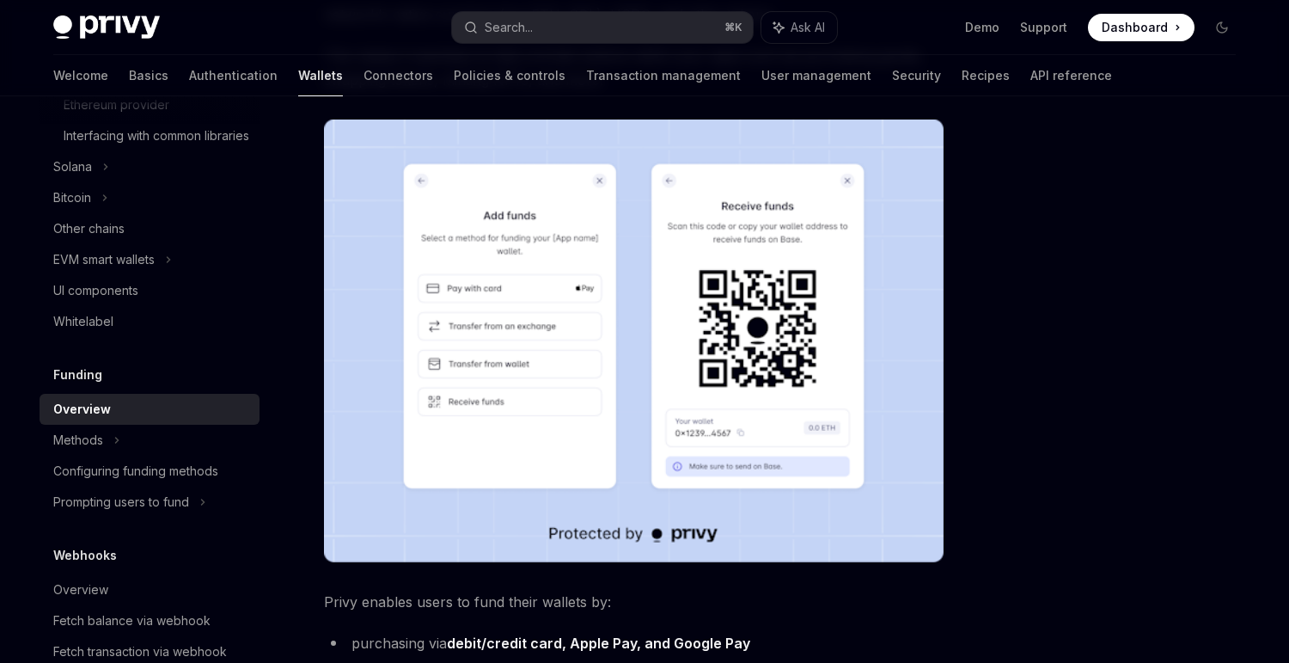
scroll to position [237, 0]
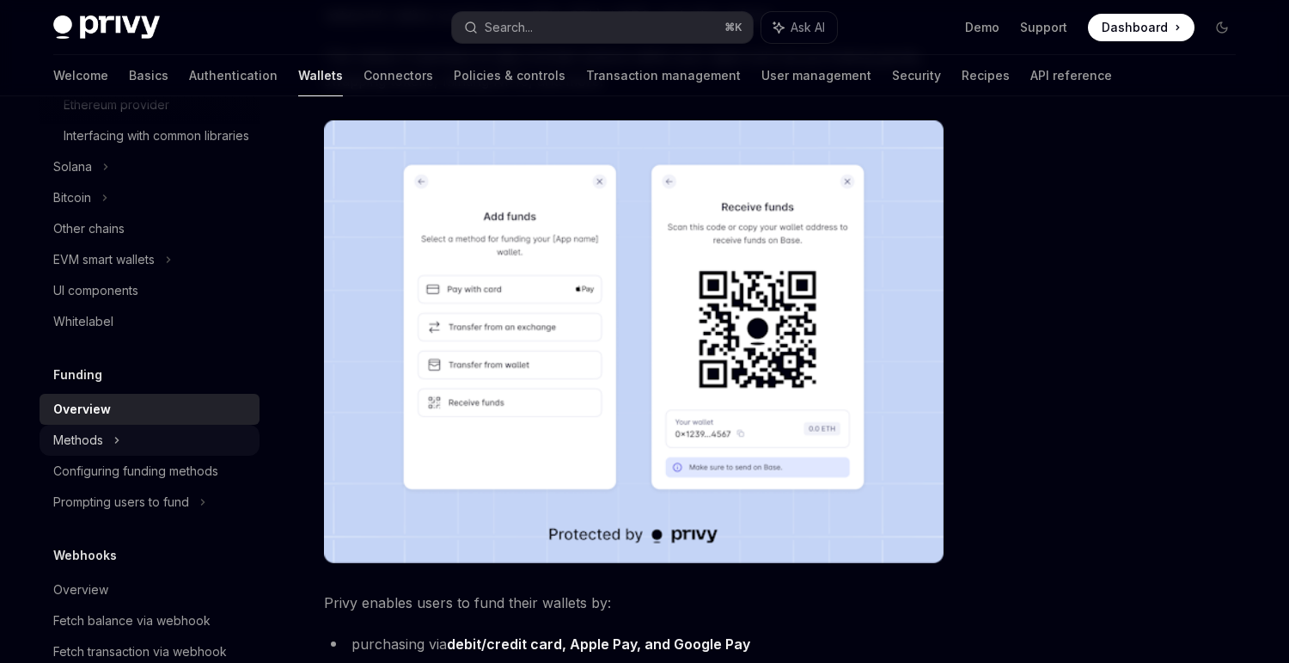
click at [161, 455] on div "Methods" at bounding box center [150, 440] width 220 height 31
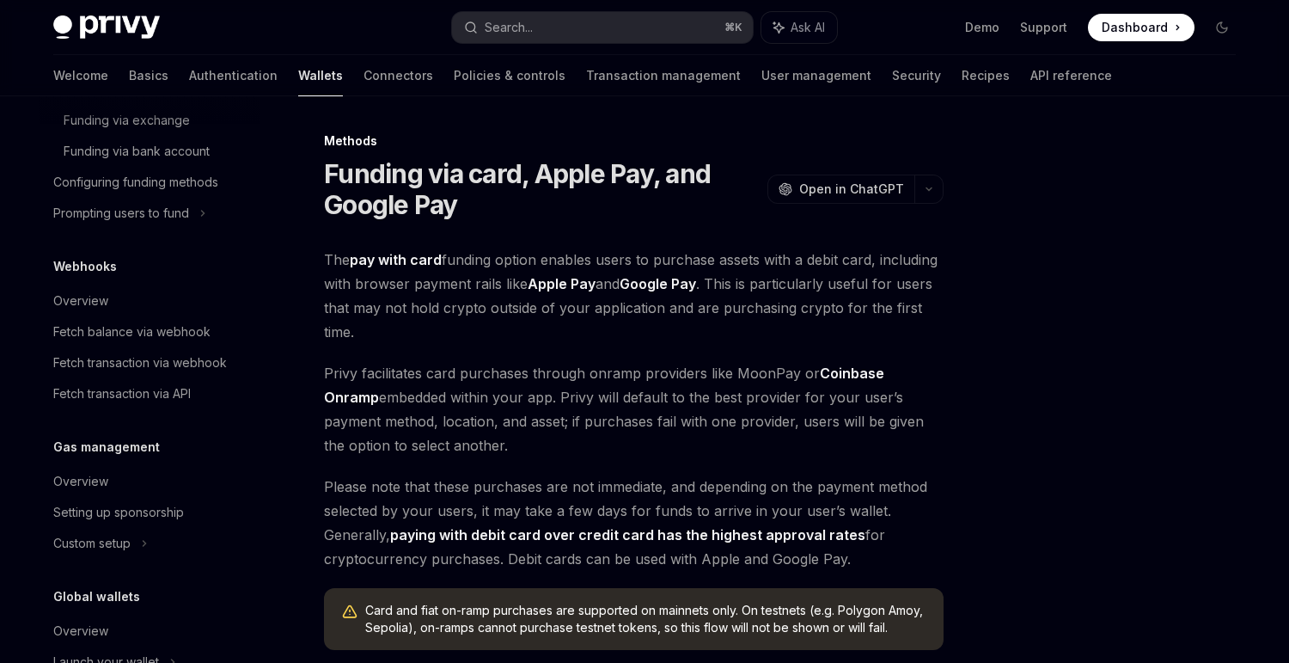
scroll to position [1171, 0]
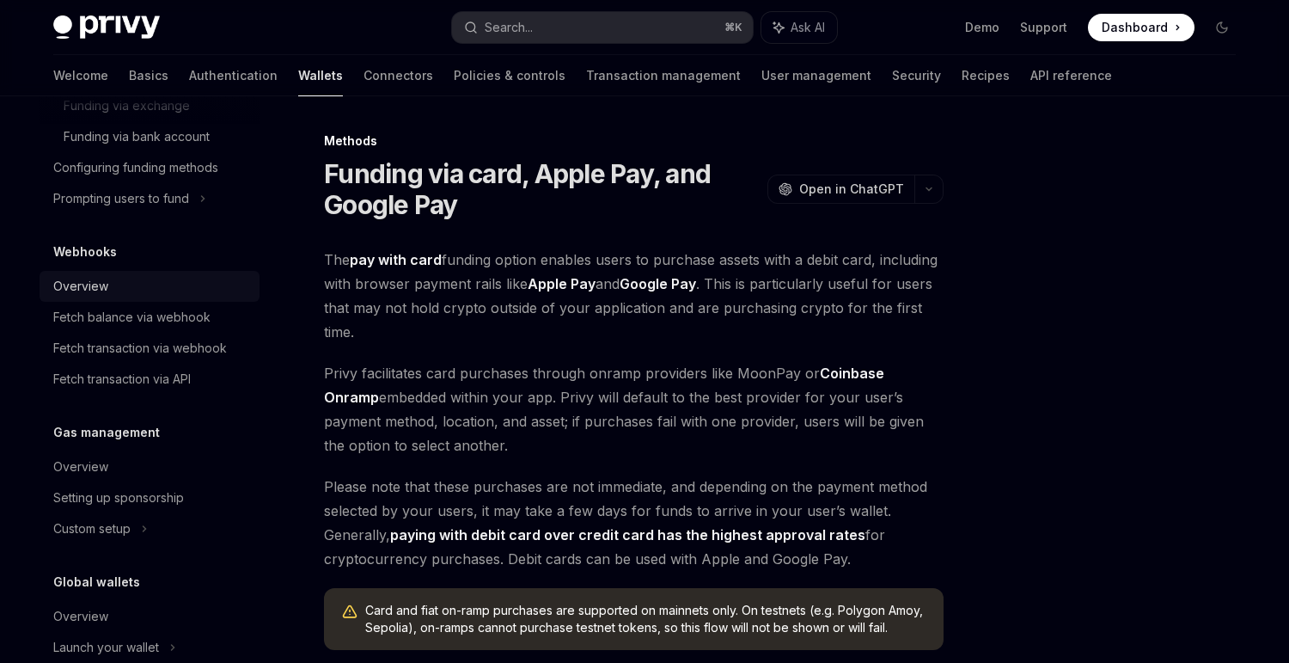
click at [175, 296] on div "Overview" at bounding box center [151, 286] width 196 height 21
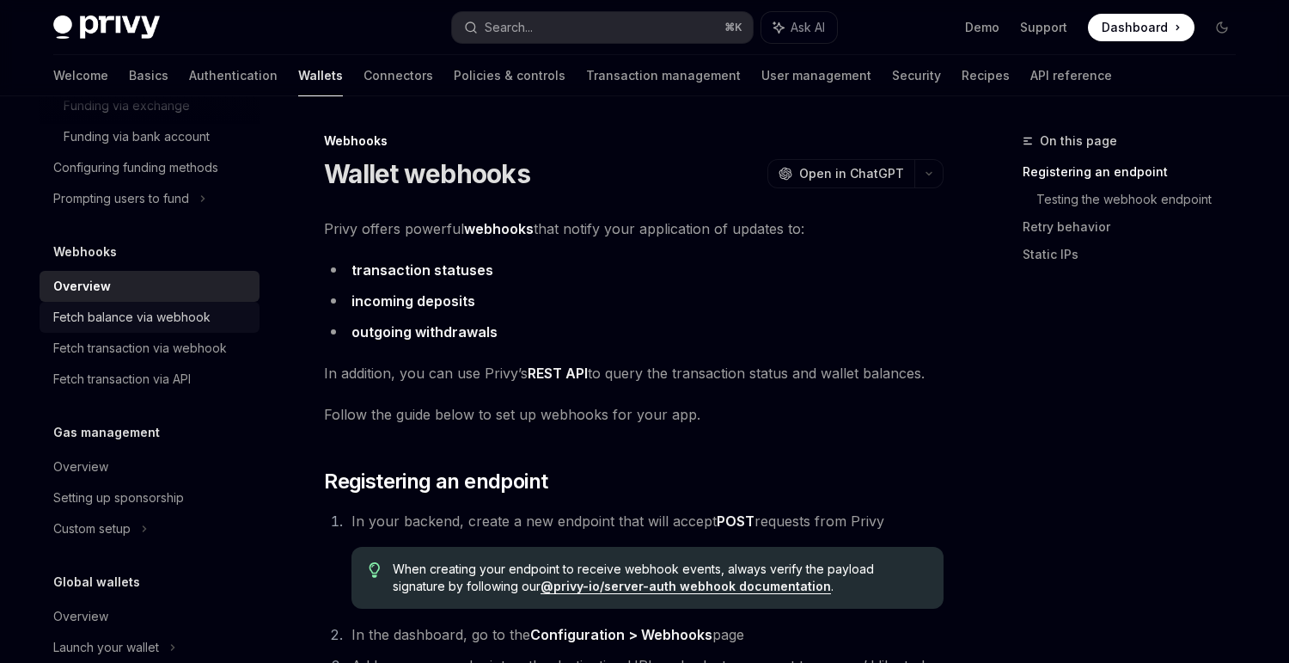
click at [193, 327] on div "Fetch balance via webhook" at bounding box center [131, 317] width 157 height 21
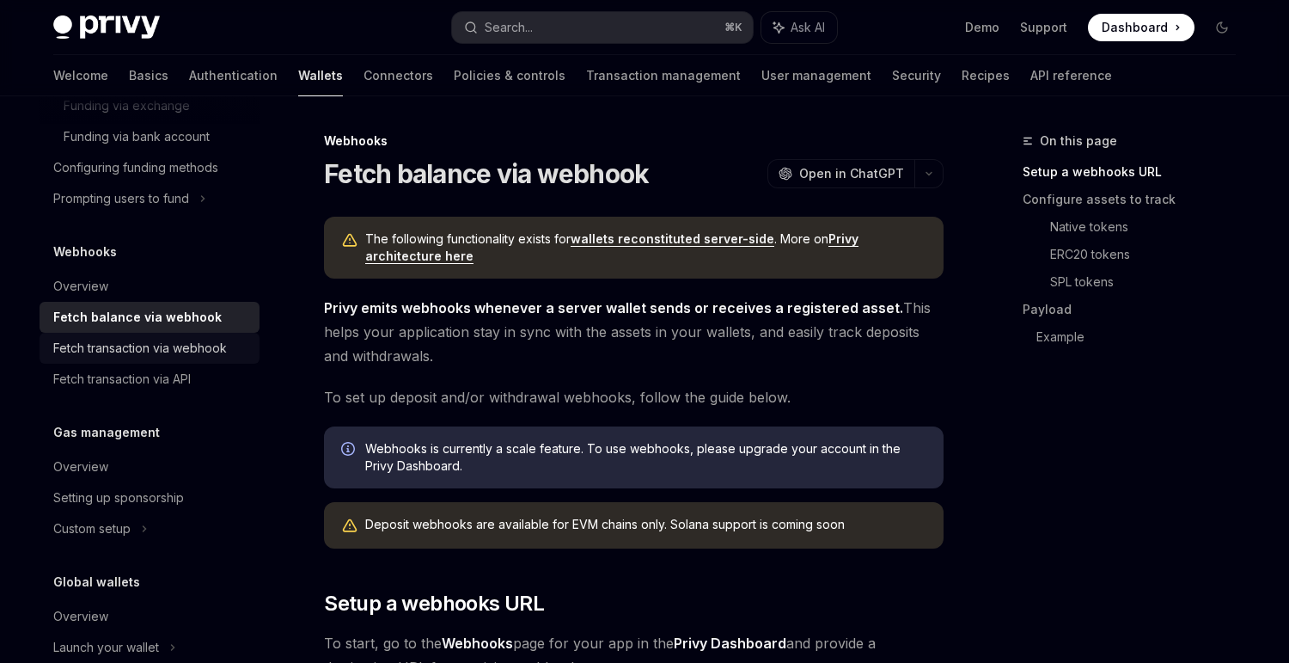
click at [193, 358] on div "Fetch transaction via webhook" at bounding box center [140, 348] width 174 height 21
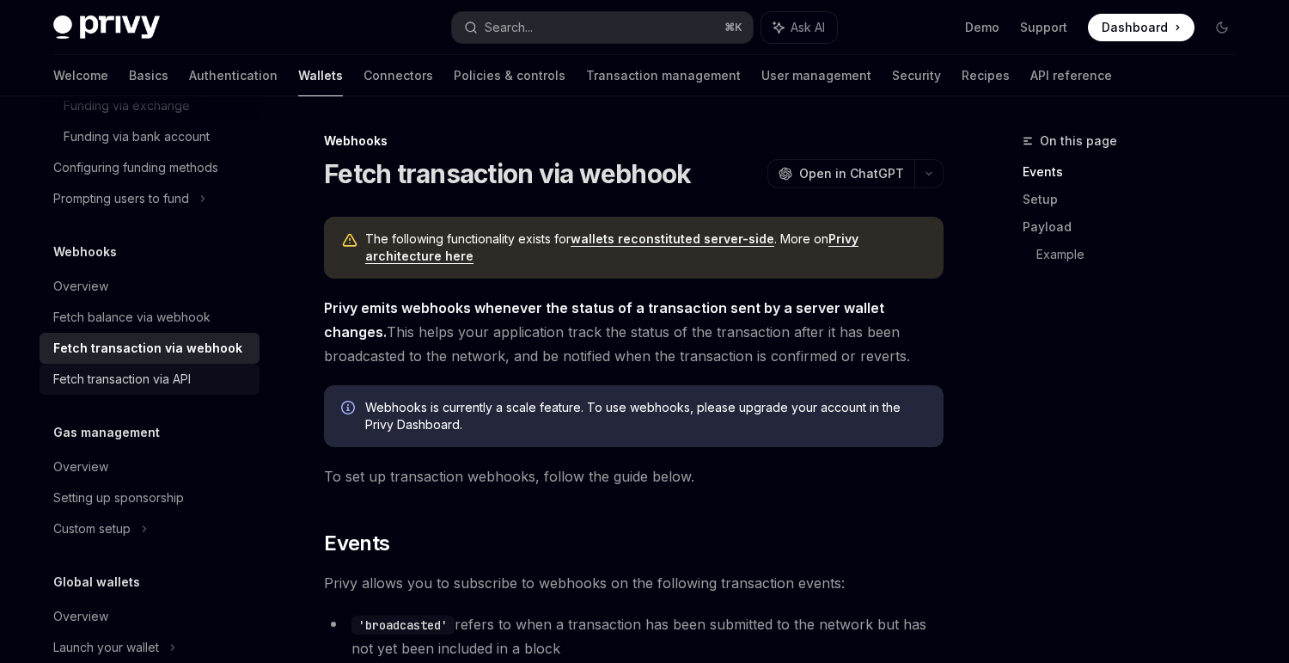
click at [185, 389] on div "Fetch transaction via API" at bounding box center [122, 379] width 138 height 21
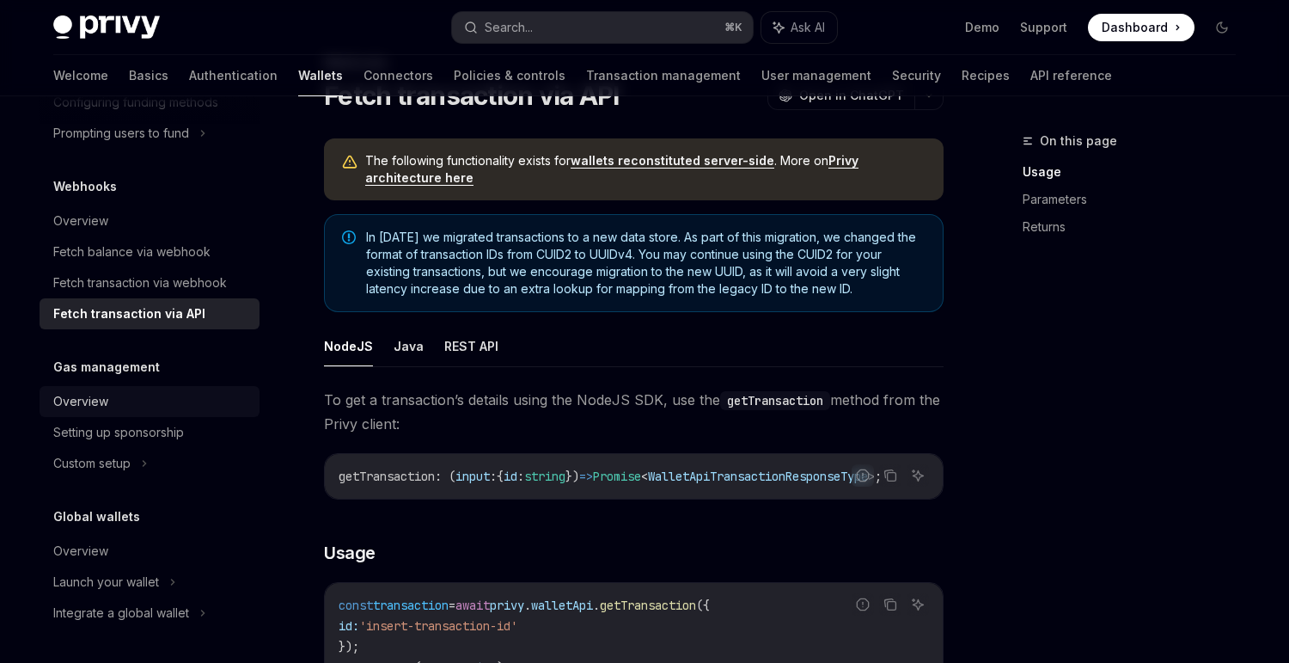
scroll to position [82, 0]
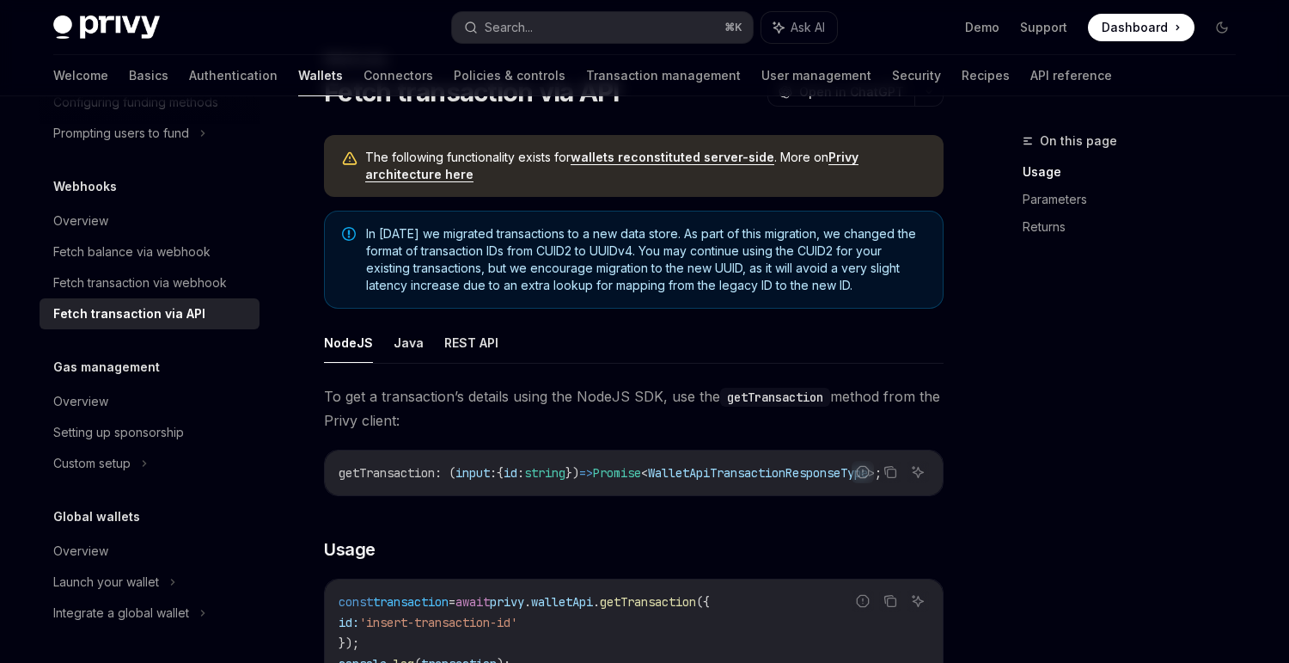
click at [121, 531] on div "Global wallets Overview Launch your wallet Integrate a global wallet" at bounding box center [150, 567] width 220 height 122
click at [116, 552] on div "Overview" at bounding box center [151, 551] width 196 height 21
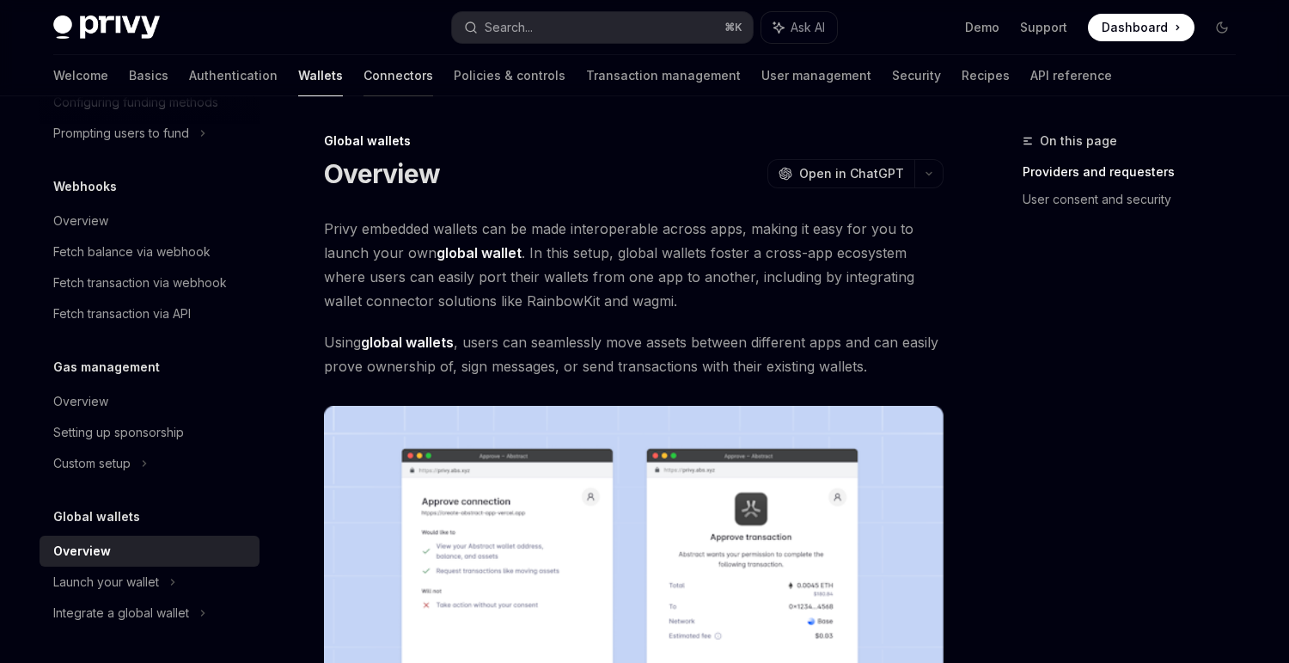
click at [364, 69] on link "Connectors" at bounding box center [399, 75] width 70 height 41
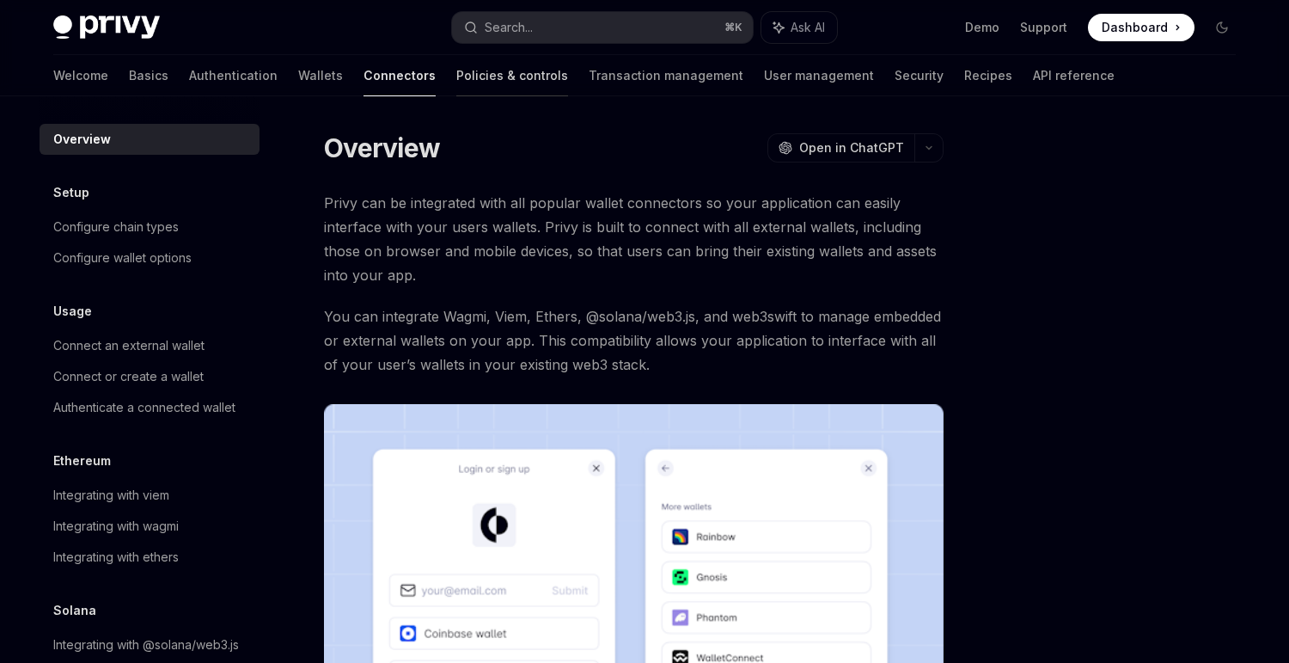
click at [456, 93] on link "Policies & controls" at bounding box center [512, 75] width 112 height 41
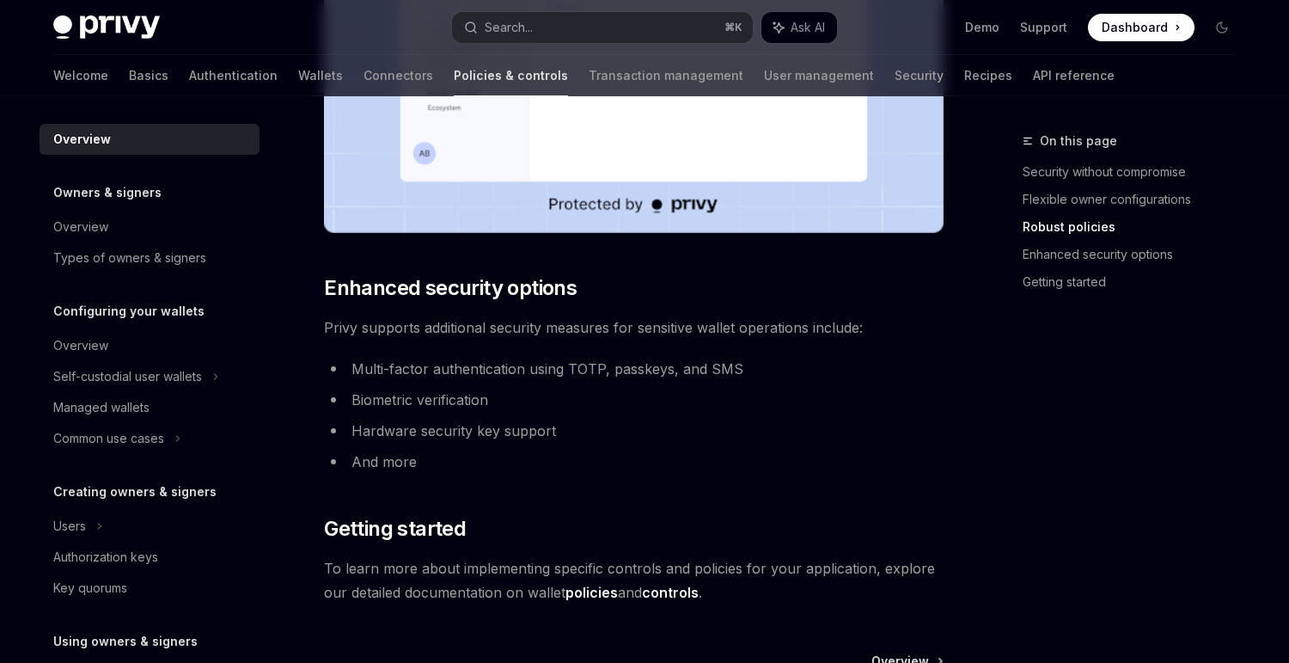
scroll to position [845, 0]
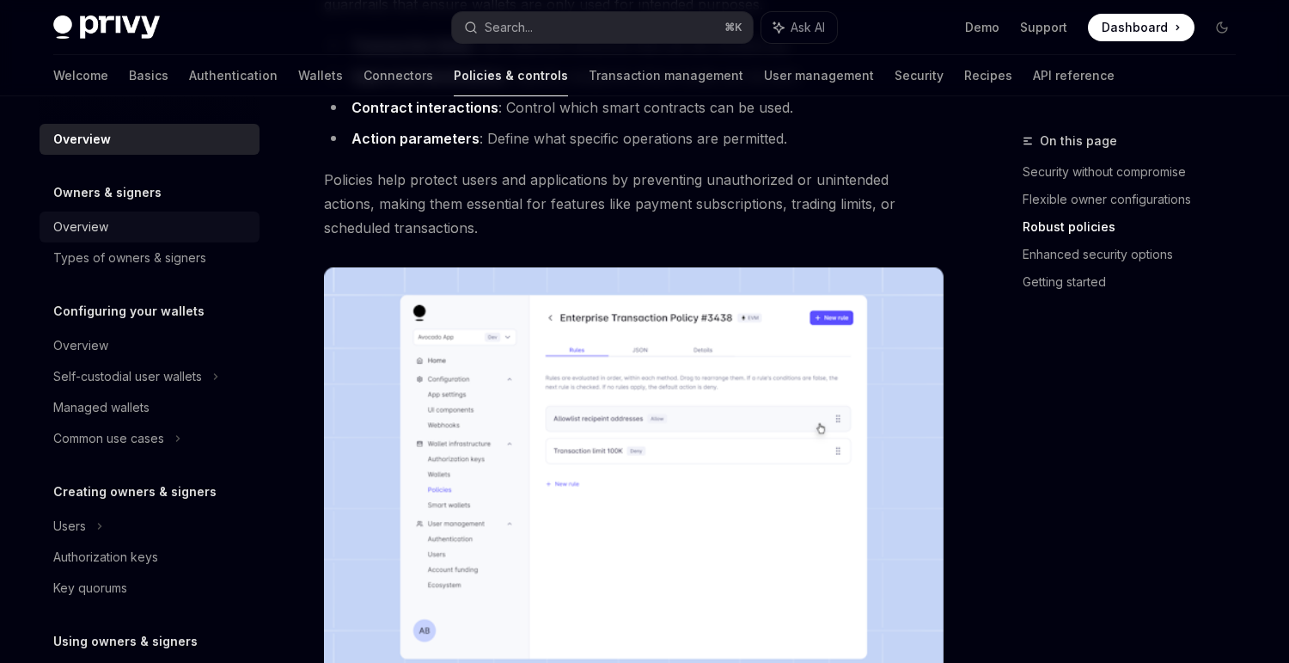
click at [76, 227] on div "Overview" at bounding box center [80, 227] width 55 height 21
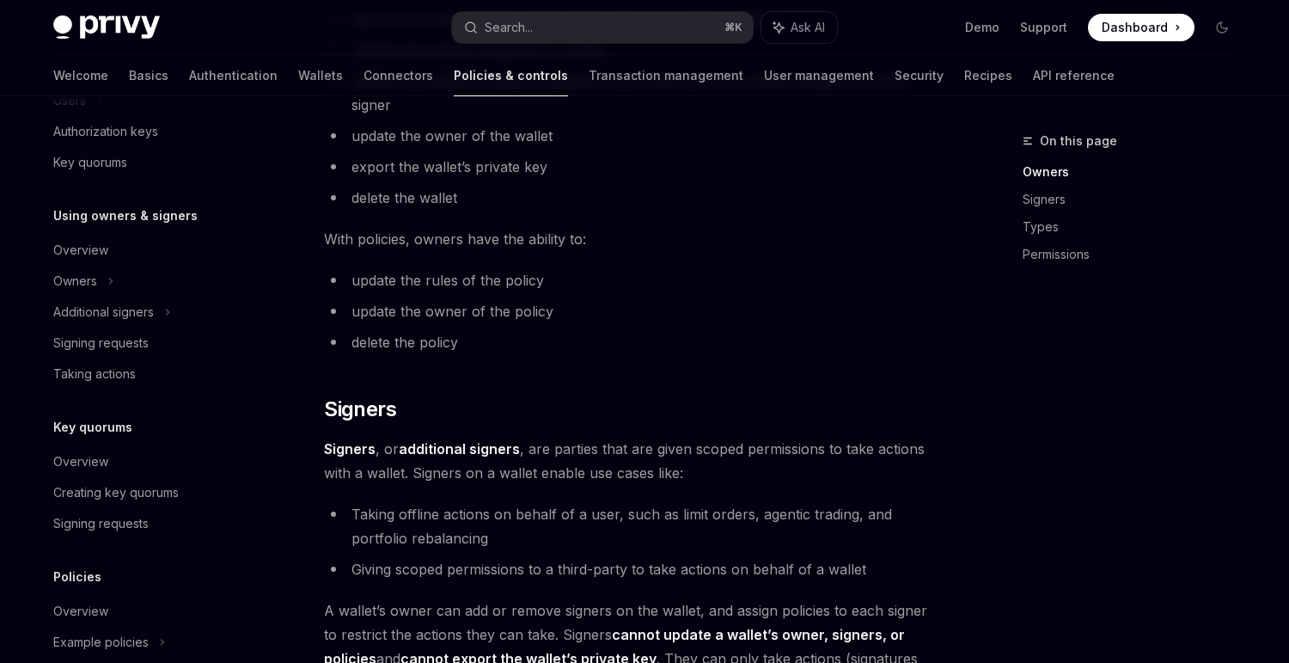
scroll to position [547, 0]
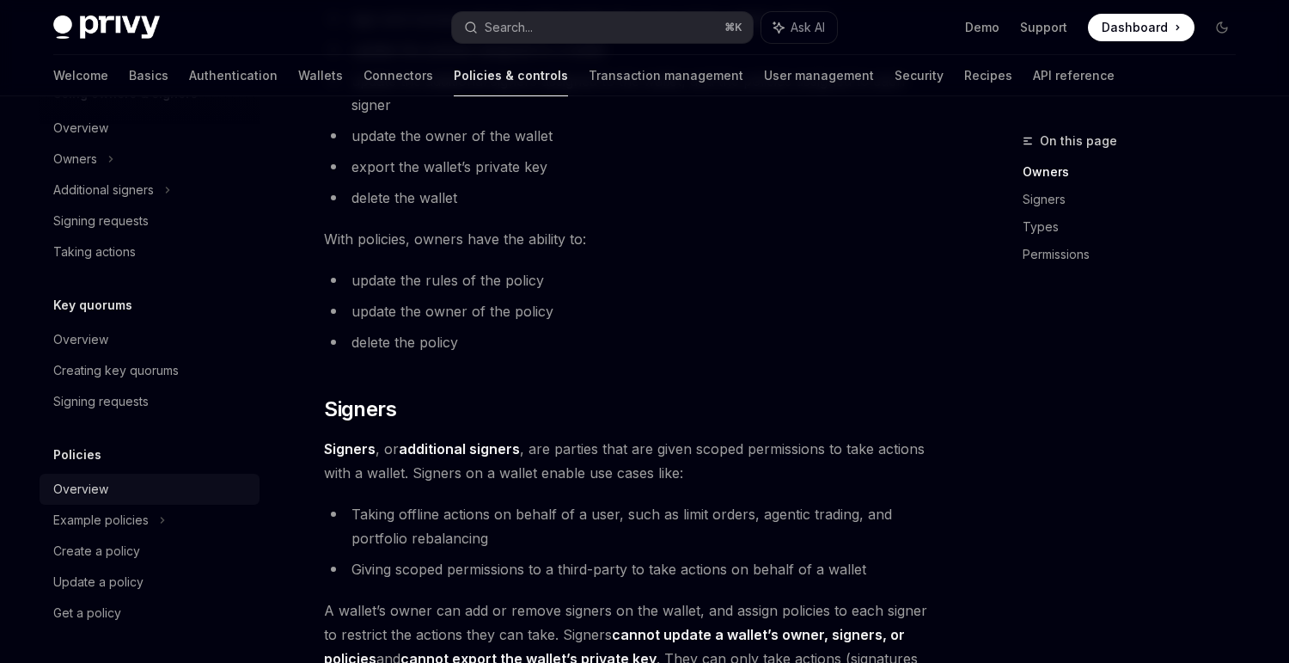
click at [121, 491] on div "Overview" at bounding box center [151, 489] width 196 height 21
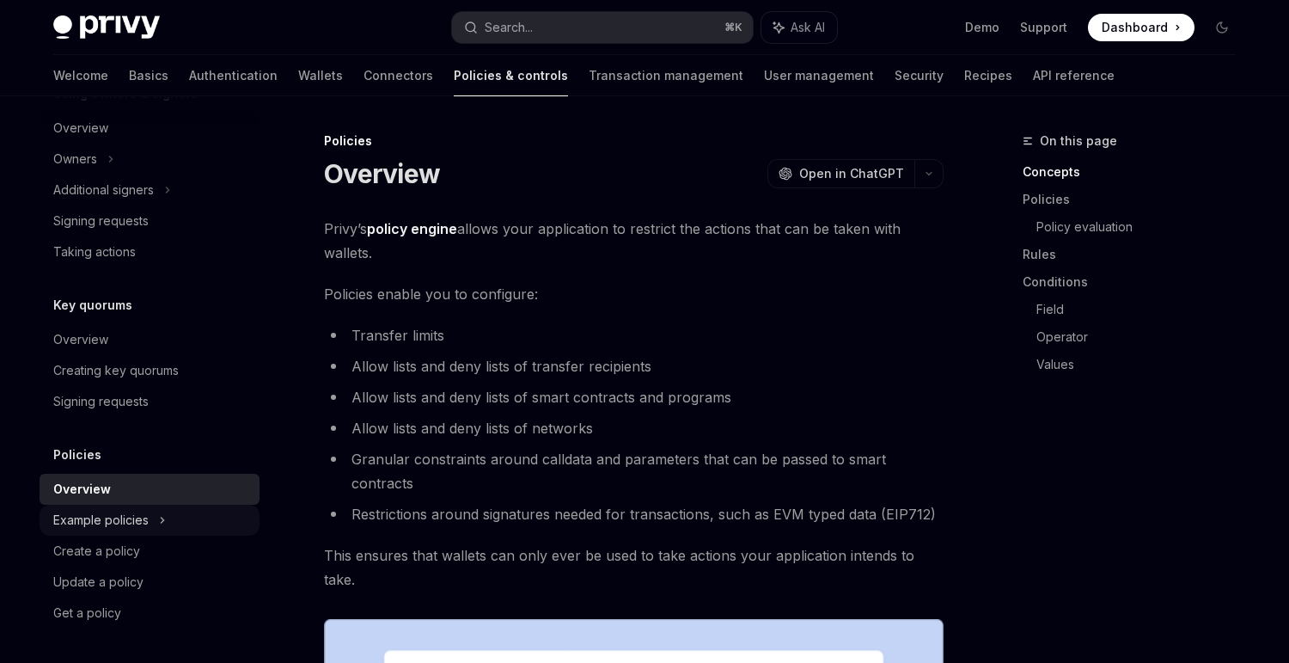
click at [140, 520] on div "Example policies" at bounding box center [100, 520] width 95 height 21
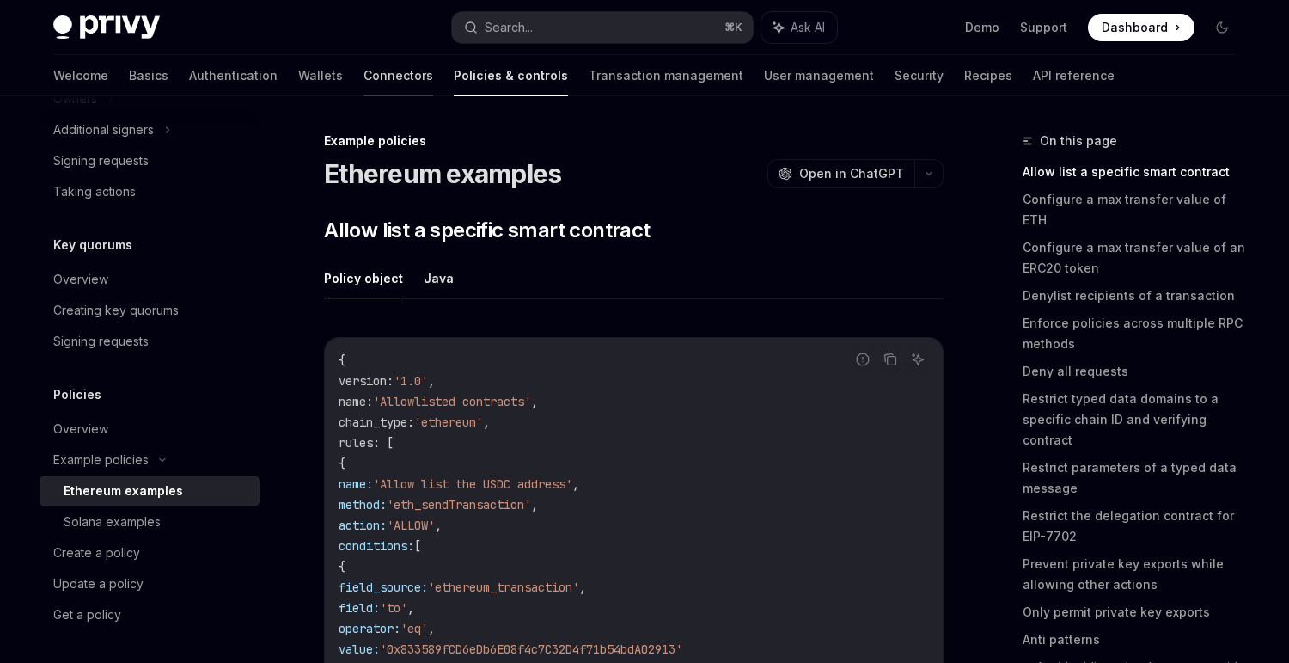
click at [364, 81] on link "Connectors" at bounding box center [399, 75] width 70 height 41
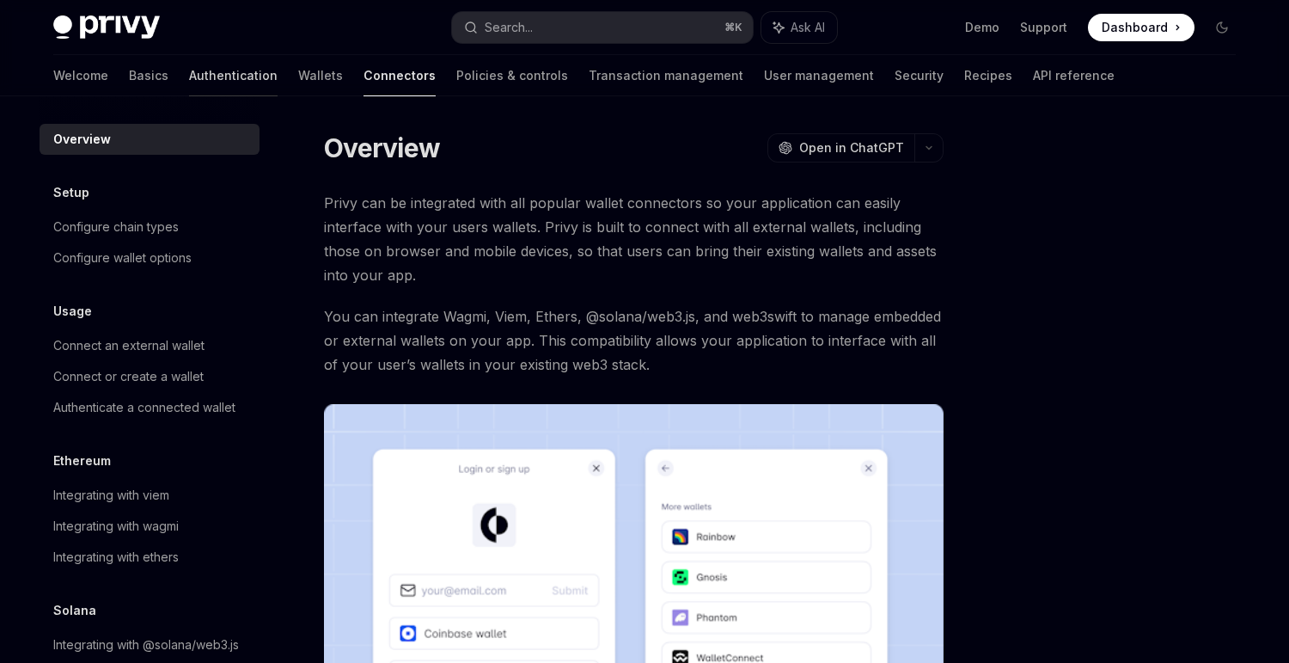
click at [189, 82] on link "Authentication" at bounding box center [233, 75] width 89 height 41
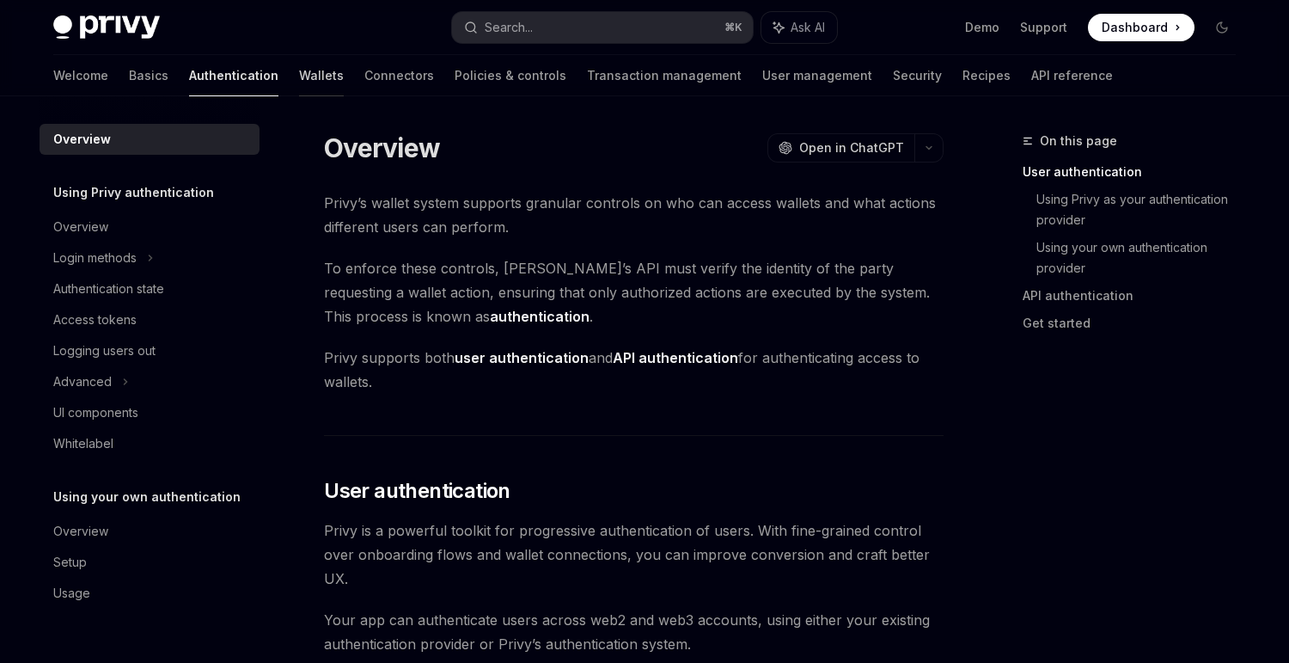
click at [299, 80] on link "Wallets" at bounding box center [321, 75] width 45 height 41
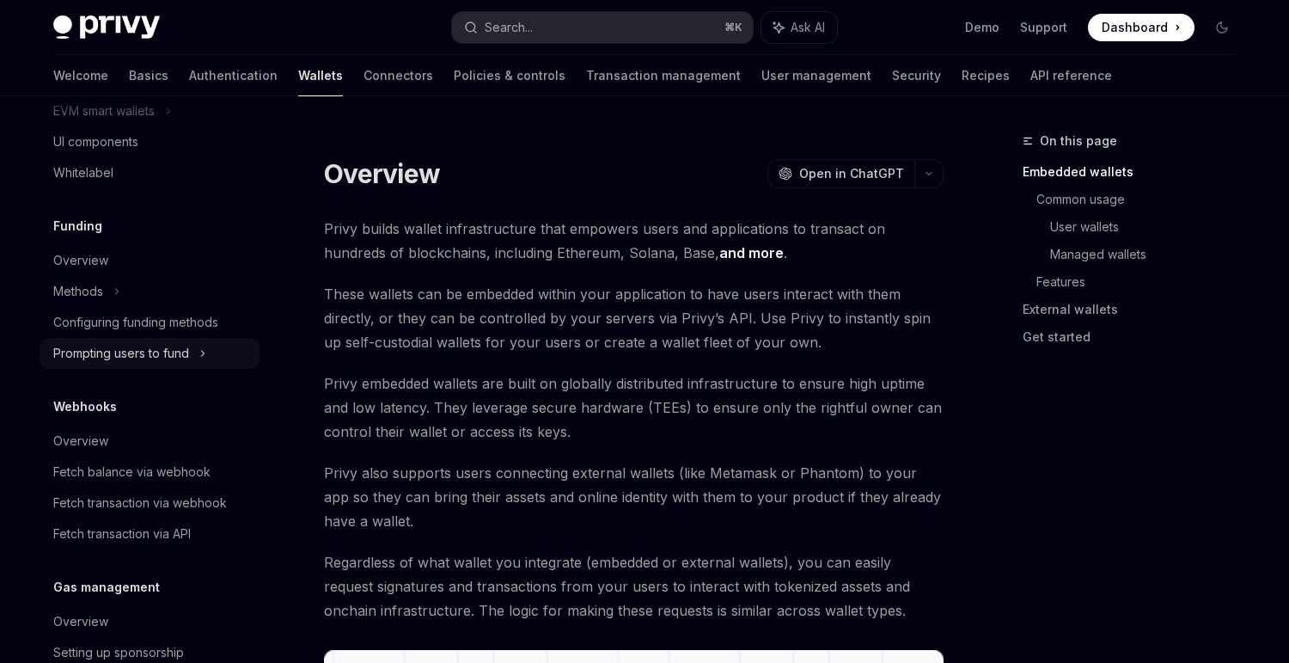
scroll to position [709, 0]
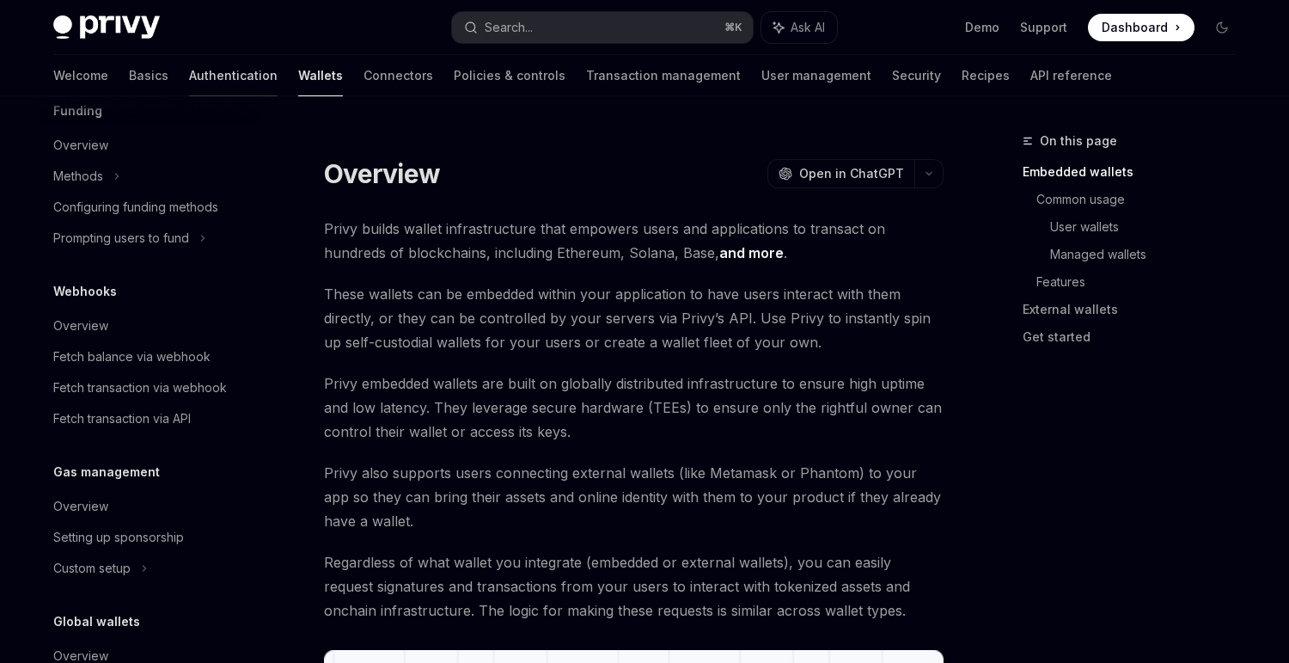
click at [189, 72] on link "Authentication" at bounding box center [233, 75] width 89 height 41
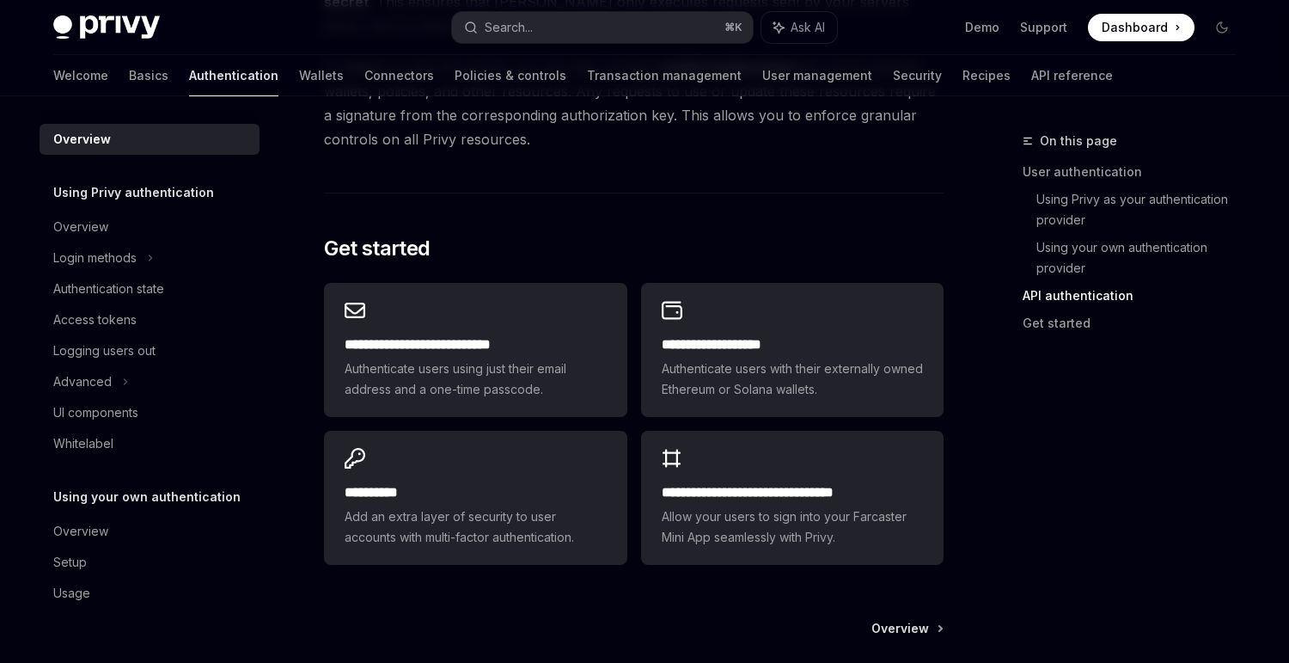
scroll to position [976, 0]
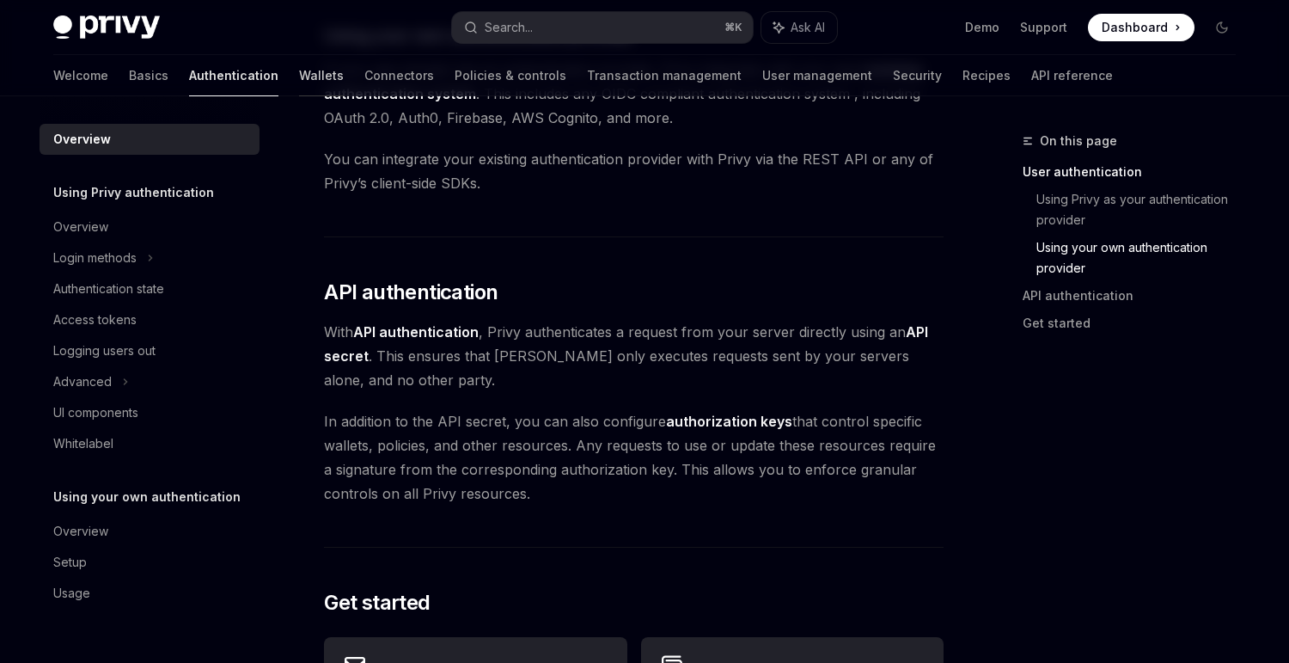
click at [299, 76] on link "Wallets" at bounding box center [321, 75] width 45 height 41
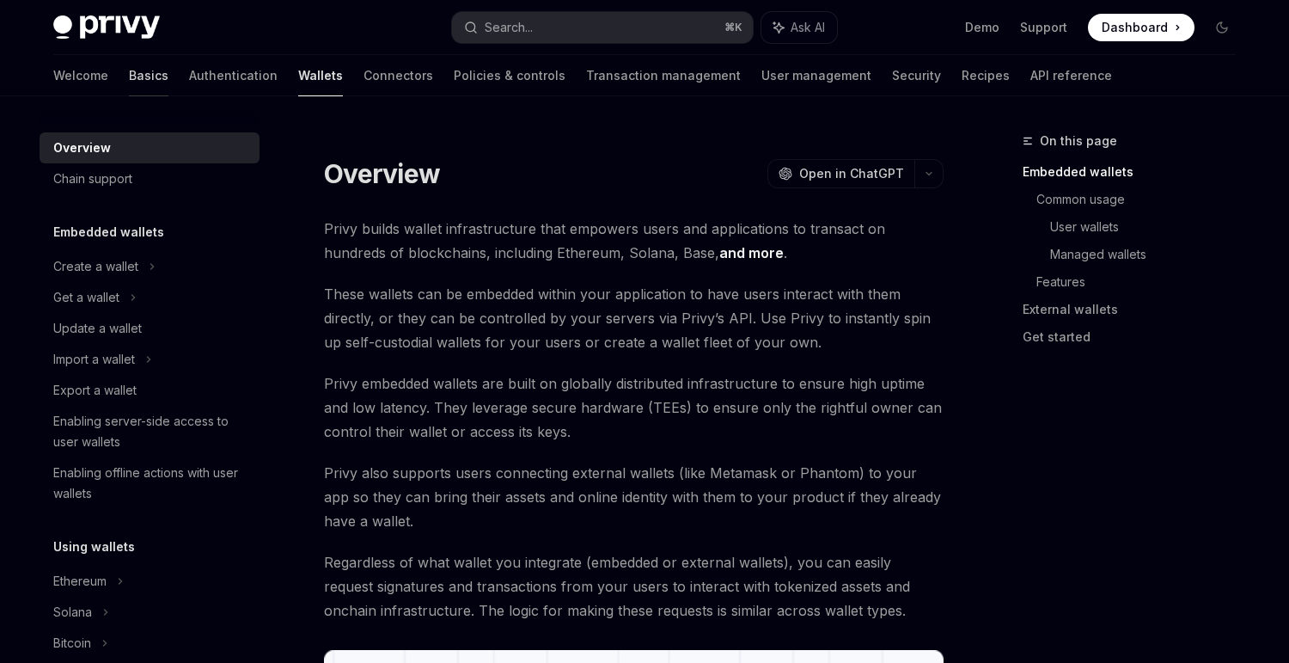
click at [129, 80] on link "Basics" at bounding box center [149, 75] width 40 height 41
type textarea "*"
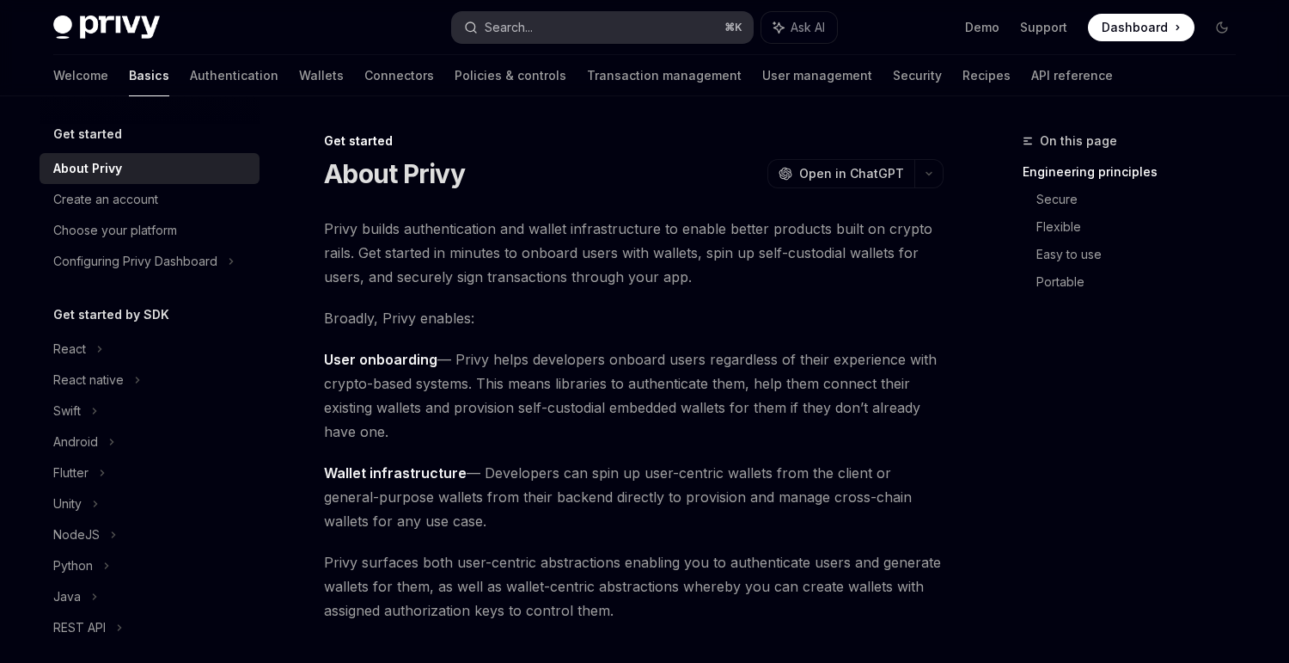
click at [529, 31] on div "Search..." at bounding box center [509, 27] width 48 height 21
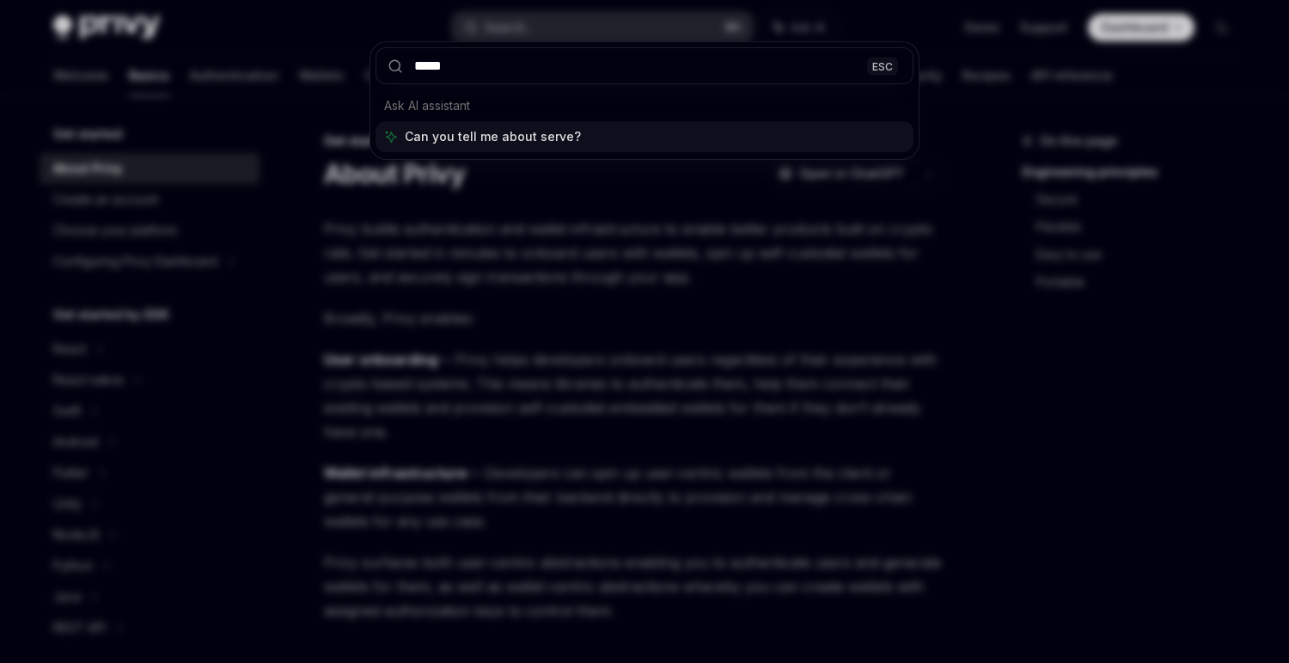
type input "******"
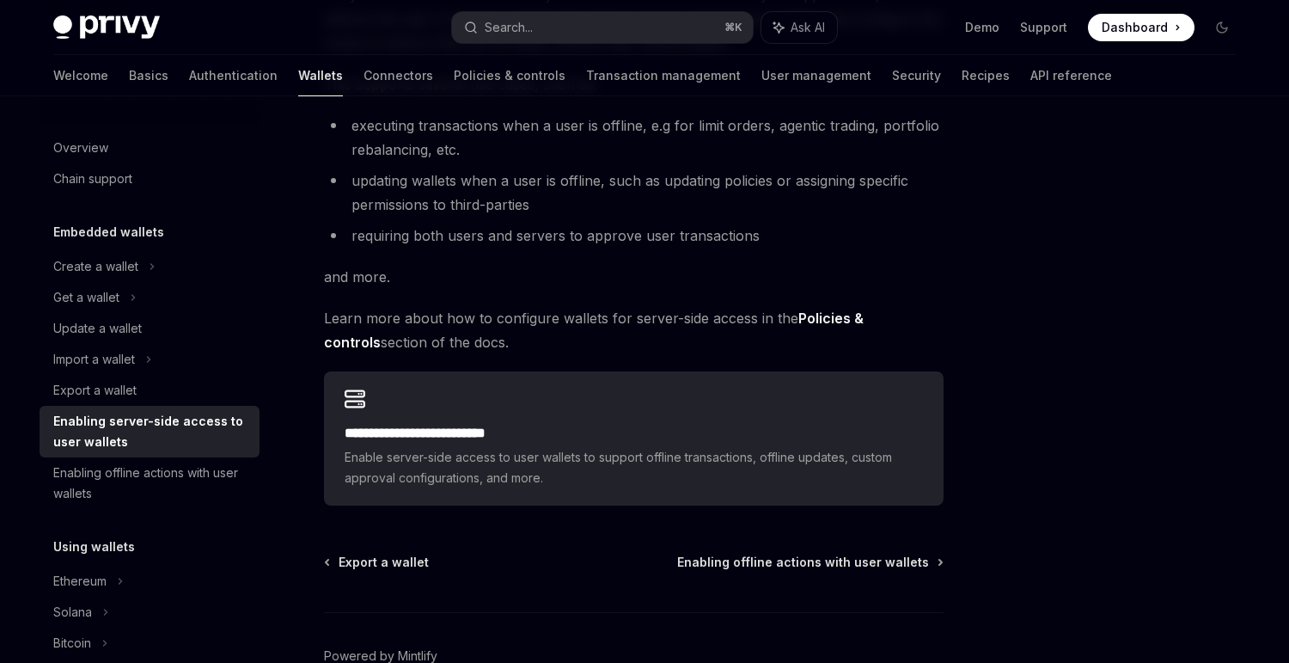
scroll to position [264, 0]
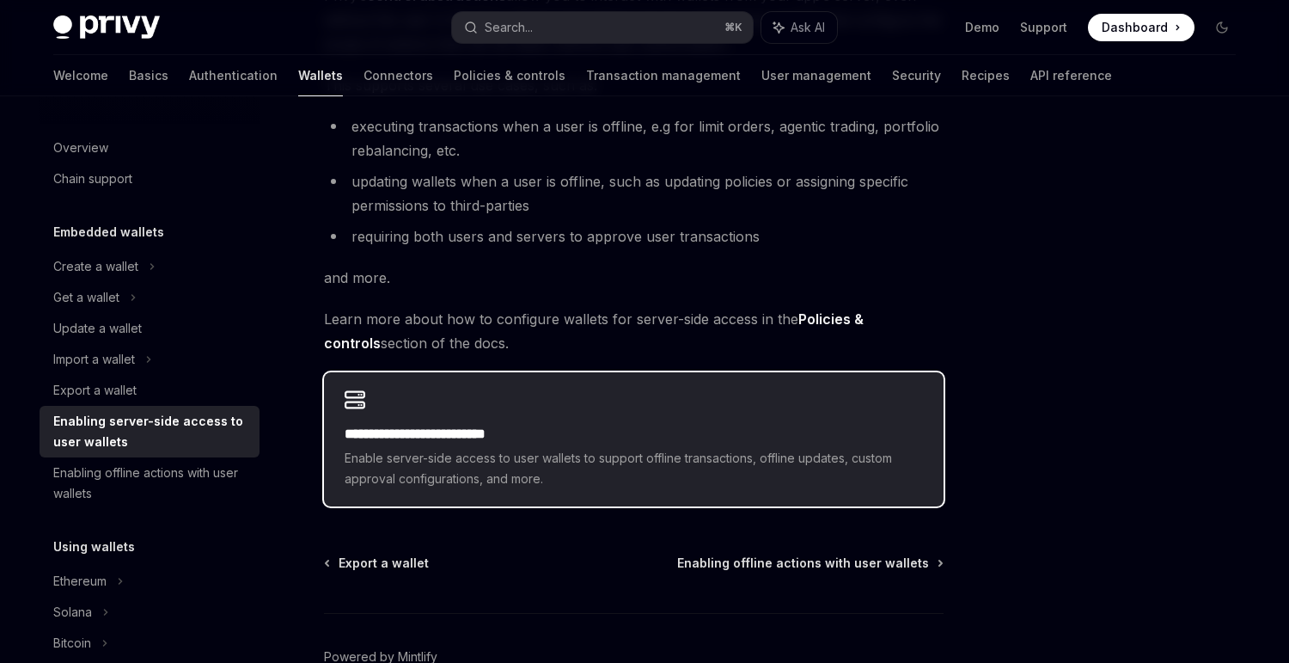
click at [572, 478] on span "Enable server-side access to user wallets to support offline transactions, offl…" at bounding box center [634, 468] width 578 height 41
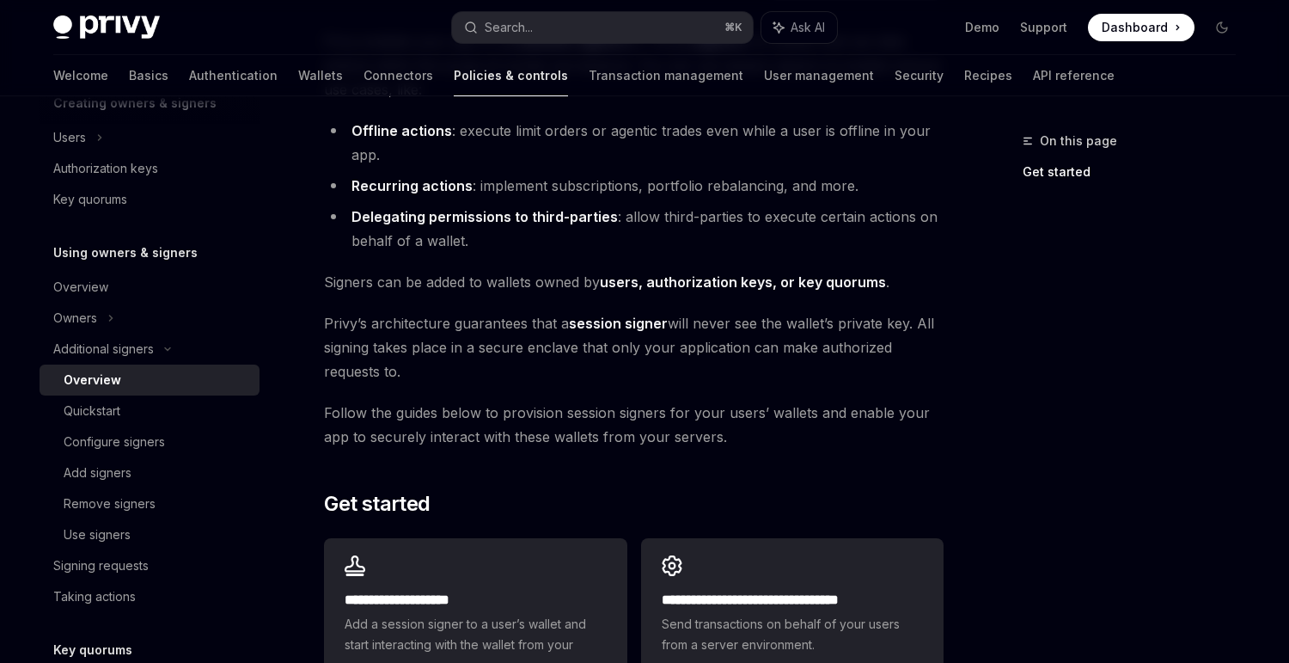
scroll to position [295, 0]
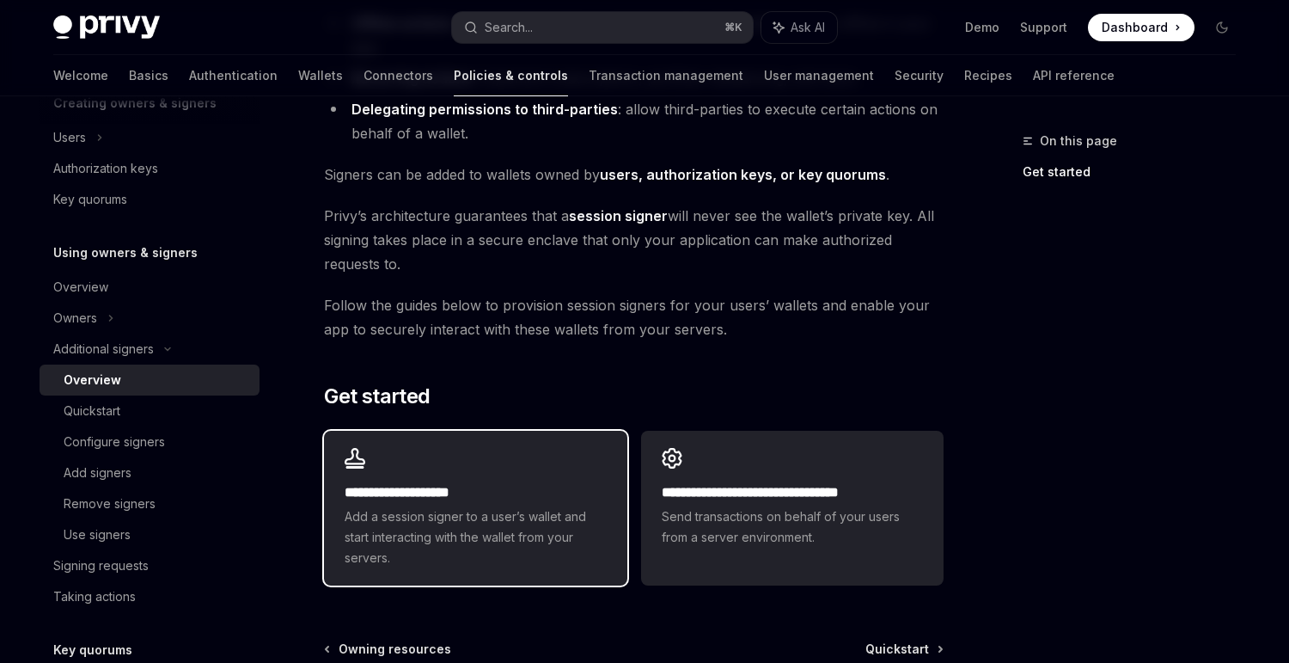
click at [450, 493] on h2 "**********" at bounding box center [475, 492] width 261 height 21
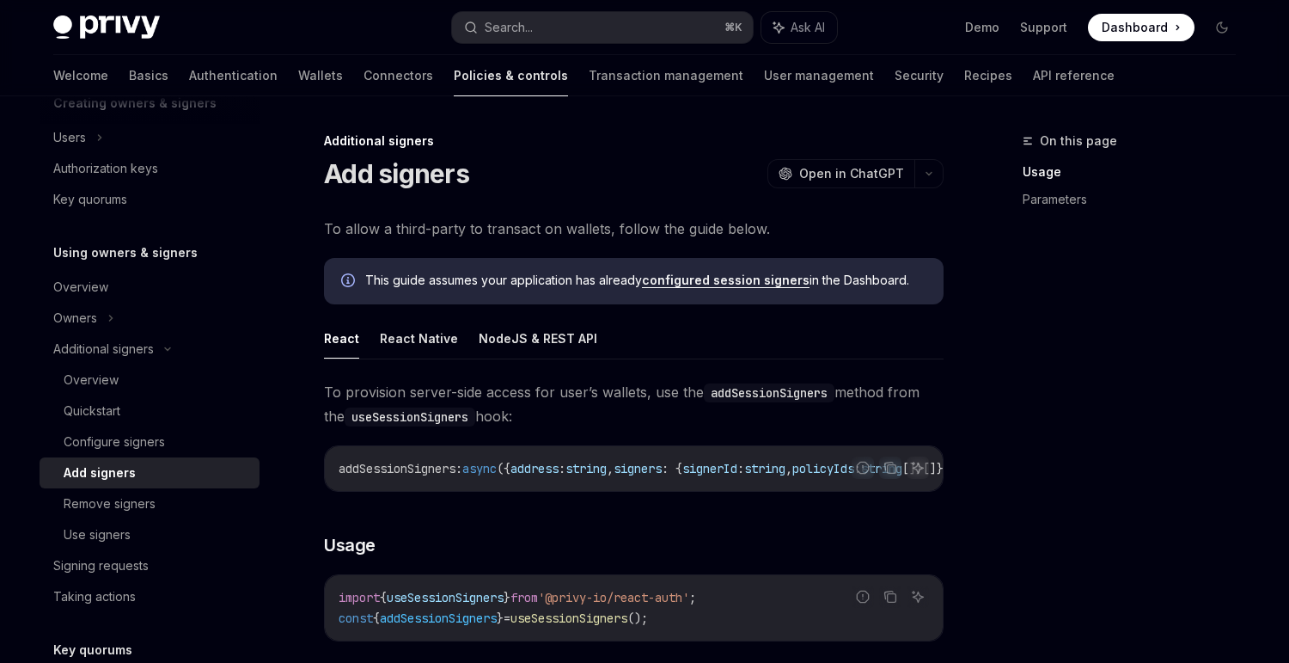
scroll to position [48, 0]
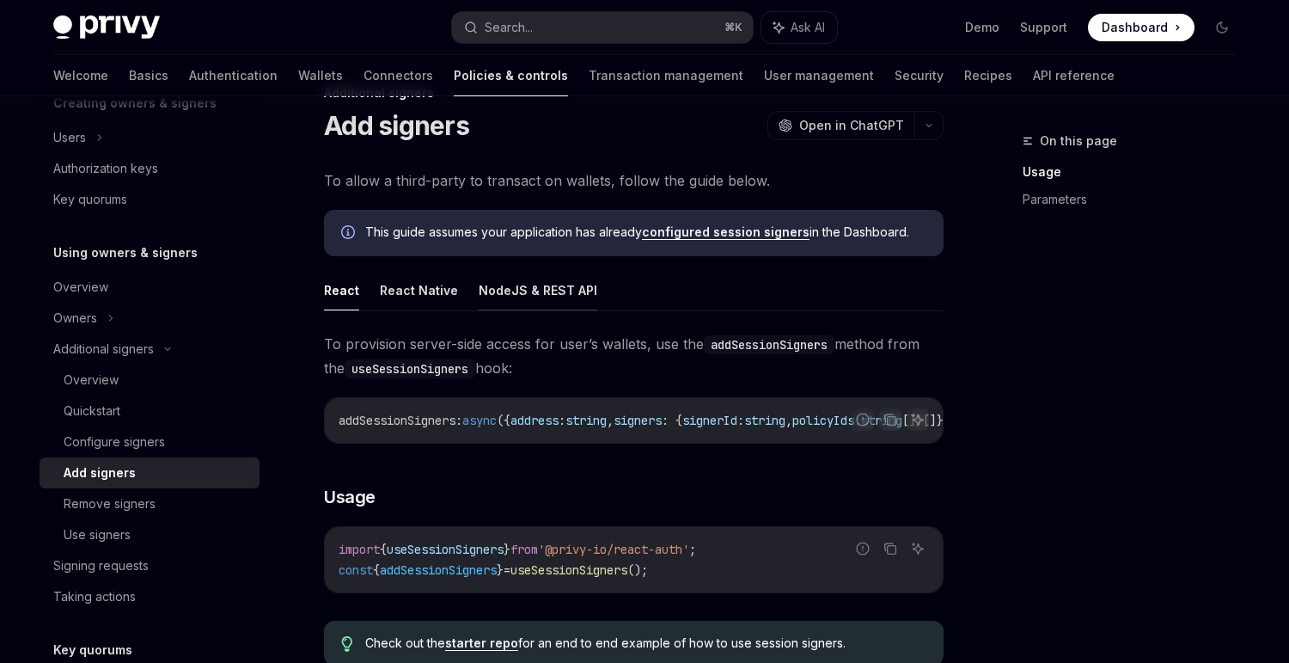
click at [523, 297] on button "NodeJS & REST API" at bounding box center [538, 290] width 119 height 40
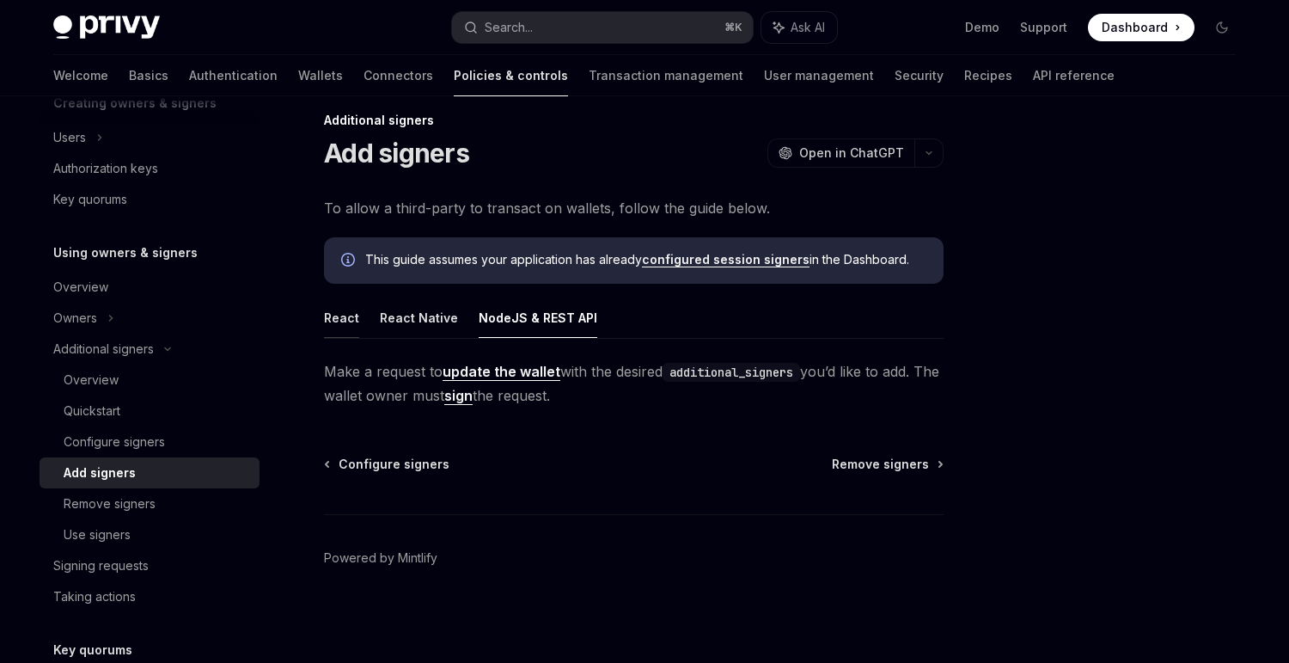
click at [339, 319] on button "React" at bounding box center [341, 317] width 35 height 40
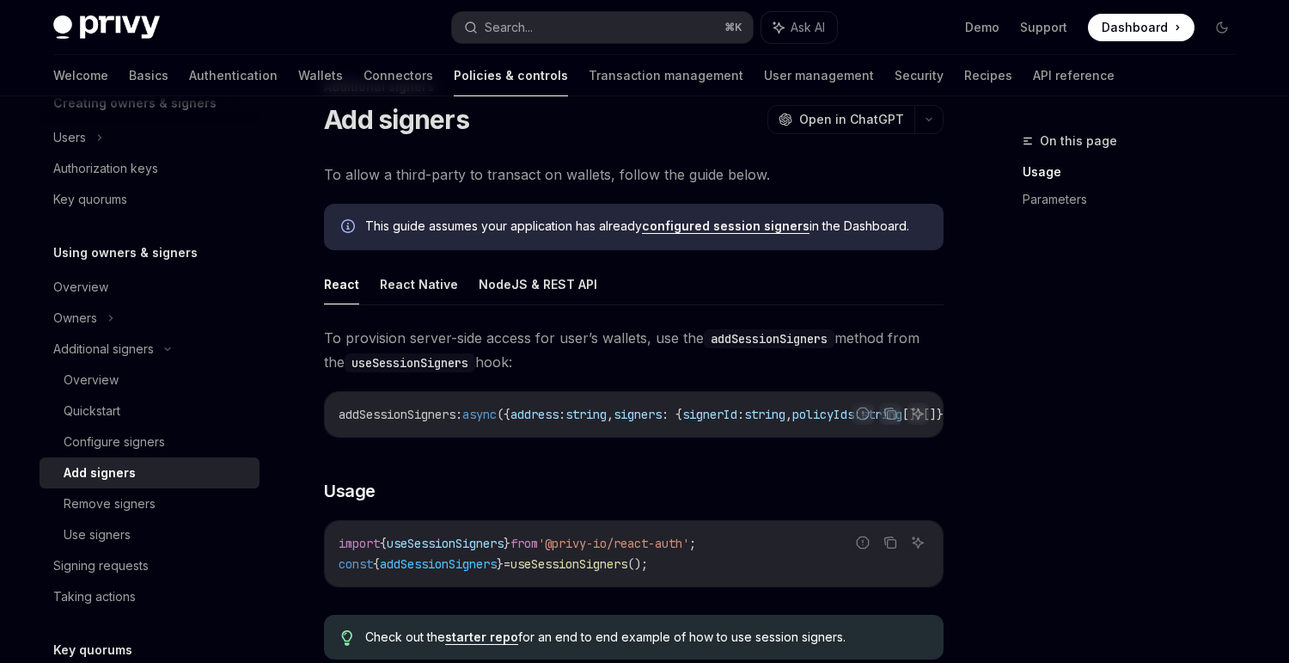
scroll to position [56, 0]
click at [715, 225] on link "configured session signers" at bounding box center [726, 224] width 168 height 15
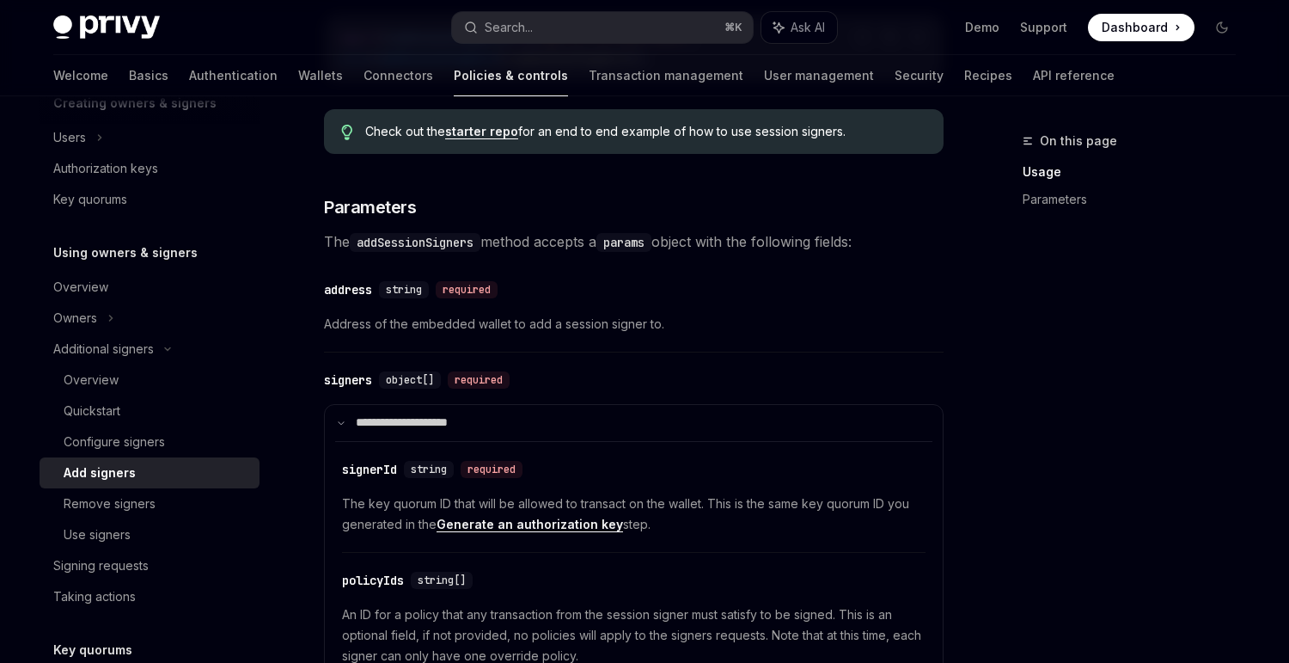
scroll to position [566, 0]
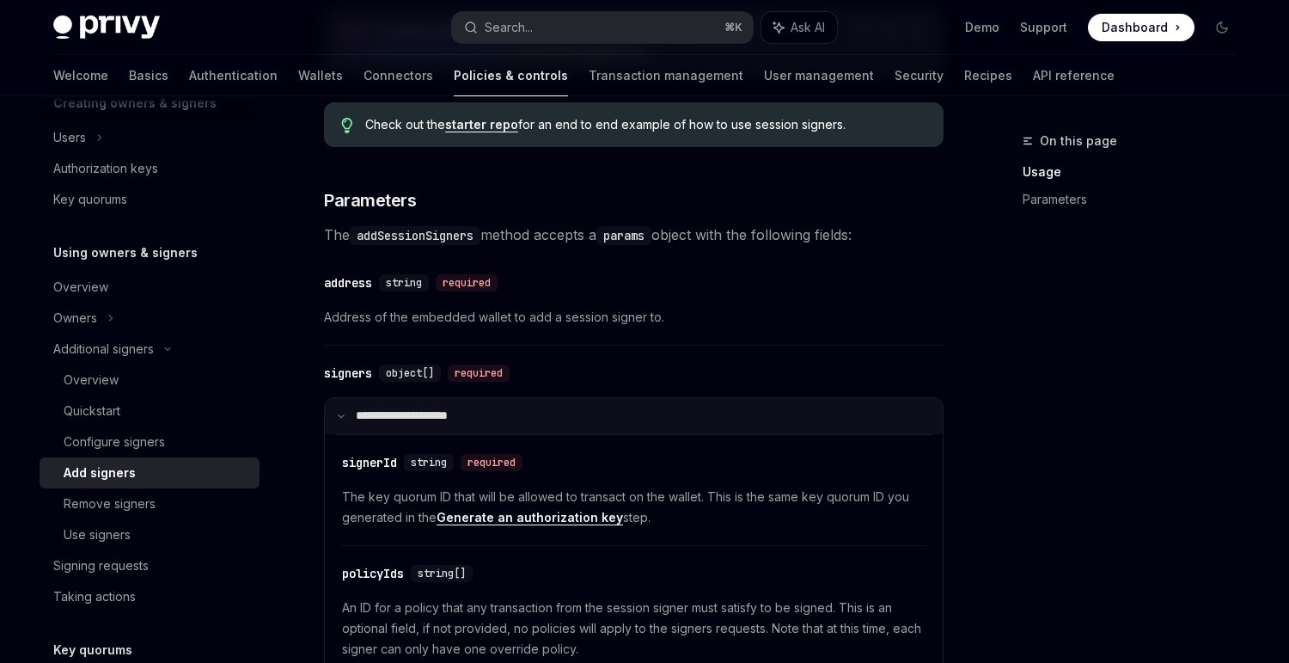
click at [347, 422] on summary "**********" at bounding box center [634, 416] width 618 height 36
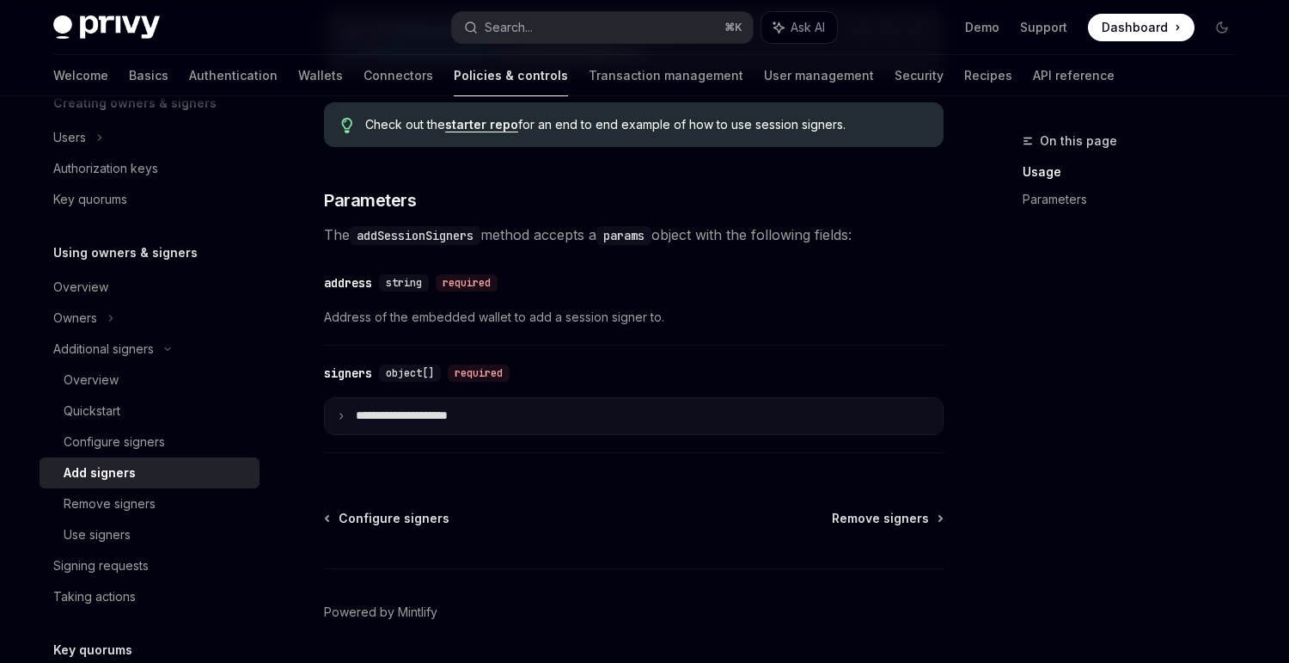
click at [338, 418] on summary "**********" at bounding box center [634, 416] width 618 height 36
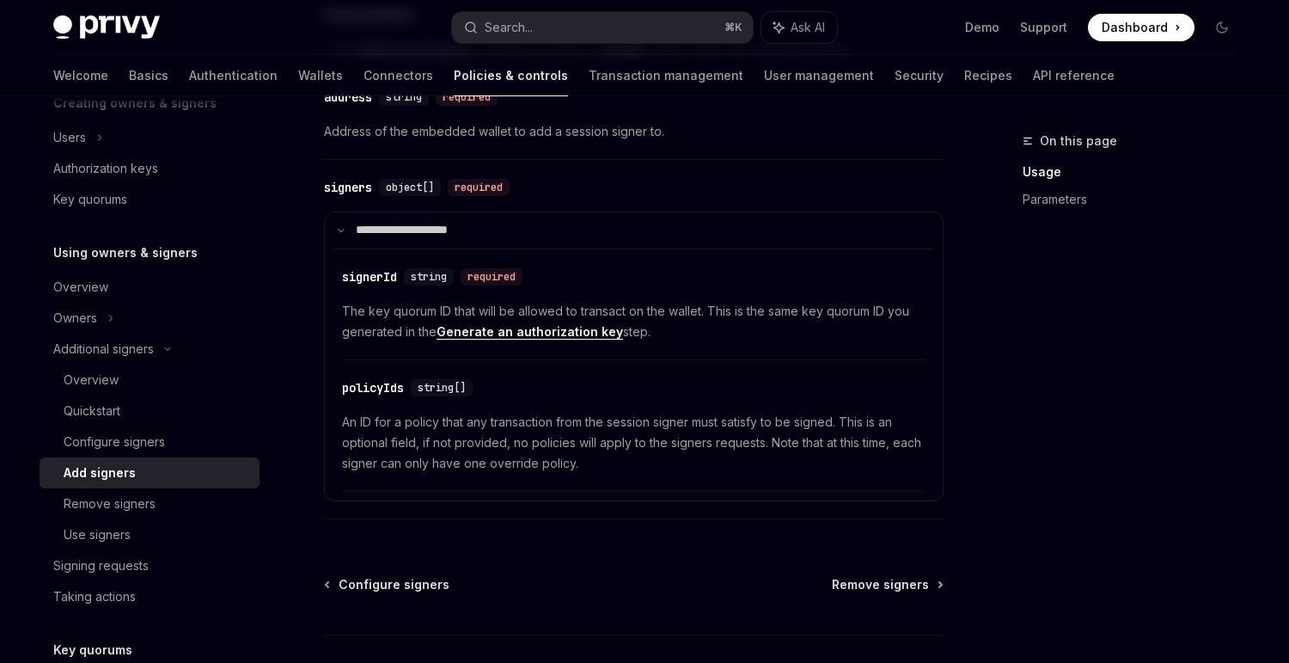
scroll to position [760, 0]
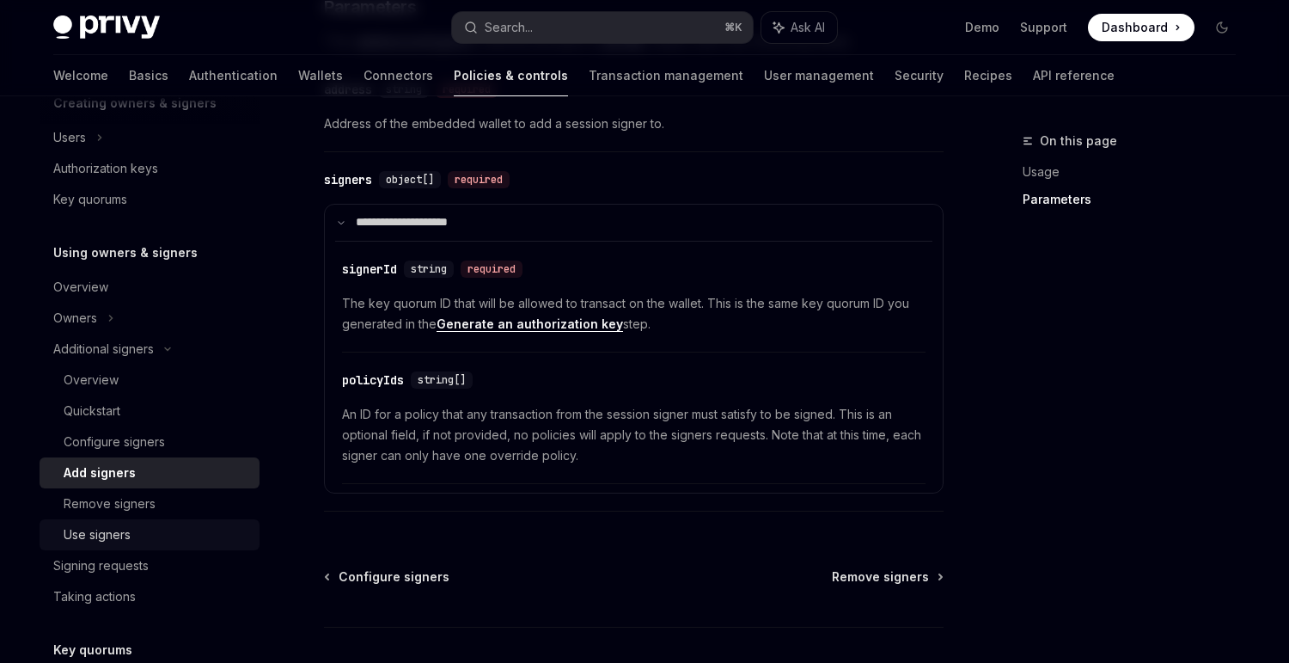
click at [140, 535] on div "Use signers" at bounding box center [157, 534] width 186 height 21
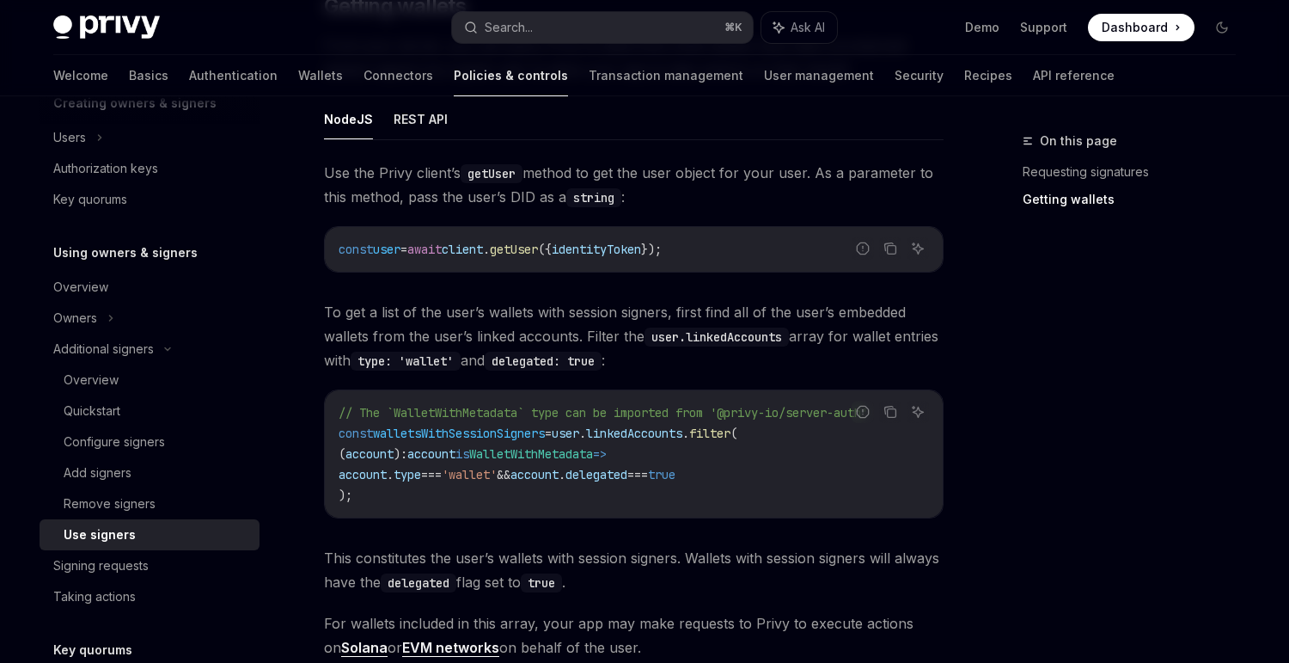
scroll to position [676, 0]
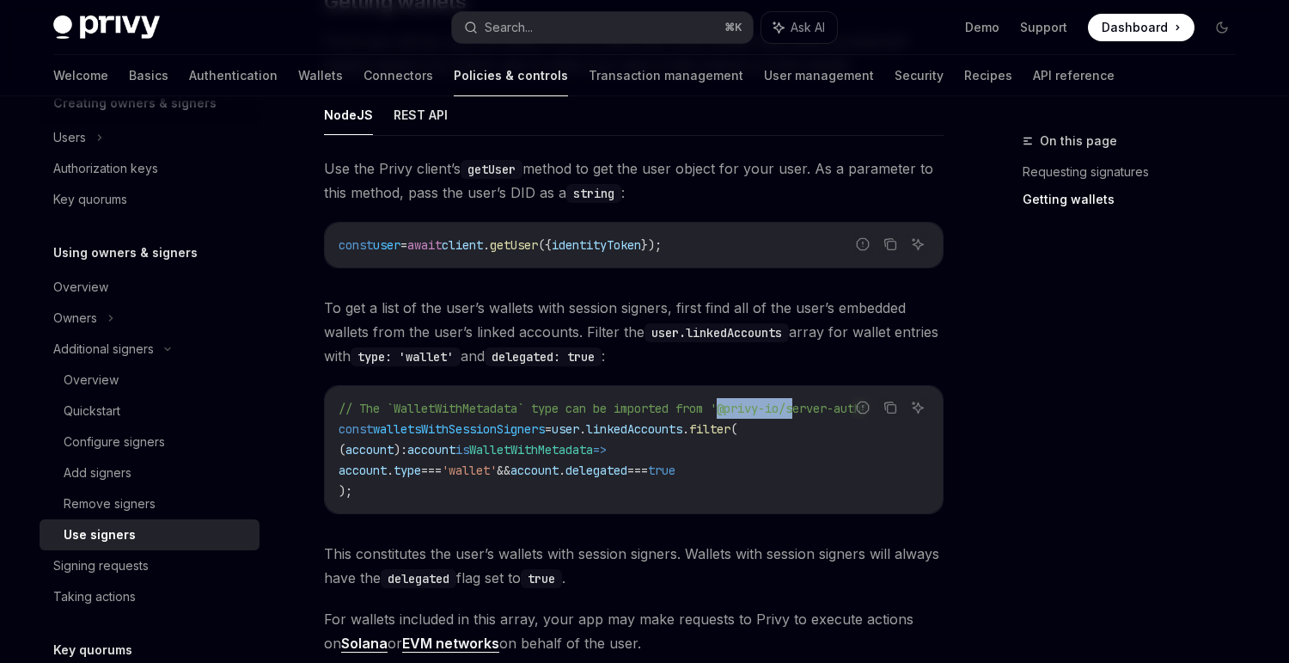
drag, startPoint x: 735, startPoint y: 409, endPoint x: 811, endPoint y: 407, distance: 76.5
click at [811, 407] on span "// The `WalletWithMetadata` type can be imported from '@privy-io/server-auth'" at bounding box center [603, 407] width 529 height 15
copy span "@privy-io/s"
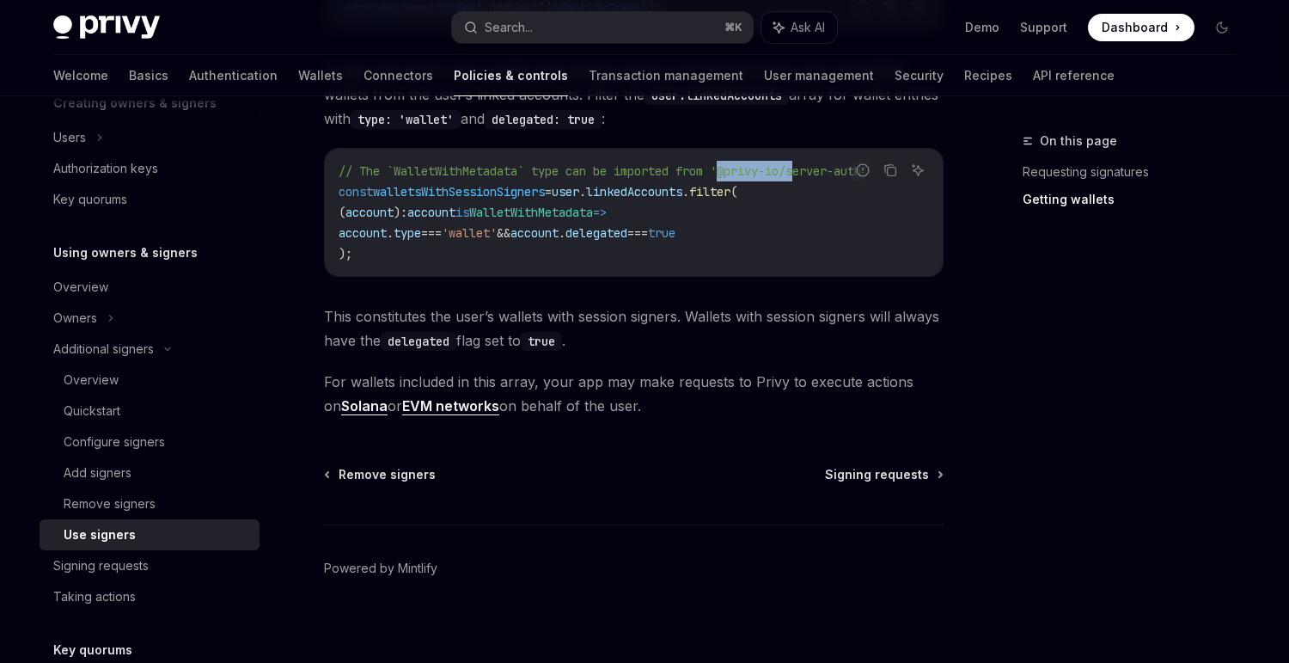
scroll to position [914, 0]
click at [174, 572] on div "Signing requests" at bounding box center [151, 565] width 196 height 21
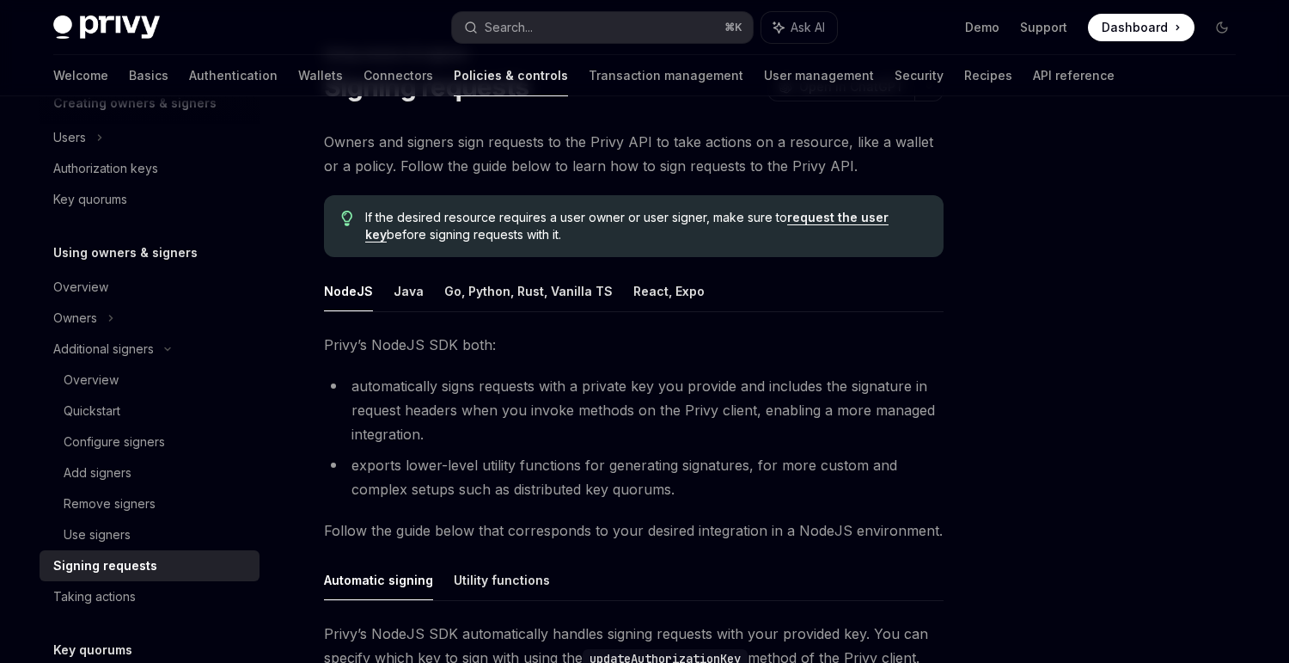
scroll to position [63, 0]
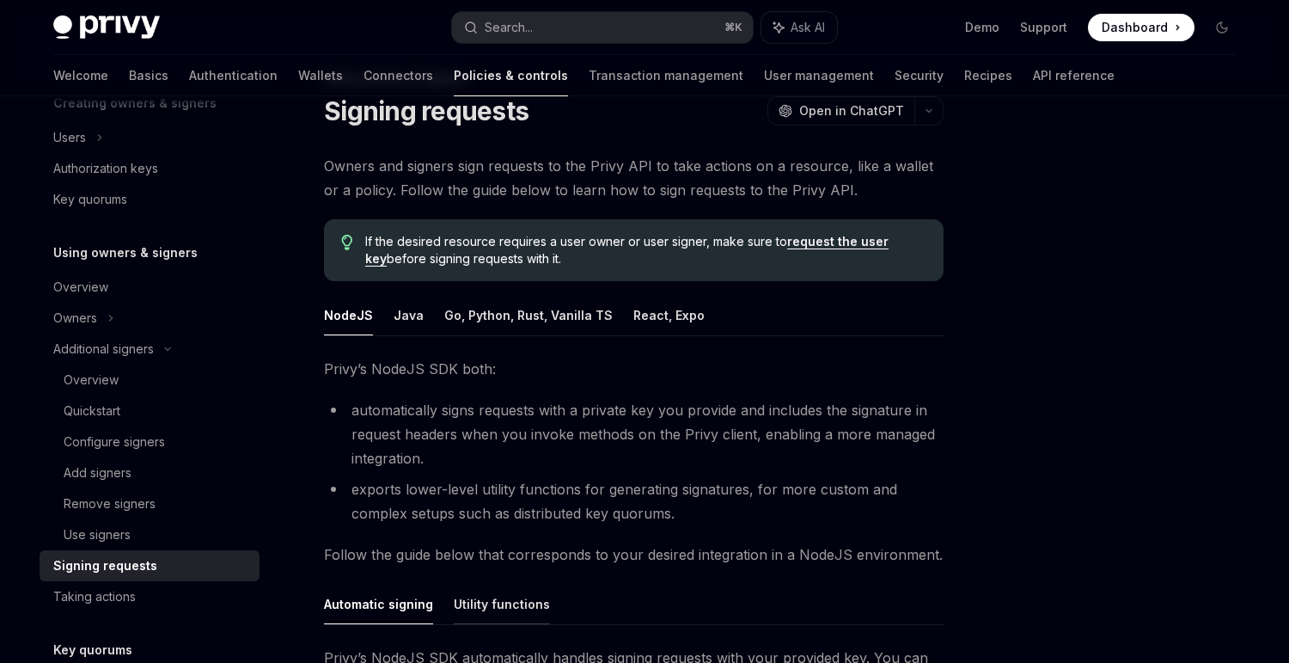
click at [510, 596] on button "Utility functions" at bounding box center [502, 604] width 96 height 40
type textarea "*"
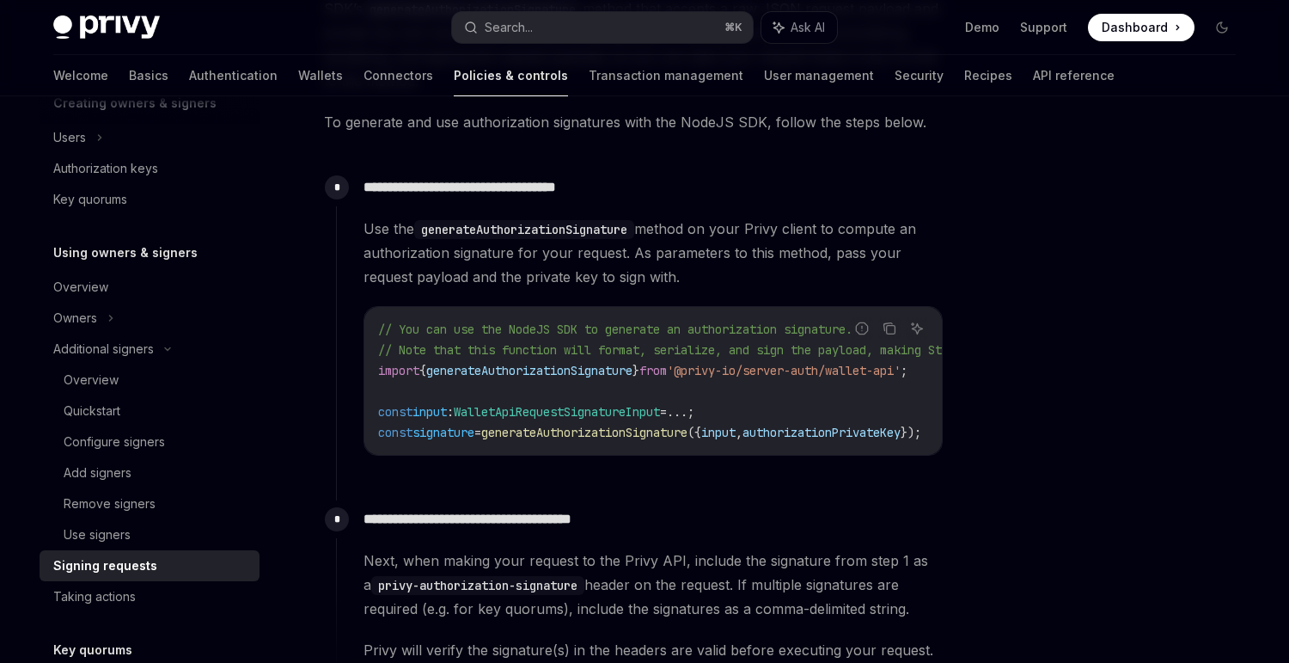
scroll to position [739, 0]
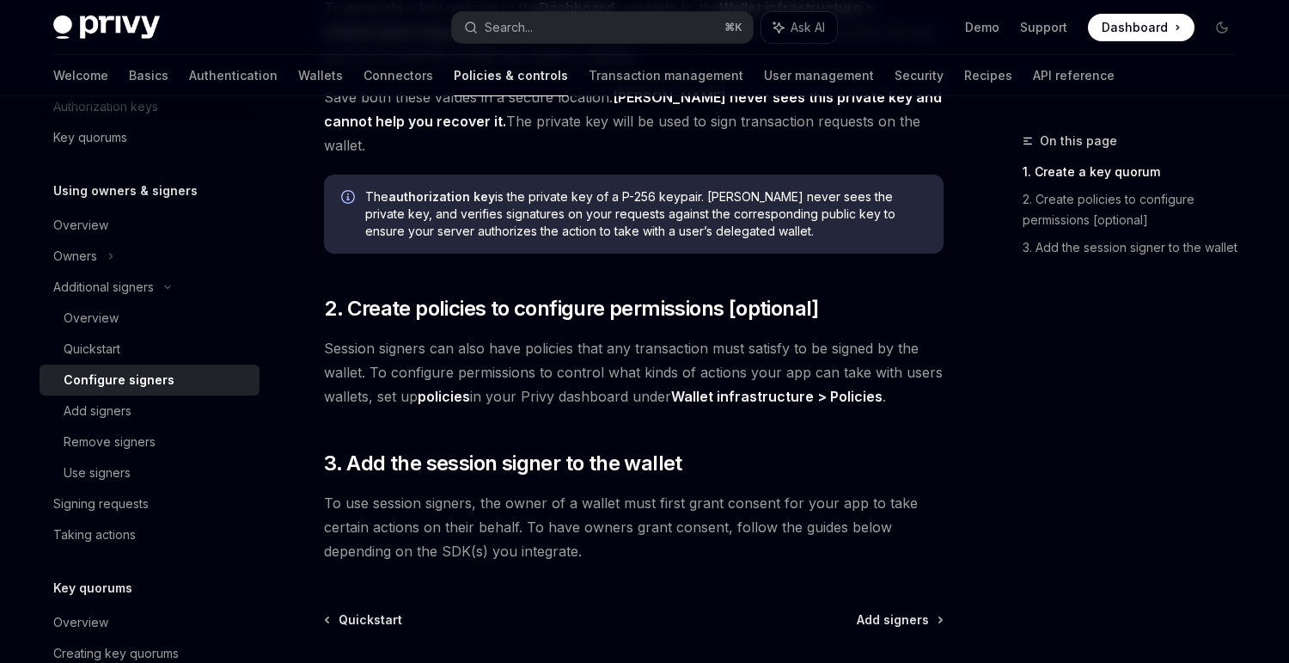
scroll to position [460, 0]
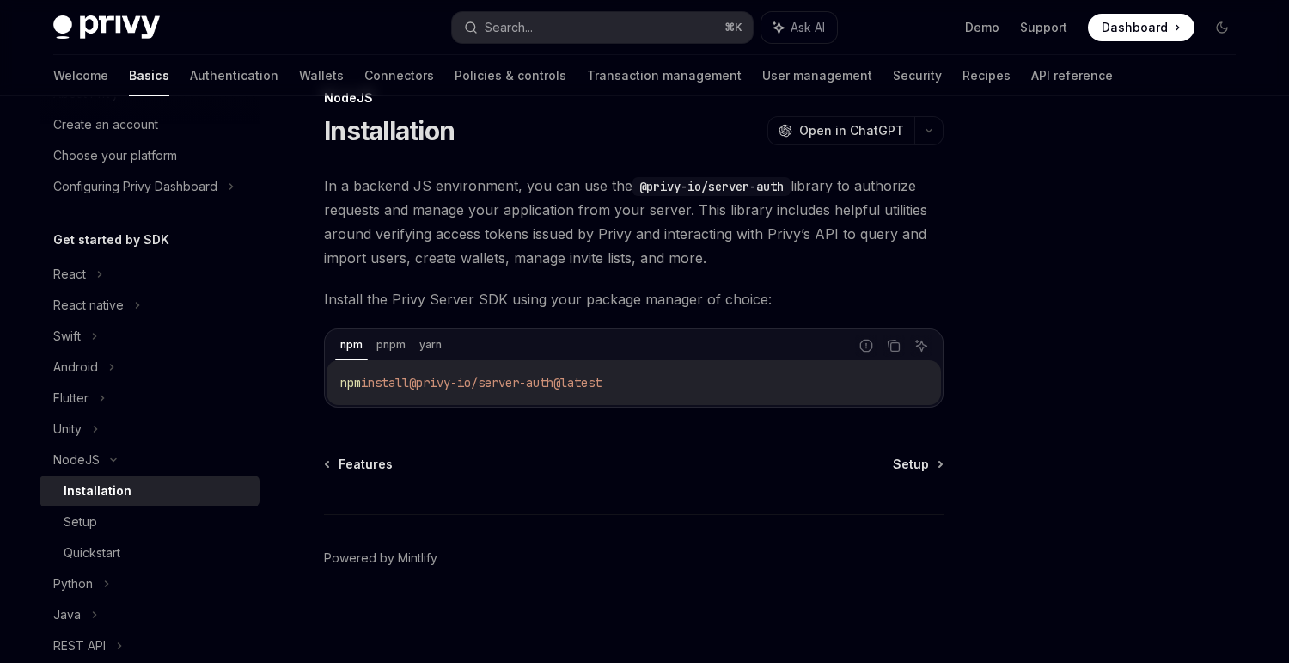
scroll to position [95, 0]
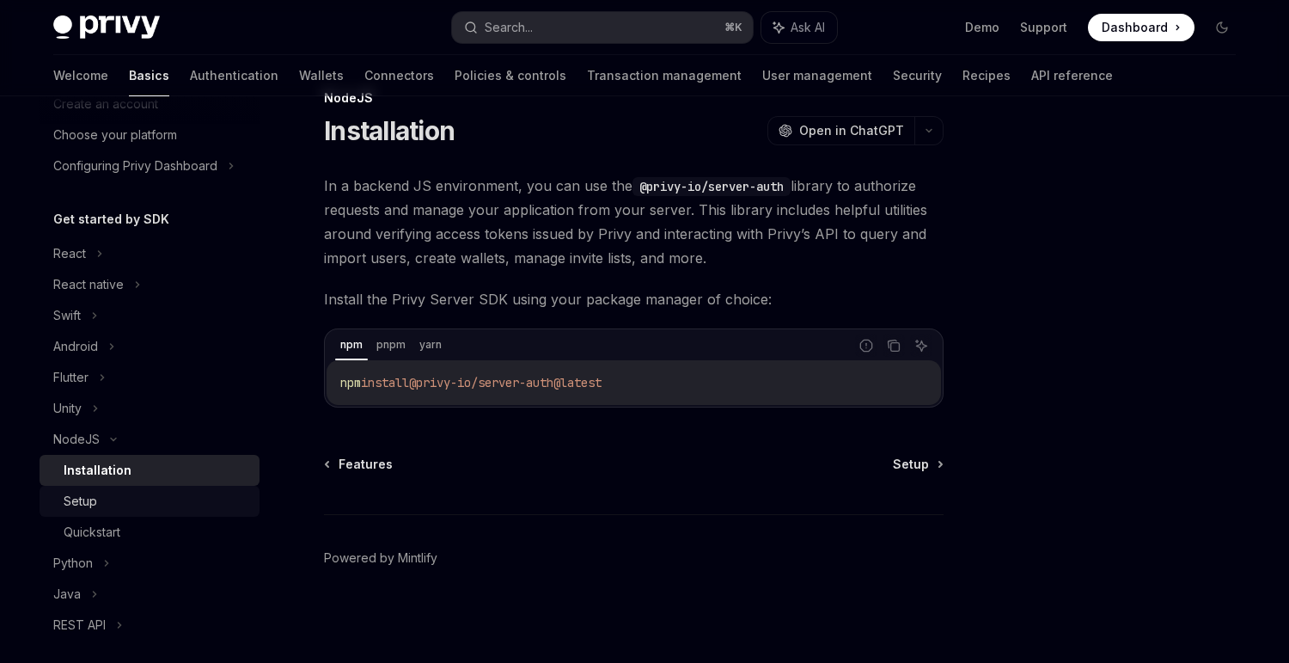
click at [131, 513] on link "Setup" at bounding box center [150, 501] width 220 height 31
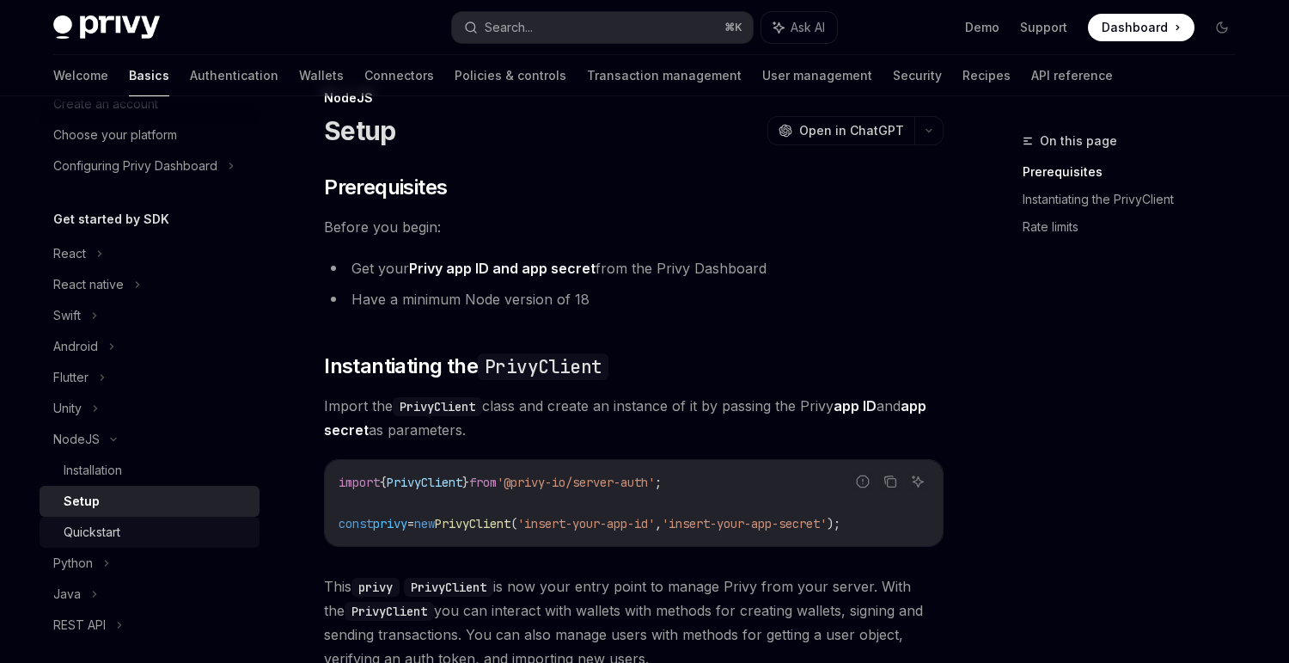
click at [131, 531] on div "Quickstart" at bounding box center [157, 532] width 186 height 21
type textarea "*"
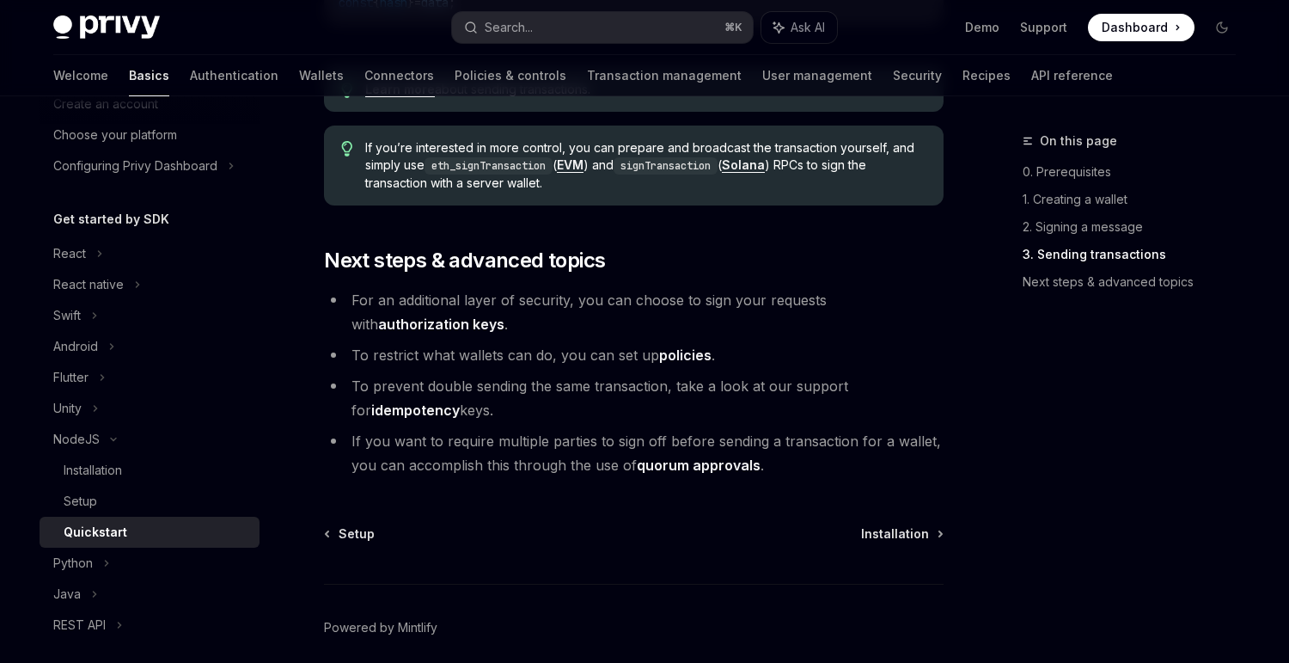
scroll to position [1824, 0]
